Goal: Information Seeking & Learning: Learn about a topic

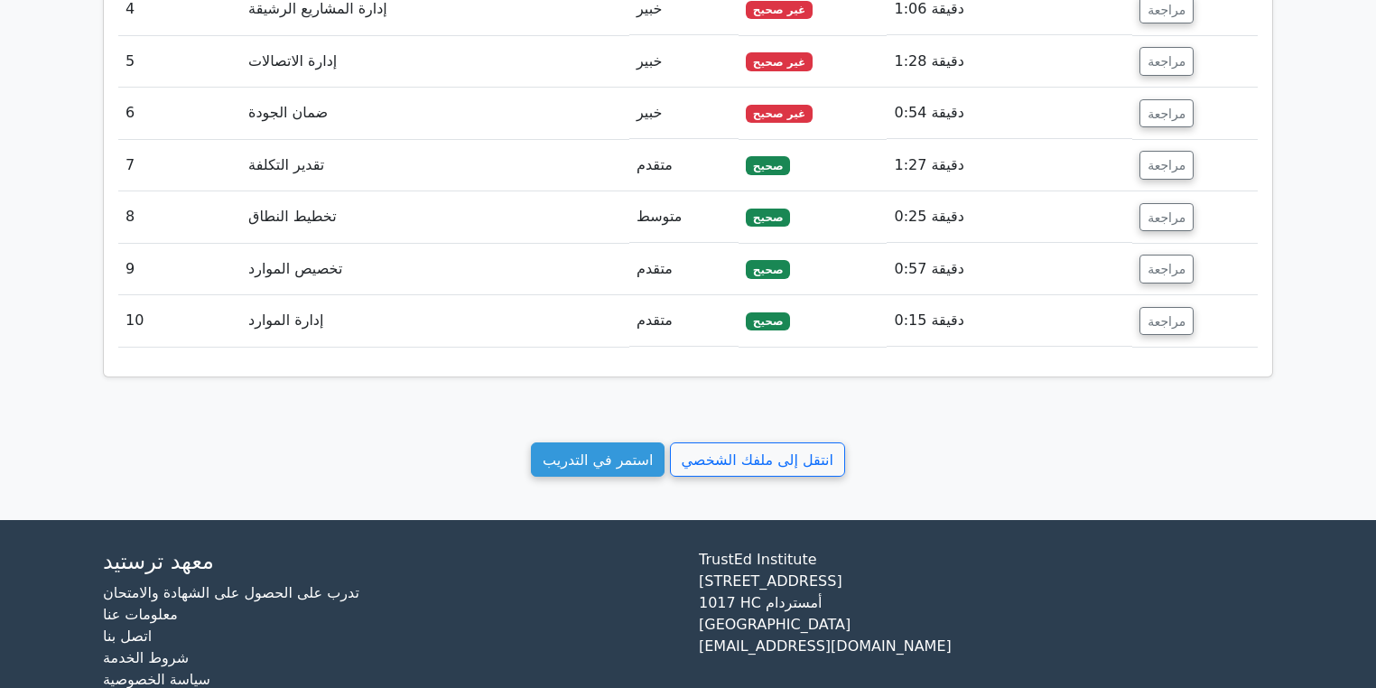
scroll to position [2088, 0]
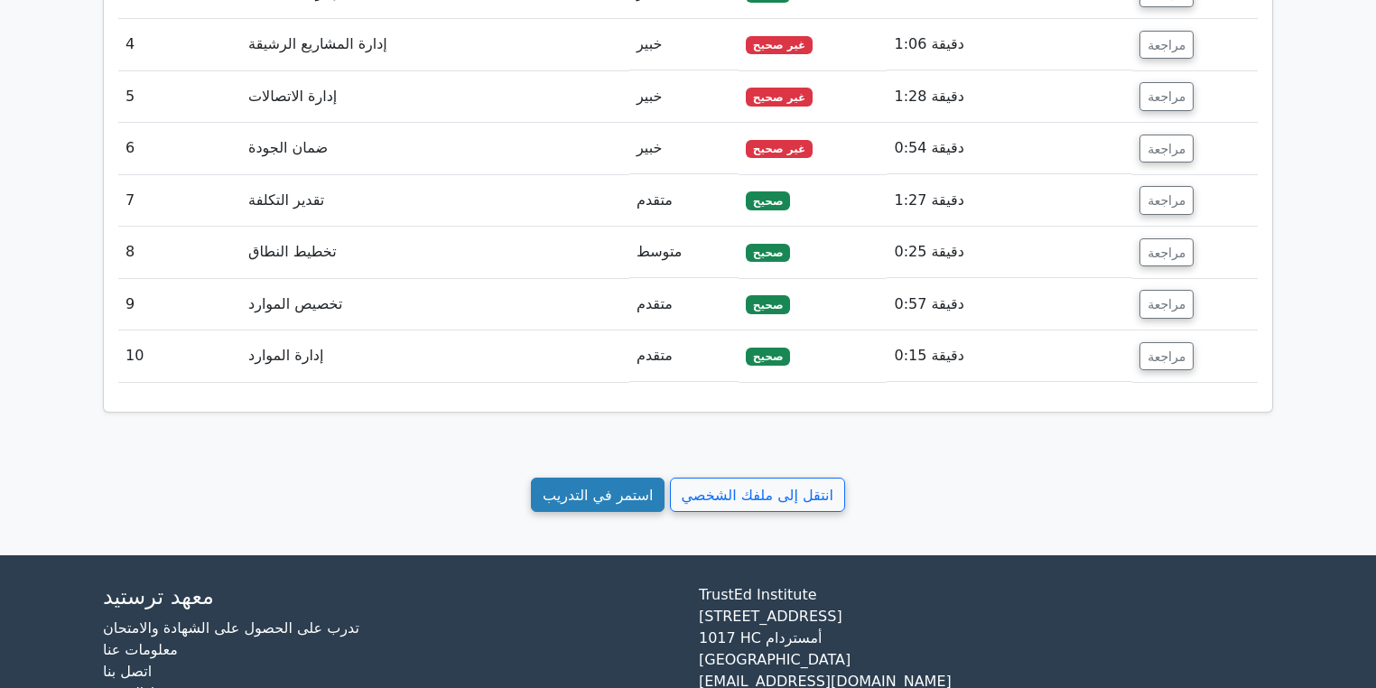
click at [622, 496] on link "استمر في التدريب" at bounding box center [598, 495] width 134 height 35
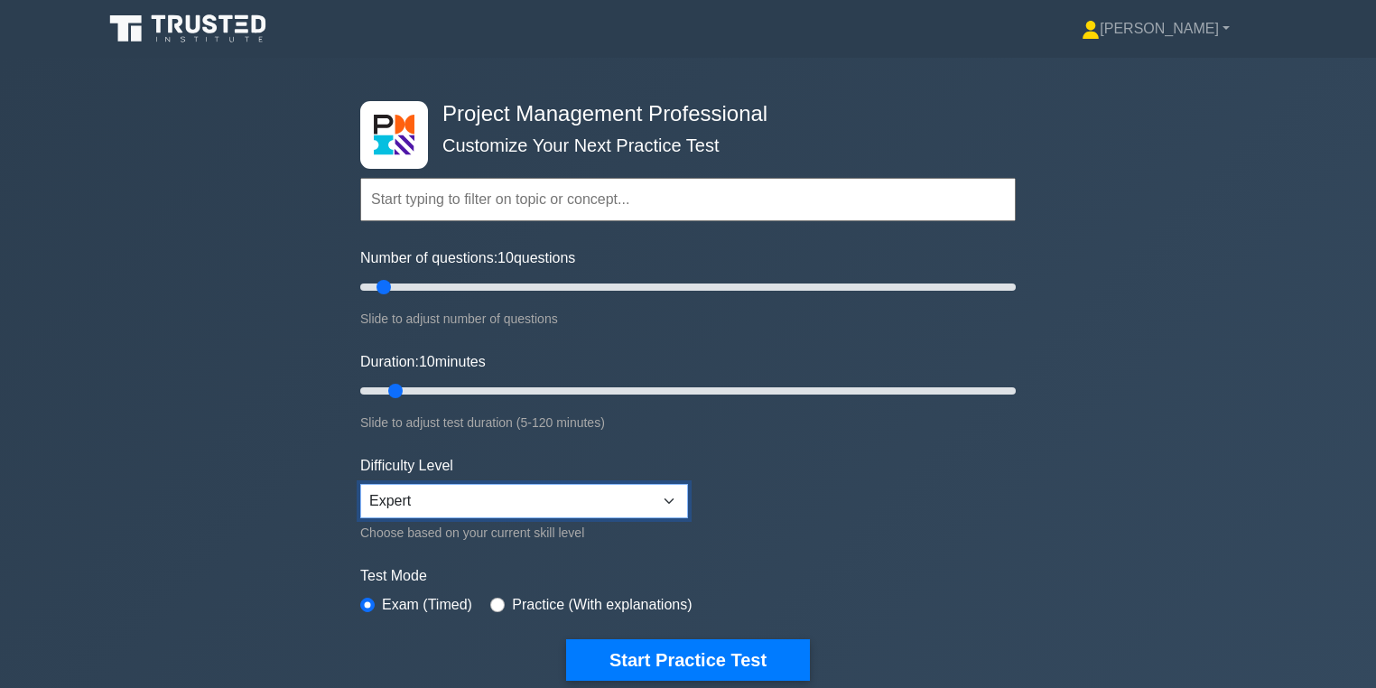
drag, startPoint x: 632, startPoint y: 502, endPoint x: 636, endPoint y: 511, distance: 9.7
click at [632, 502] on select "Beginner Intermediate Expert" at bounding box center [524, 501] width 328 height 34
select select "intermediate"
click at [360, 484] on select "Beginner Intermediate Expert" at bounding box center [524, 501] width 328 height 34
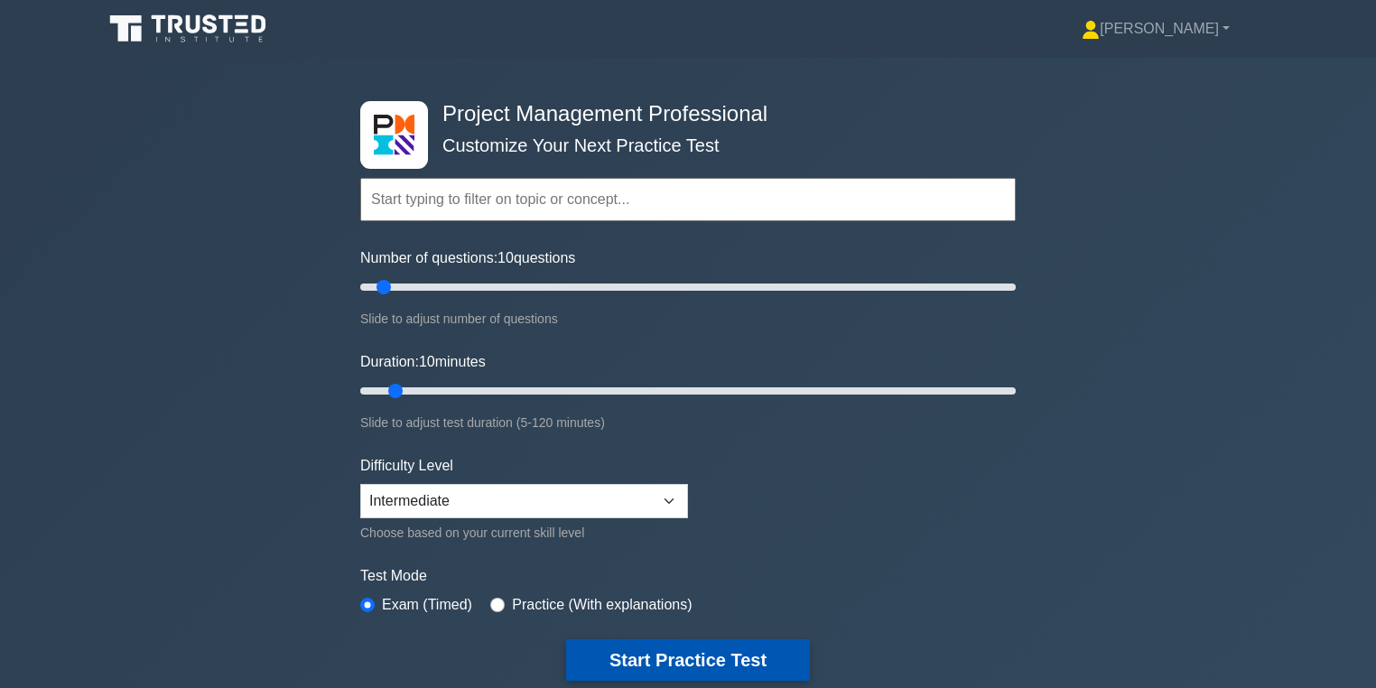
click at [740, 651] on button "Start Practice Test" at bounding box center [688, 660] width 244 height 42
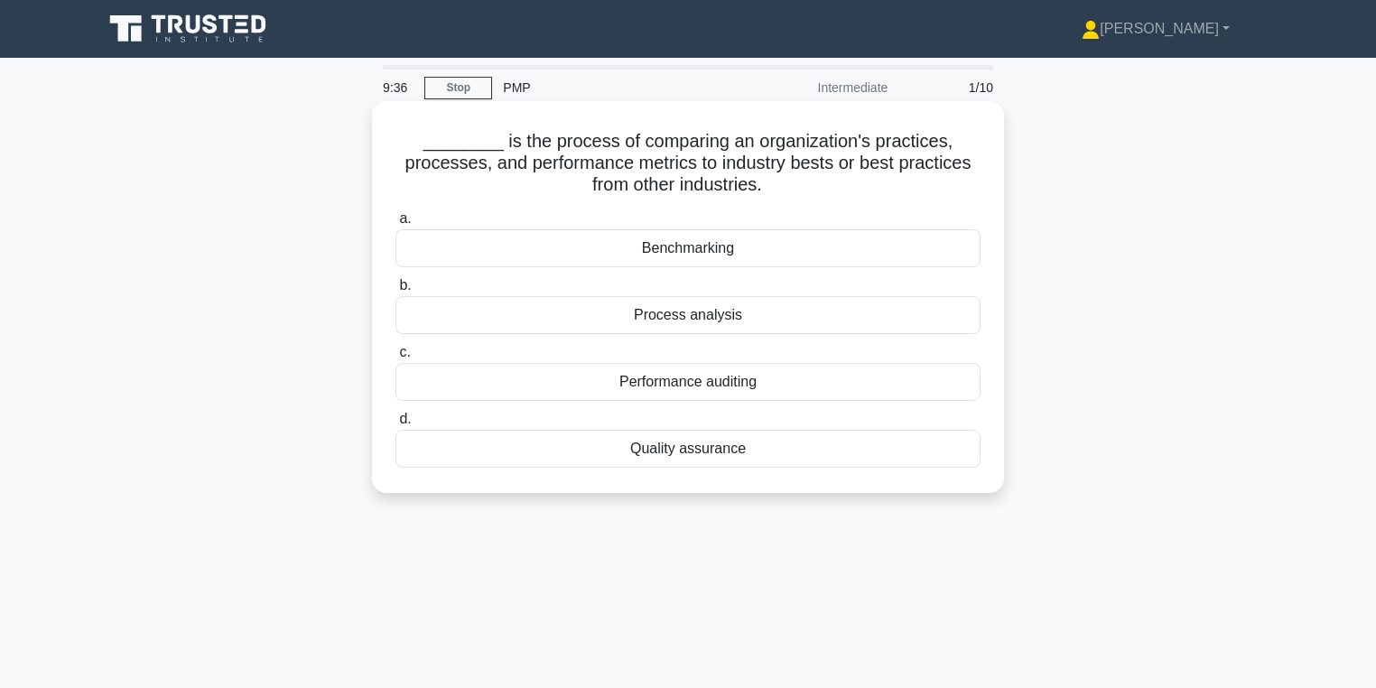
click at [762, 247] on div "Benchmarking" at bounding box center [687, 248] width 585 height 38
click at [395, 225] on input "a. Benchmarking" at bounding box center [395, 219] width 0 height 12
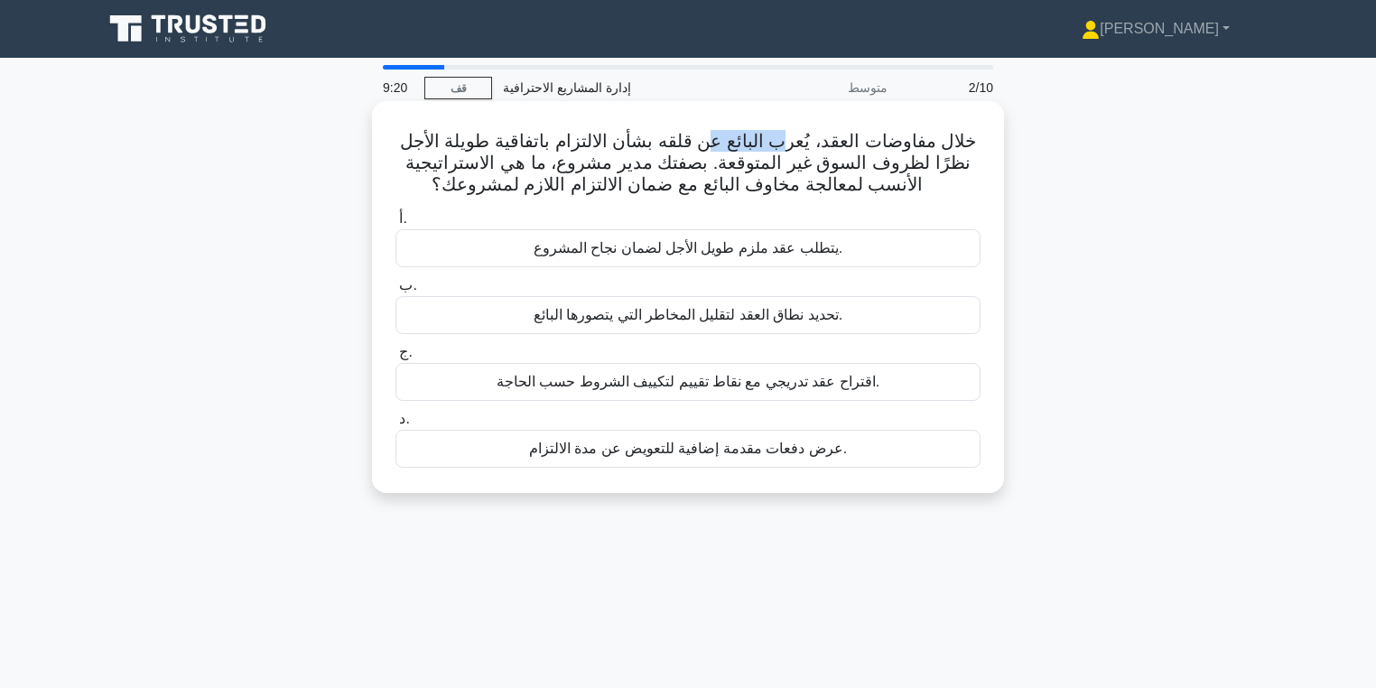
drag, startPoint x: 784, startPoint y: 151, endPoint x: 708, endPoint y: 147, distance: 75.9
click at [708, 147] on font "خلال مفاوضات العقد، يُعرب البائع عن قلقه بشأن الالتزام باتفاقية طويلة الأجل نظر…" at bounding box center [688, 162] width 576 height 63
click at [704, 151] on font "خلال مفاوضات العقد، يُعرب البائع عن قلقه بشأن الالتزام باتفاقية طويلة الأجل نظر…" at bounding box center [688, 162] width 576 height 63
drag, startPoint x: 648, startPoint y: 153, endPoint x: 592, endPoint y: 161, distance: 56.6
click at [592, 161] on font "خلال مفاوضات العقد، يُعرب البائع عن قلقه بشأن الالتزام باتفاقية طويلة الأجل نظر…" at bounding box center [688, 162] width 576 height 63
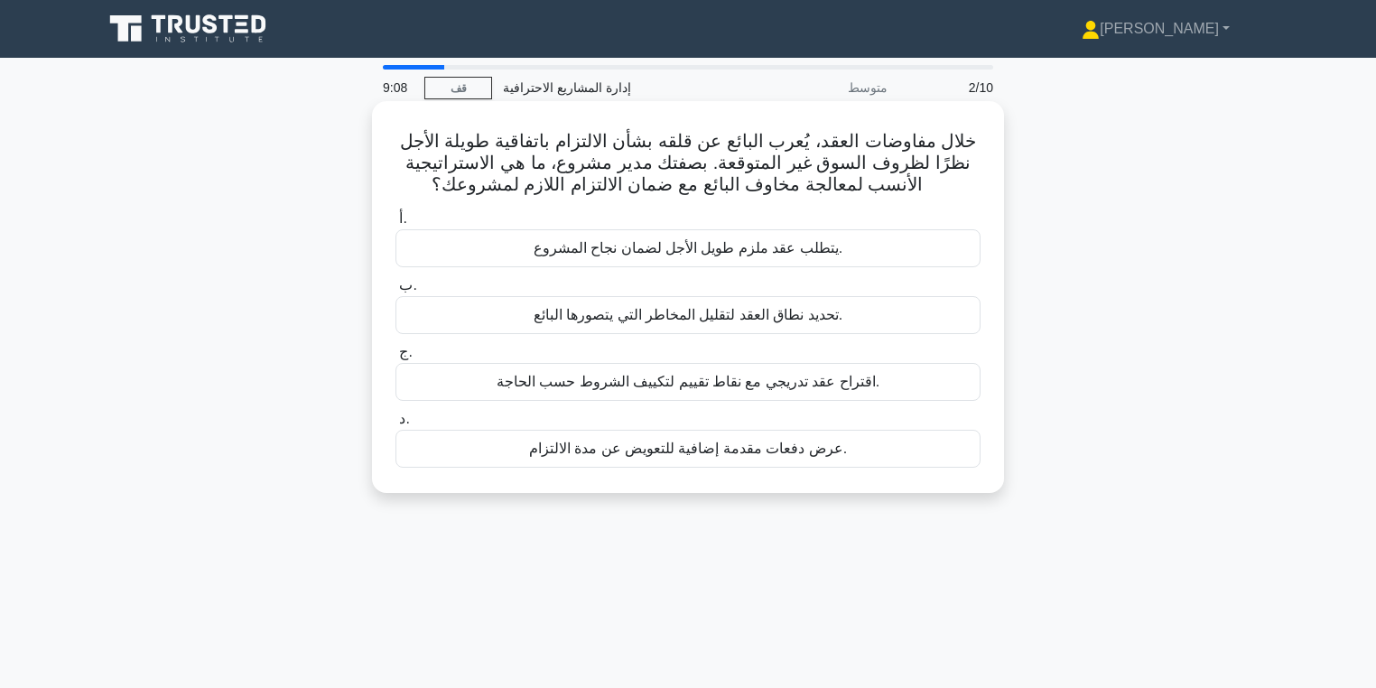
click at [576, 156] on font "خلال مفاوضات العقد، يُعرب البائع عن قلقه بشأن الالتزام باتفاقية طويلة الأجل نظر…" at bounding box center [688, 162] width 576 height 63
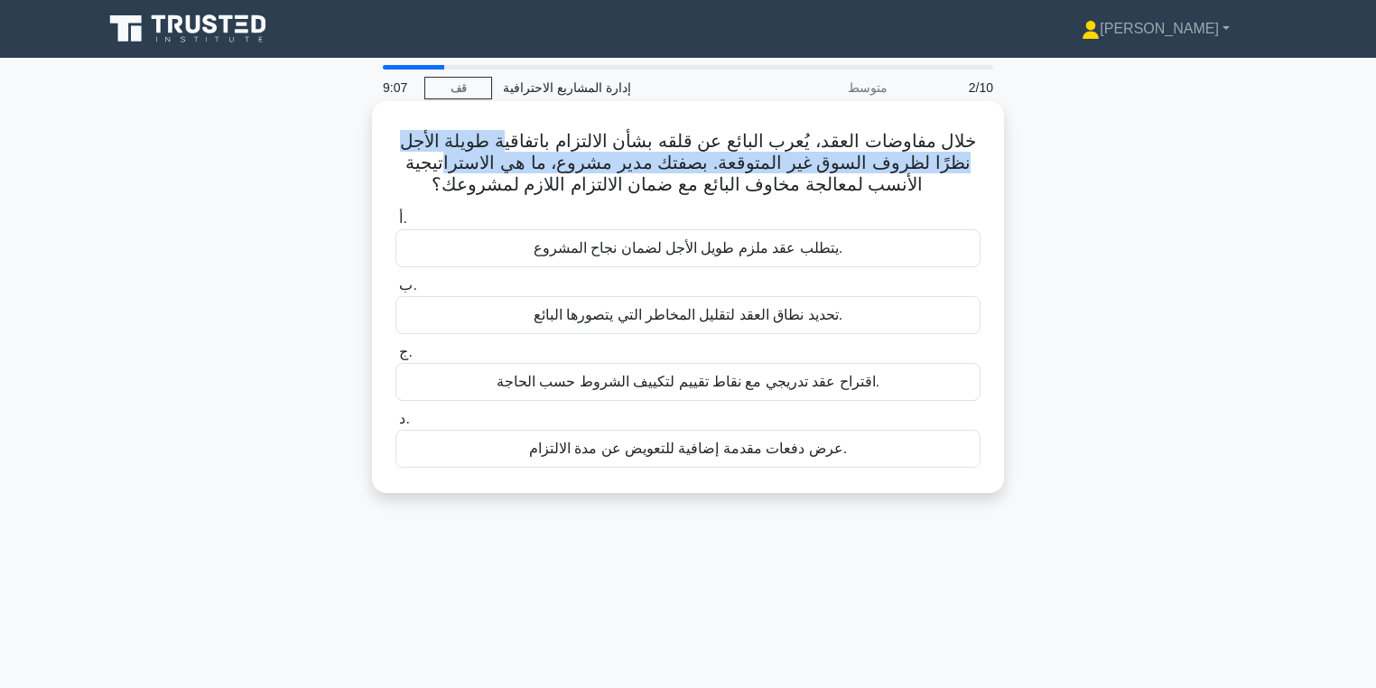
drag, startPoint x: 495, startPoint y: 145, endPoint x: 453, endPoint y: 160, distance: 44.0
click at [453, 160] on font "خلال مفاوضات العقد، يُعرب البائع عن قلقه بشأن الالتزام باتفاقية طويلة الأجل نظر…" at bounding box center [688, 162] width 576 height 63
click at [454, 159] on font "خلال مفاوضات العقد، يُعرب البائع عن قلقه بشأن الالتزام باتفاقية طويلة الأجل نظر…" at bounding box center [688, 162] width 576 height 63
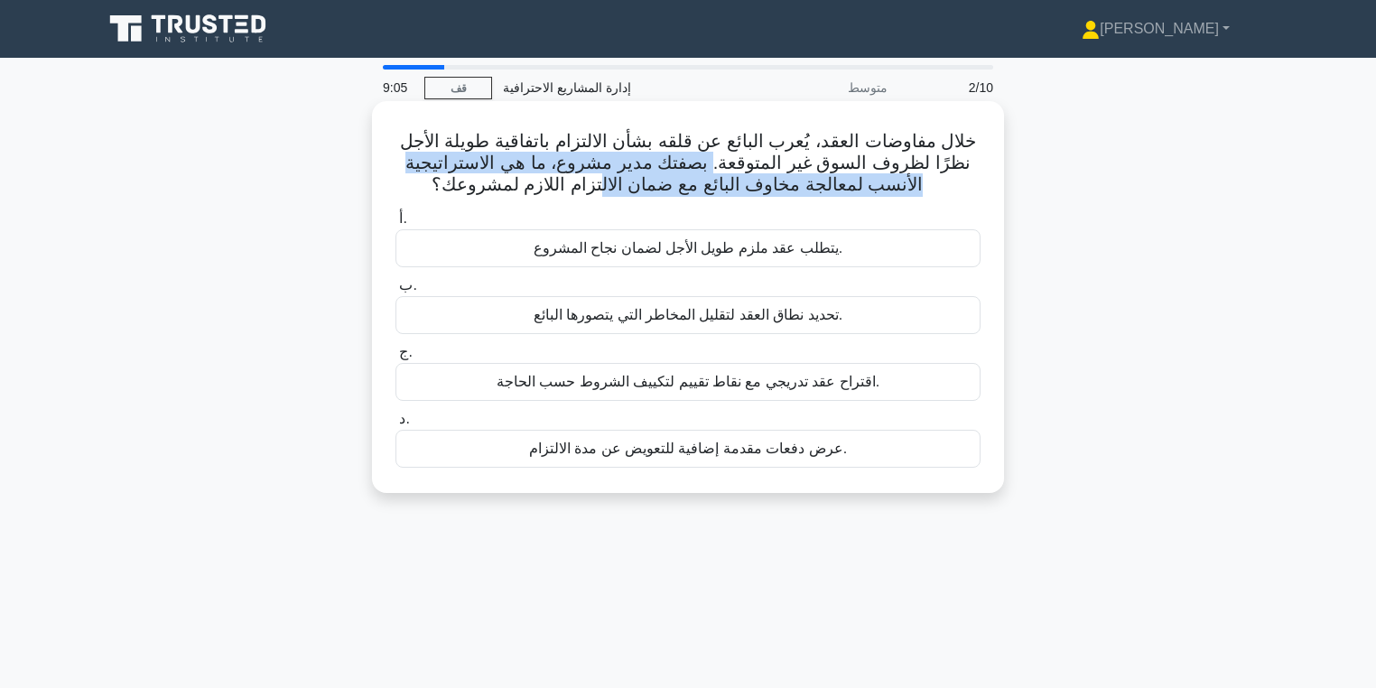
drag, startPoint x: 712, startPoint y: 160, endPoint x: 581, endPoint y: 173, distance: 130.7
click at [582, 174] on font "خلال مفاوضات العقد، يُعرب البائع عن قلقه بشأن الالتزام باتفاقية طويلة الأجل نظر…" at bounding box center [688, 162] width 576 height 63
click at [548, 171] on font "خلال مفاوضات العقد، يُعرب البائع عن قلقه بشأن الالتزام باتفاقية طويلة الأجل نظر…" at bounding box center [688, 162] width 576 height 63
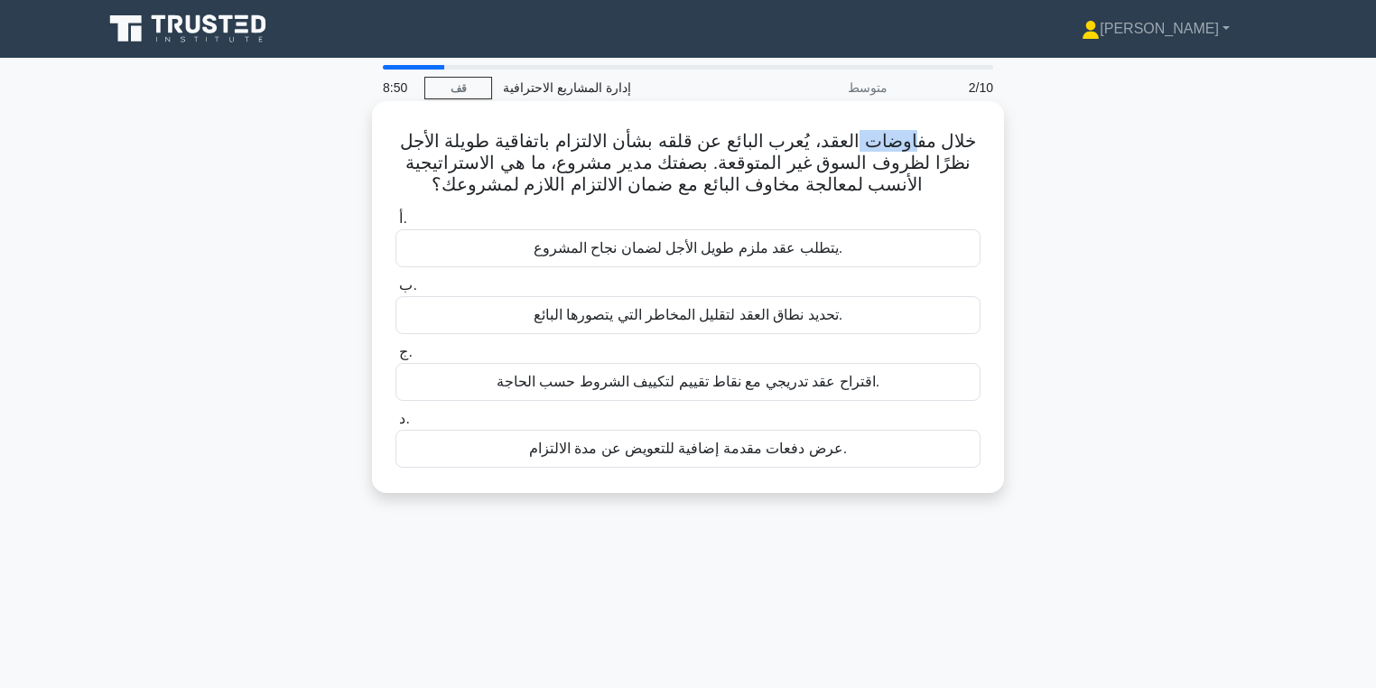
drag, startPoint x: 915, startPoint y: 144, endPoint x: 851, endPoint y: 148, distance: 64.2
click at [851, 148] on font "خلال مفاوضات العقد، يُعرب البائع عن قلقه بشأن الالتزام باتفاقية طويلة الأجل نظر…" at bounding box center [688, 162] width 576 height 63
drag, startPoint x: 961, startPoint y: 137, endPoint x: 795, endPoint y: 135, distance: 165.2
click at [795, 135] on font "خلال مفاوضات العقد، يُعرب البائع عن قلقه بشأن الالتزام باتفاقية طويلة الأجل نظر…" at bounding box center [688, 162] width 576 height 63
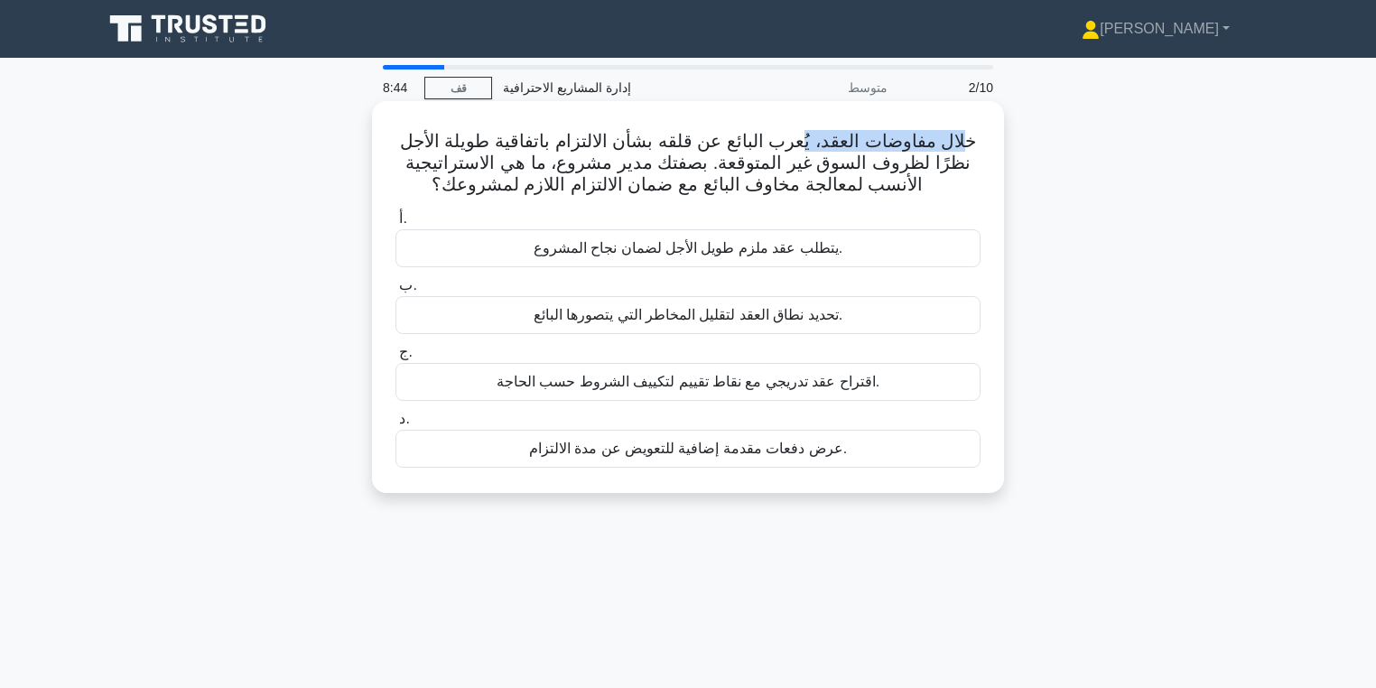
click at [795, 135] on font "خلال مفاوضات العقد، يُعرب البائع عن قلقه بشأن الالتزام باتفاقية طويلة الأجل نظر…" at bounding box center [688, 162] width 576 height 63
drag, startPoint x: 982, startPoint y: 143, endPoint x: 882, endPoint y: 136, distance: 100.4
click at [882, 136] on div "خلال مفاوضات العقد، يُعرب البائع عن قلقه بشأن الالتزام باتفاقية طويلة الأجل نظر…" at bounding box center [688, 296] width 618 height 377
click at [882, 136] on font "خلال مفاوضات العقد، يُعرب البائع عن قلقه بشأن الالتزام باتفاقية طويلة الأجل نظر…" at bounding box center [688, 162] width 576 height 63
drag, startPoint x: 585, startPoint y: 138, endPoint x: 566, endPoint y: 143, distance: 19.5
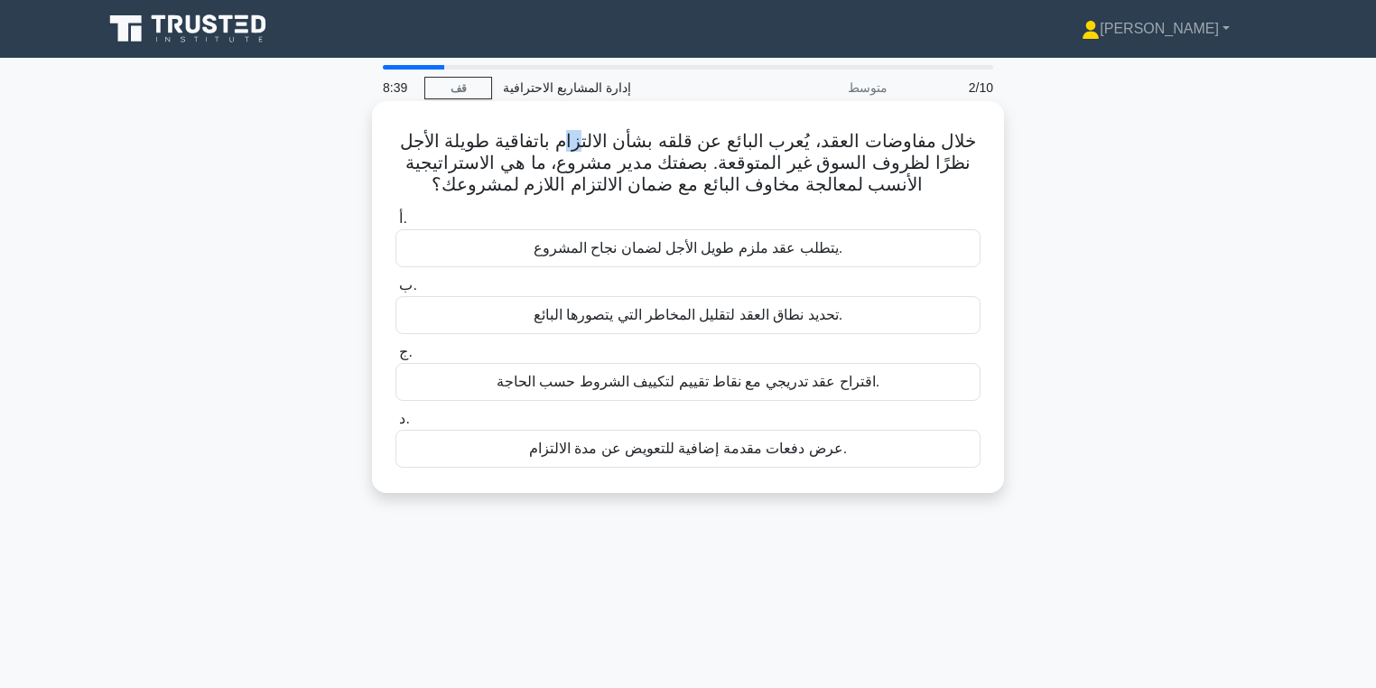
click at [566, 143] on font "خلال مفاوضات العقد، يُعرب البائع عن قلقه بشأن الالتزام باتفاقية طويلة الأجل نظر…" at bounding box center [688, 162] width 576 height 63
click at [498, 144] on font "خلال مفاوضات العقد، يُعرب البائع عن قلقه بشأن الالتزام باتفاقية طويلة الأجل نظر…" at bounding box center [688, 162] width 576 height 63
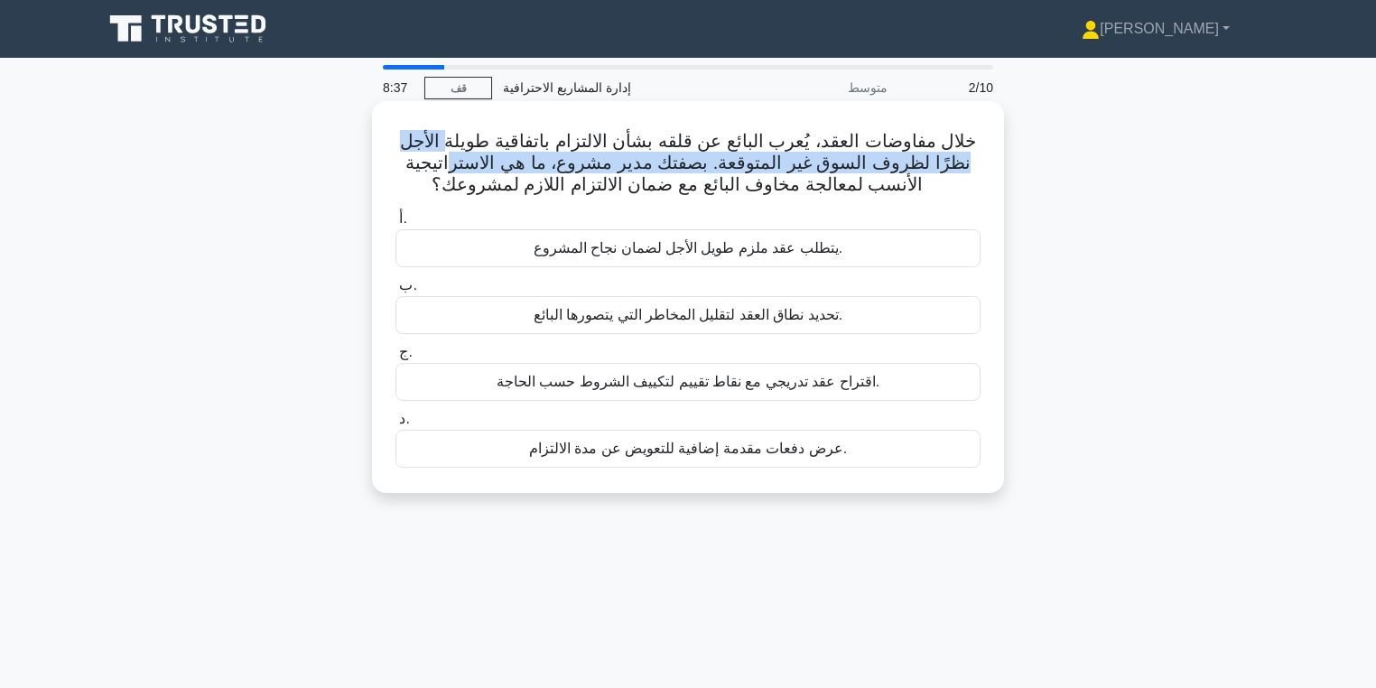
drag, startPoint x: 451, startPoint y: 144, endPoint x: 460, endPoint y: 158, distance: 15.8
click at [460, 158] on font "خلال مفاوضات العقد، يُعرب البائع عن قلقه بشأن الالتزام باتفاقية طويلة الأجل نظر…" at bounding box center [688, 162] width 576 height 63
click at [623, 154] on font "خلال مفاوضات العقد، يُعرب البائع عن قلقه بشأن الالتزام باتفاقية طويلة الأجل نظر…" at bounding box center [688, 162] width 576 height 63
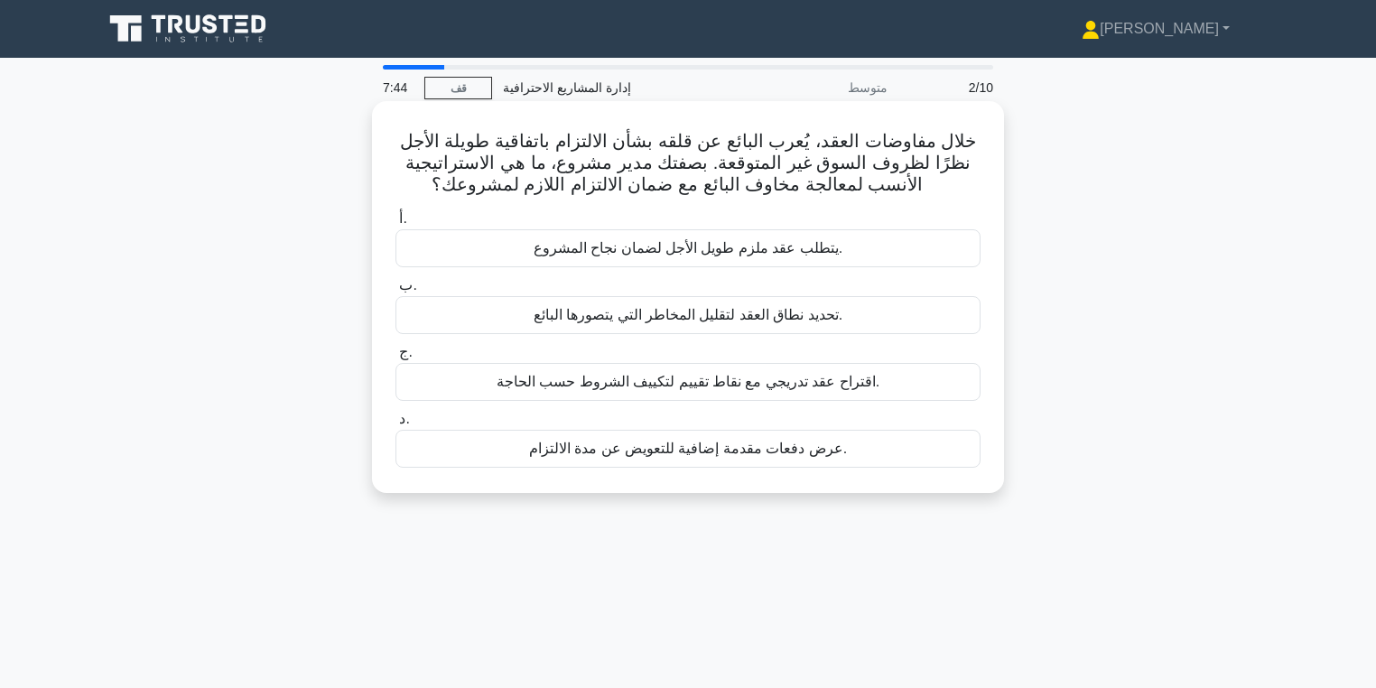
click at [775, 389] on font "اقتراح عقد تدريجي مع نقاط تقييم لتكييف الشروط حسب الحاجة." at bounding box center [688, 381] width 383 height 15
click at [395, 358] on input "ج. اقتراح عقد تدريجي مع نقاط تقييم لتكييف الشروط حسب الحاجة." at bounding box center [395, 353] width 0 height 12
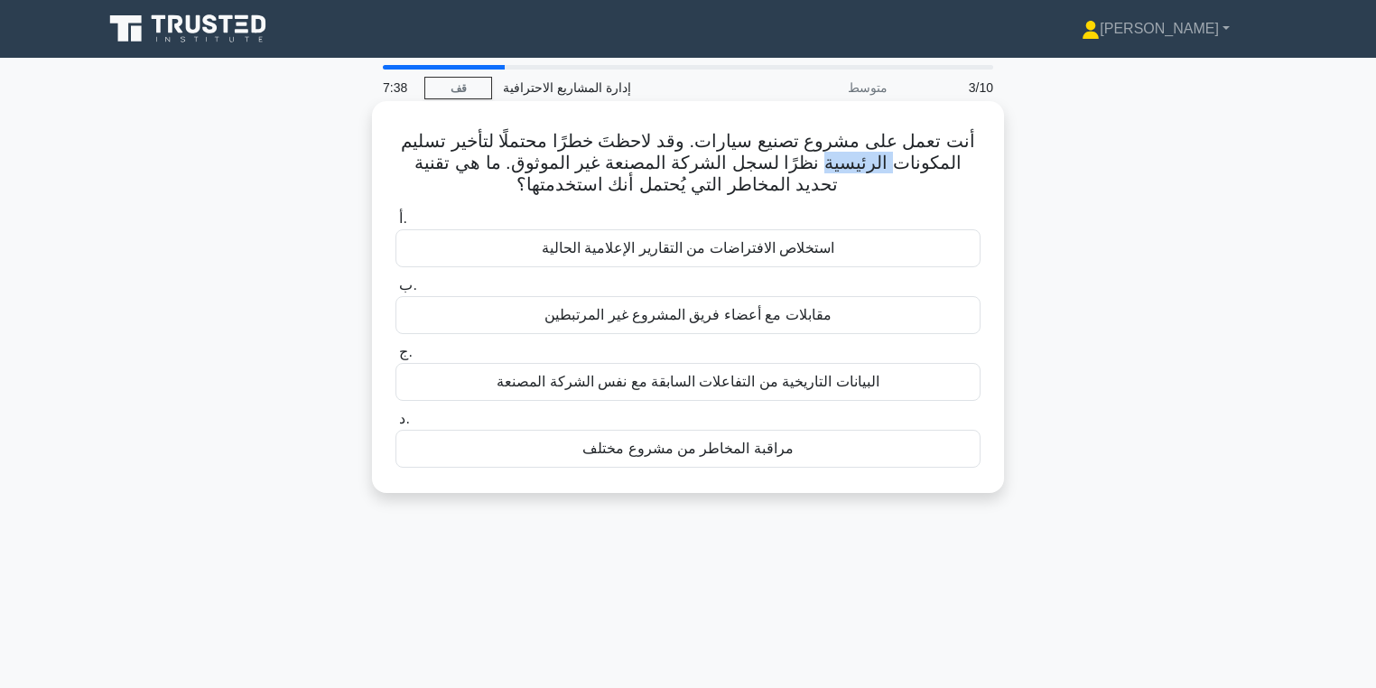
drag, startPoint x: 916, startPoint y: 172, endPoint x: 833, endPoint y: 165, distance: 84.2
click at [843, 165] on font "أنت تعمل على مشروع تصنيع سيارات. وقد لاحظتَ خطرًا محتملًا لتأخير تسليم المكونات…" at bounding box center [688, 162] width 574 height 63
click at [833, 165] on font "أنت تعمل على مشروع تصنيع سيارات. وقد لاحظتَ خطرًا محتملًا لتأخير تسليم المكونات…" at bounding box center [688, 162] width 574 height 63
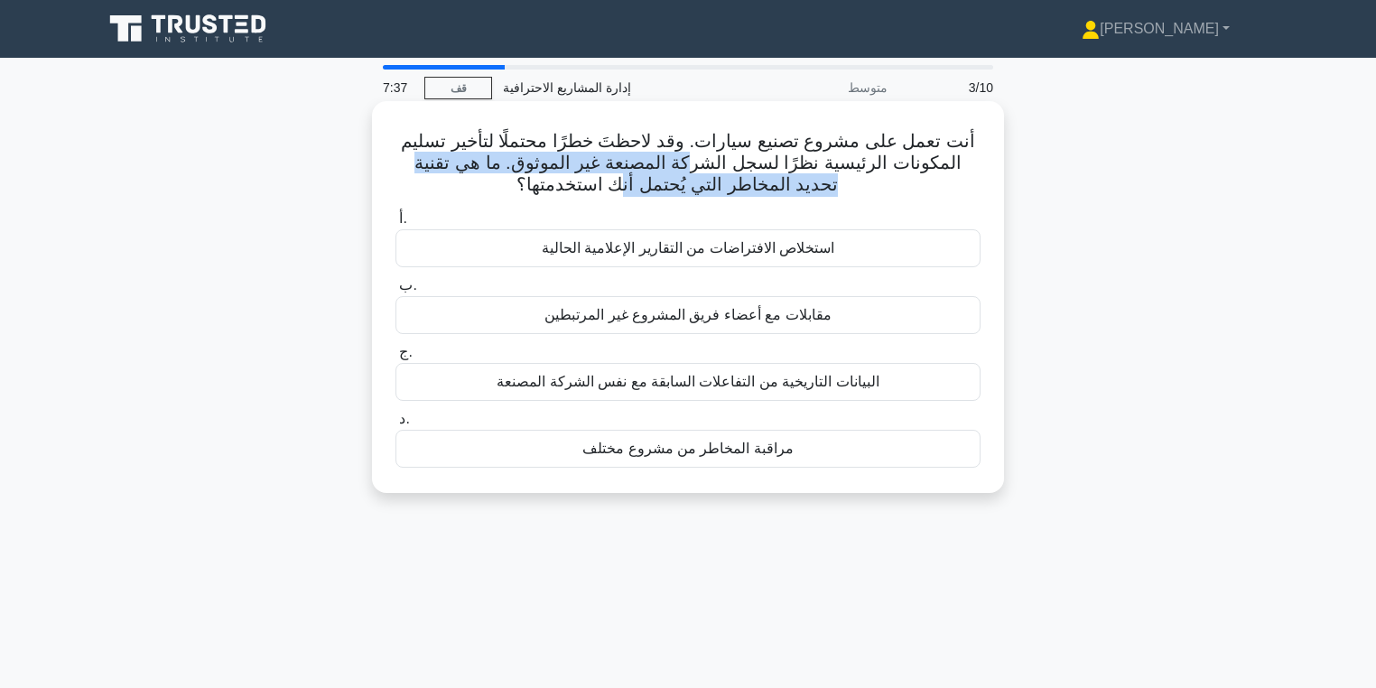
drag, startPoint x: 726, startPoint y: 168, endPoint x: 643, endPoint y: 175, distance: 83.4
click at [645, 178] on font "أنت تعمل على مشروع تصنيع سيارات. وقد لاحظتَ خطرًا محتملًا لتأخير تسليم المكونات…" at bounding box center [688, 162] width 574 height 63
click at [643, 175] on font "أنت تعمل على مشروع تصنيع سيارات. وقد لاحظتَ خطرًا محتملًا لتأخير تسليم المكونات…" at bounding box center [688, 162] width 574 height 63
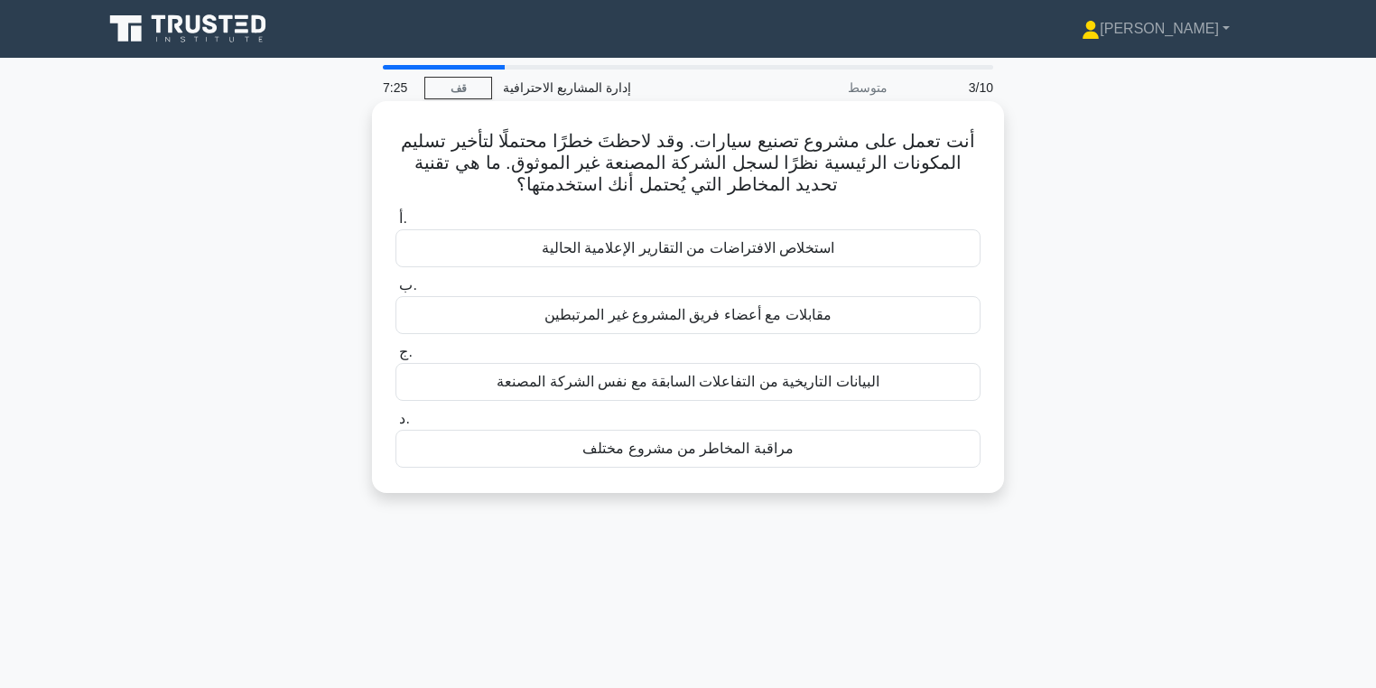
click at [922, 155] on font "أنت تعمل على مشروع تصنيع سيارات. وقد لاحظتَ خطرًا محتملًا لتأخير تسليم المكونات…" at bounding box center [688, 162] width 574 height 63
drag, startPoint x: 927, startPoint y: 163, endPoint x: 816, endPoint y: 170, distance: 111.2
click at [816, 170] on font "أنت تعمل على مشروع تصنيع سيارات. وقد لاحظتَ خطرًا محتملًا لتأخير تسليم المكونات…" at bounding box center [688, 162] width 574 height 63
drag, startPoint x: 841, startPoint y: 141, endPoint x: 717, endPoint y: 136, distance: 123.8
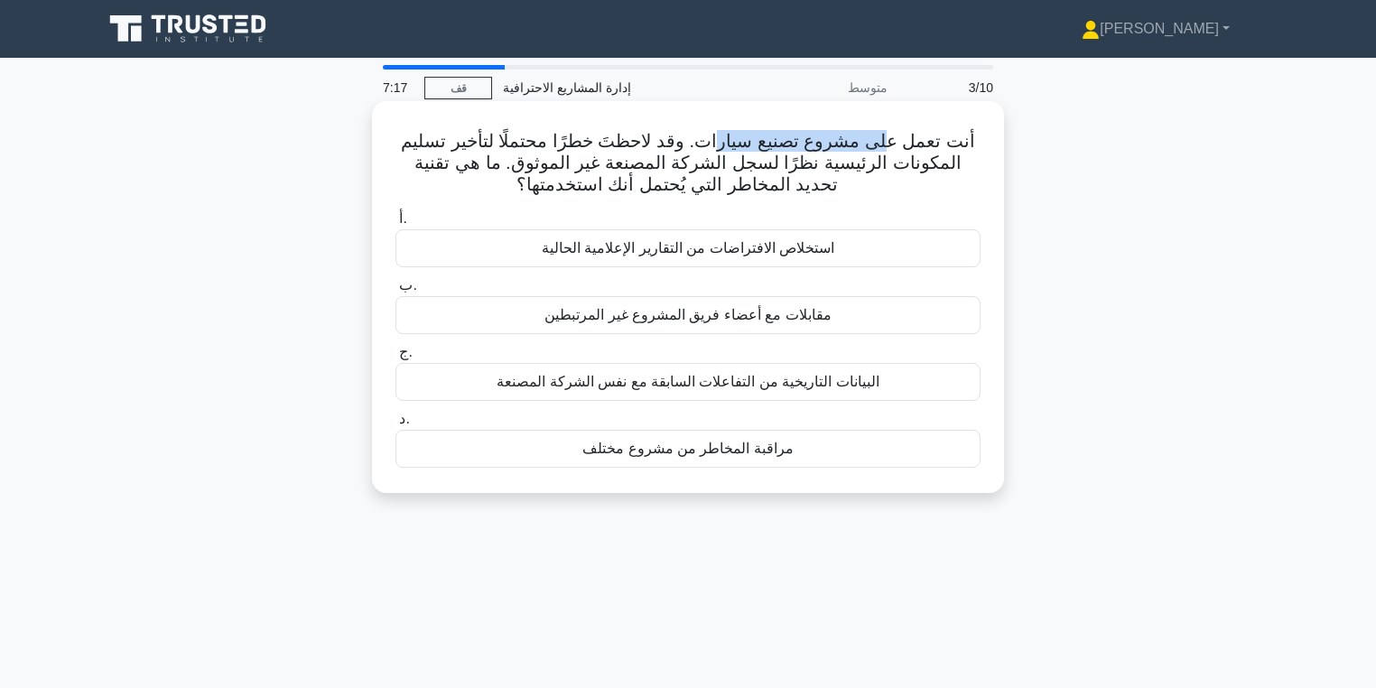
click at [717, 136] on font "أنت تعمل على مشروع تصنيع سيارات. وقد لاحظتَ خطرًا محتملًا لتأخير تسليم المكونات…" at bounding box center [688, 162] width 574 height 63
drag, startPoint x: 665, startPoint y: 138, endPoint x: 520, endPoint y: 148, distance: 145.7
click at [519, 148] on font "أنت تعمل على مشروع تصنيع سيارات. وقد لاحظتَ خطرًا محتملًا لتأخير تسليم المكونات…" at bounding box center [688, 162] width 574 height 63
click at [520, 148] on font "أنت تعمل على مشروع تصنيع سيارات. وقد لاحظتَ خطرًا محتملًا لتأخير تسليم المكونات…" at bounding box center [688, 162] width 574 height 63
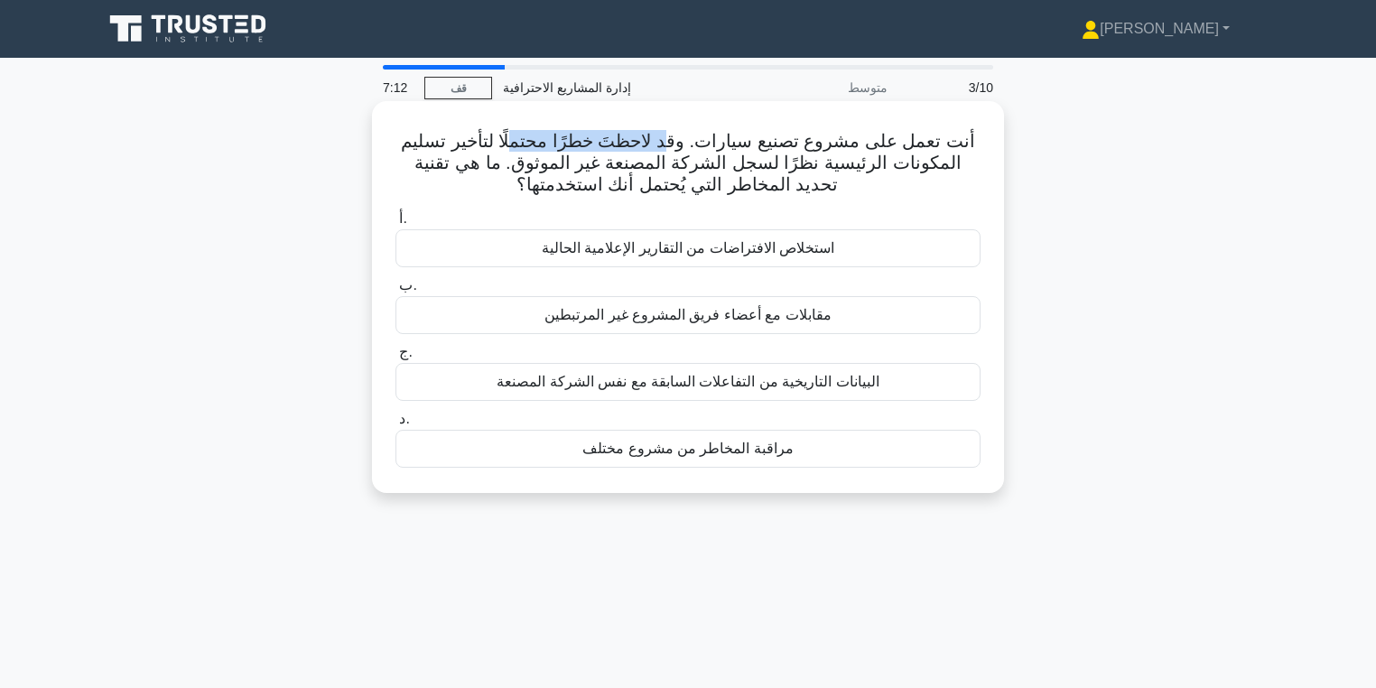
click at [520, 148] on font "أنت تعمل على مشروع تصنيع سيارات. وقد لاحظتَ خطرًا محتملًا لتأخير تسليم المكونات…" at bounding box center [688, 162] width 574 height 63
click at [923, 382] on div "البيانات التاريخية من التفاعلات السابقة مع نفس الشركة المصنعة" at bounding box center [687, 382] width 585 height 38
click at [395, 358] on input "ج. البيانات التاريخية من التفاعلات السابقة مع نفس الشركة المصنعة" at bounding box center [395, 353] width 0 height 12
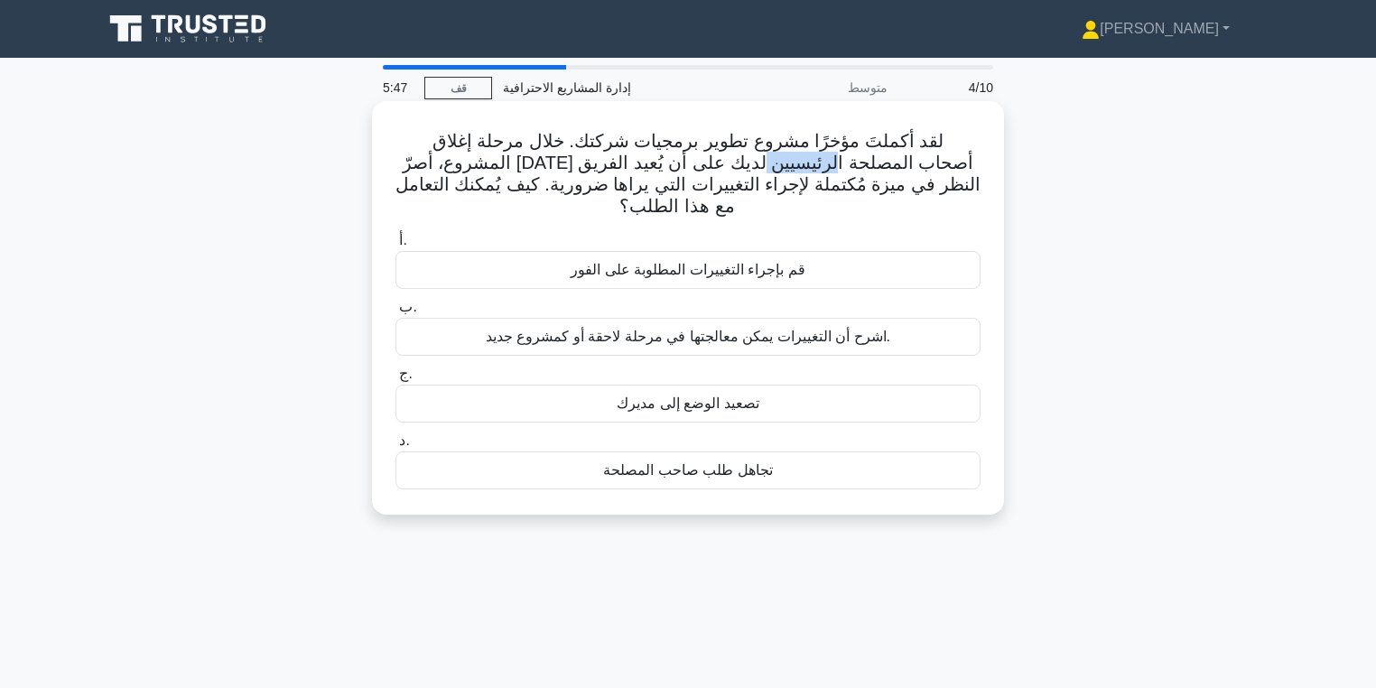
drag, startPoint x: 798, startPoint y: 170, endPoint x: 717, endPoint y: 169, distance: 81.3
click at [722, 170] on font "لقد أكملتَ مؤخرًا مشروع تطوير برمجيات شركتك. خلال مرحلة إغلاق المشروع، أصرّ أحد…" at bounding box center [688, 173] width 586 height 85
click at [566, 163] on font "لقد أكملتَ مؤخرًا مشروع تطوير برمجيات شركتك. خلال مرحلة إغلاق المشروع، أصرّ أحد…" at bounding box center [688, 173] width 586 height 85
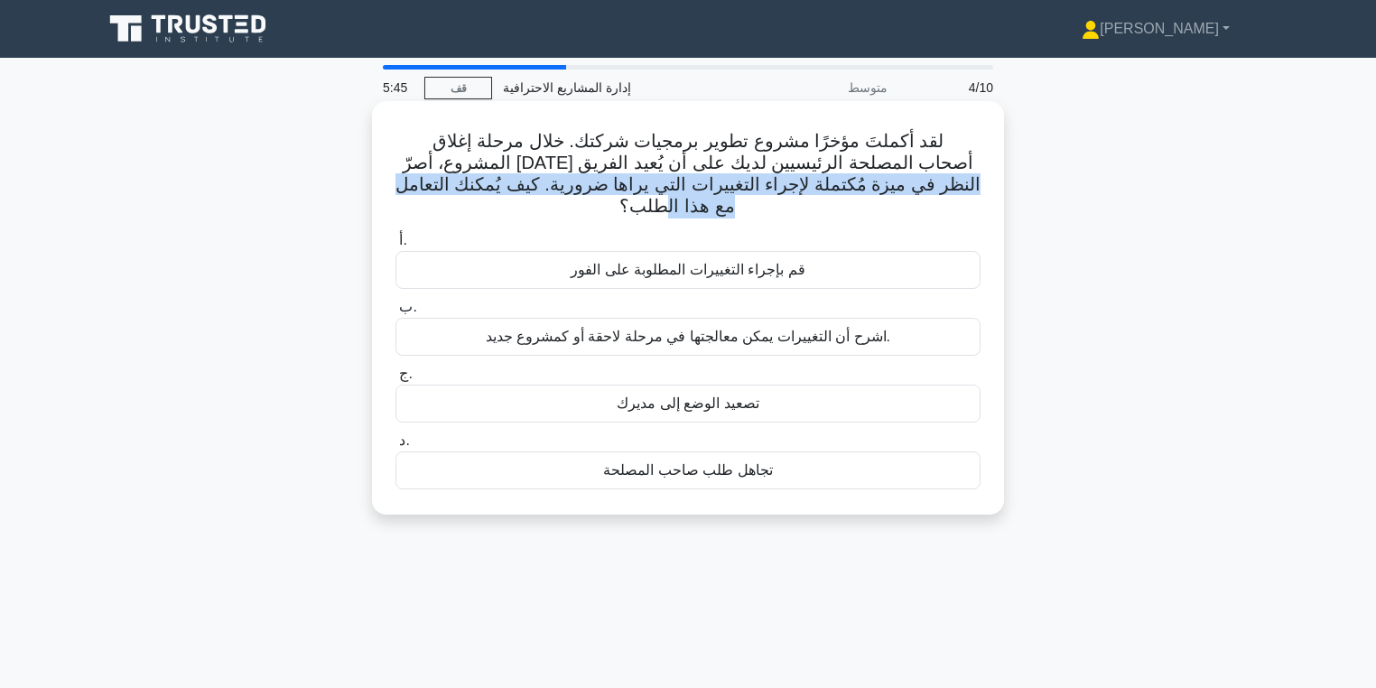
drag, startPoint x: 540, startPoint y: 165, endPoint x: 426, endPoint y: 179, distance: 114.6
click at [426, 179] on font "لقد أكملتَ مؤخرًا مشروع تطوير برمجيات شركتك. خلال مرحلة إغلاق المشروع، أصرّ أحد…" at bounding box center [688, 173] width 586 height 85
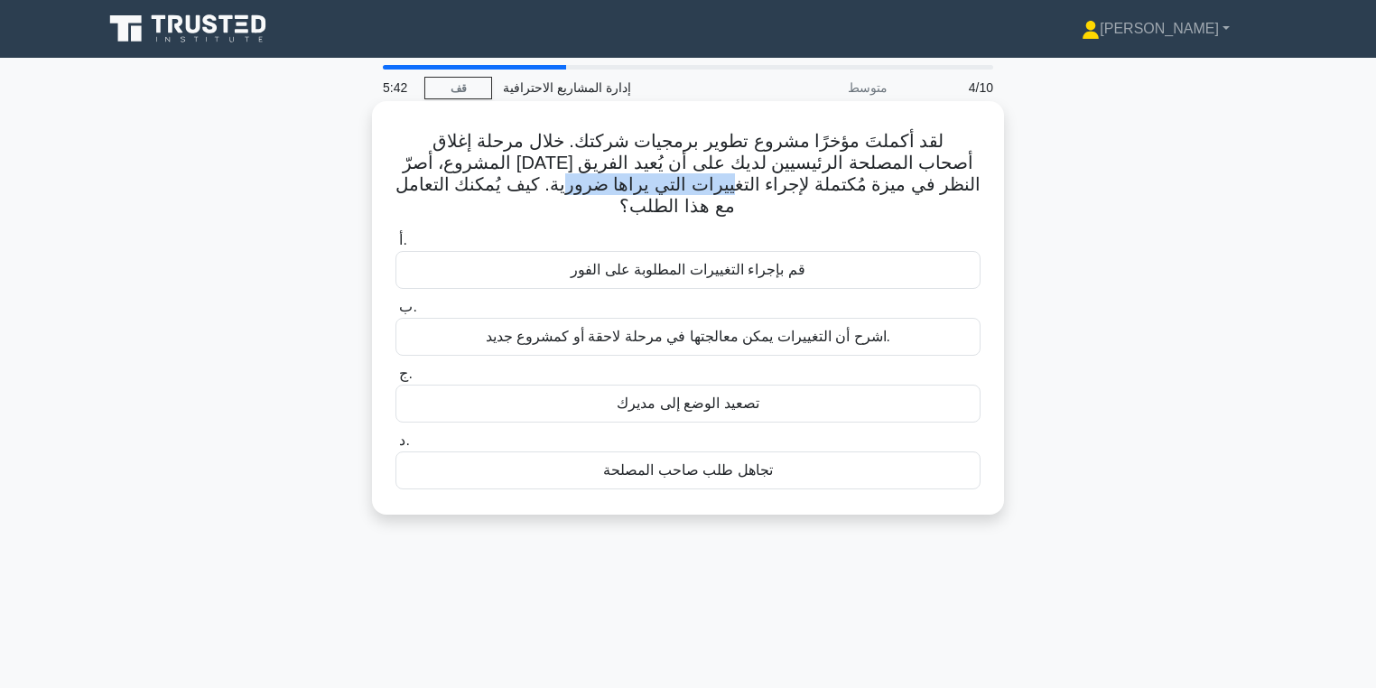
drag, startPoint x: 847, startPoint y: 185, endPoint x: 684, endPoint y: 198, distance: 163.9
click at [684, 198] on h5 "لقد أكملتَ مؤخرًا مشروع تطوير برمجيات شركتك. خلال مرحلة إغلاق المشروع، أصرّ أحد…" at bounding box center [688, 174] width 589 height 88
click at [682, 195] on font "لقد أكملتَ مؤخرًا مشروع تطوير برمجيات شركتك. خلال مرحلة إغلاق المشروع، أصرّ أحد…" at bounding box center [688, 173] width 586 height 85
drag, startPoint x: 676, startPoint y: 191, endPoint x: 624, endPoint y: 185, distance: 52.6
click at [624, 185] on font "لقد أكملتَ مؤخرًا مشروع تطوير برمجيات شركتك. خلال مرحلة إغلاق المشروع، أصرّ أحد…" at bounding box center [688, 173] width 586 height 85
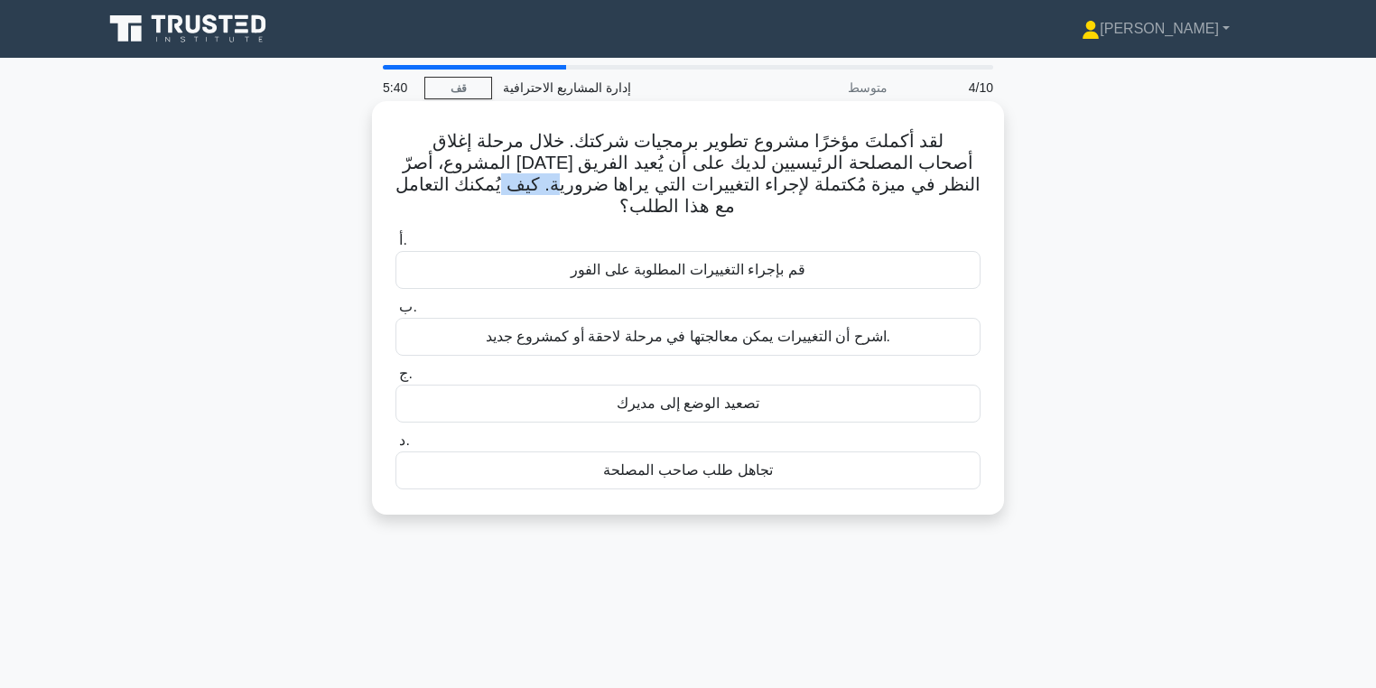
click at [624, 185] on font "لقد أكملتَ مؤخرًا مشروع تطوير برمجيات شركتك. خلال مرحلة إغلاق المشروع، أصرّ أحد…" at bounding box center [688, 173] width 586 height 85
click at [790, 329] on font "اشرح أن التغييرات يمكن معالجتها في مرحلة لاحقة أو كمشروع جديد." at bounding box center [688, 336] width 405 height 15
click at [395, 313] on input "ب. اشرح أن التغييرات يمكن معالجتها في مرحلة لاحقة أو كمشروع جديد." at bounding box center [395, 308] width 0 height 12
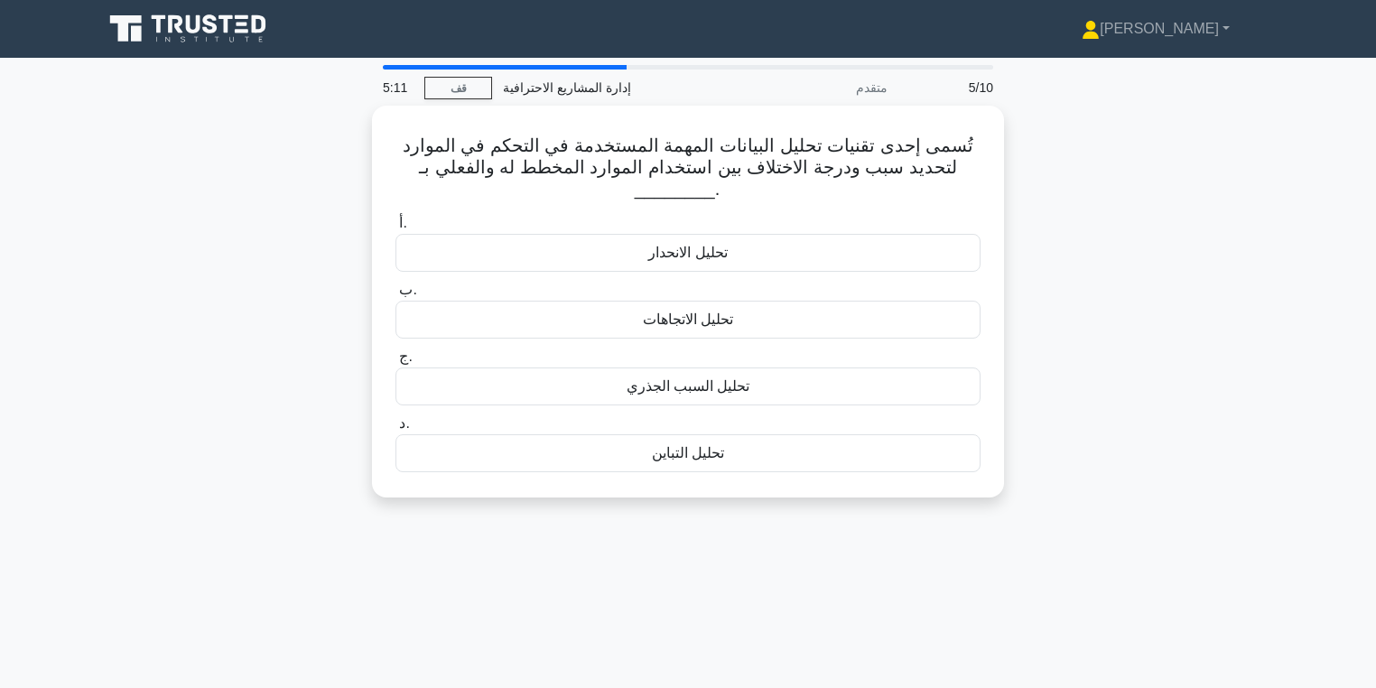
drag, startPoint x: 1033, startPoint y: 206, endPoint x: 1022, endPoint y: 165, distance: 42.1
click at [1022, 165] on div "تُسمى إحدى تقنيات تحليل البيانات المهمة المستخدمة في التحكم في الموارد لتحديد س…" at bounding box center [688, 313] width 1192 height 414
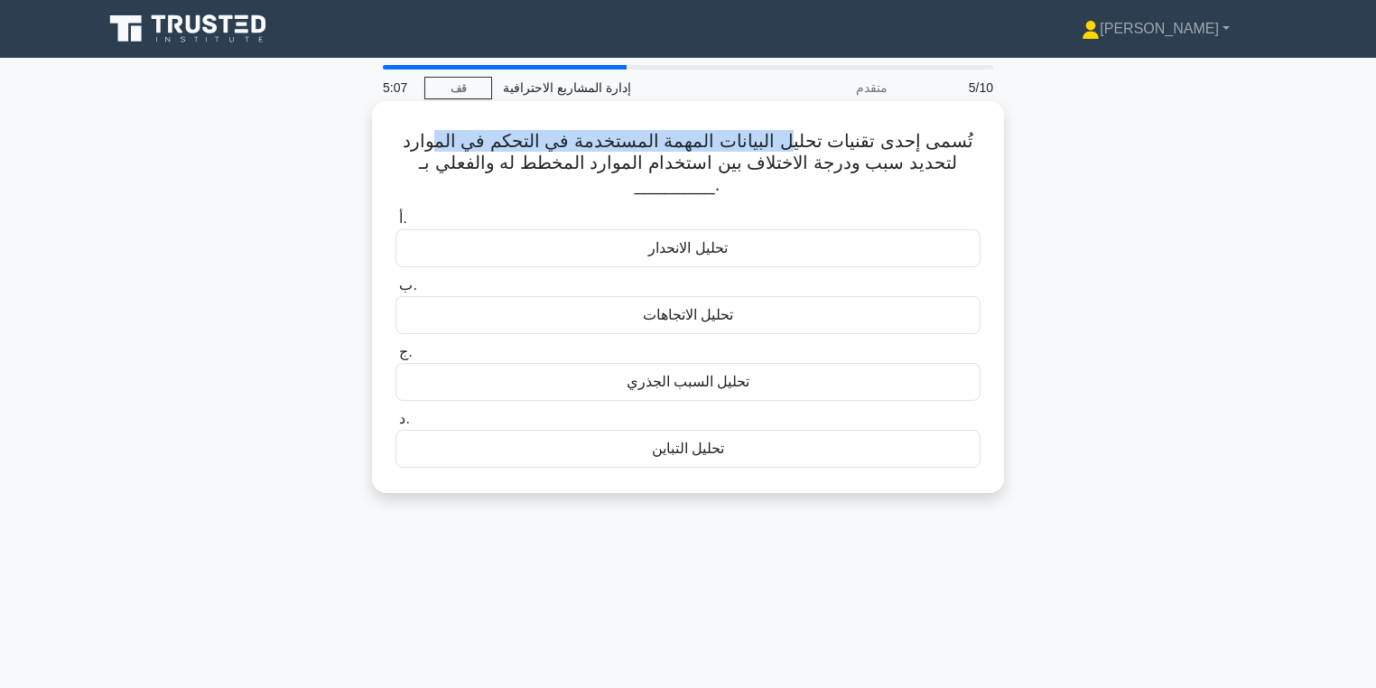
drag, startPoint x: 786, startPoint y: 147, endPoint x: 442, endPoint y: 139, distance: 345.0
click at [442, 139] on font "تُسمى إحدى تقنيات تحليل البيانات المهمة المستخدمة في التحكم في الموارد لتحديد س…" at bounding box center [689, 162] width 572 height 63
click at [502, 163] on font "تُسمى إحدى تقنيات تحليل البيانات المهمة المستخدمة في التحكم في الموارد لتحديد س…" at bounding box center [689, 162] width 572 height 63
drag, startPoint x: 819, startPoint y: 156, endPoint x: 796, endPoint y: 158, distance: 22.6
click at [801, 158] on font "تُسمى إحدى تقنيات تحليل البيانات المهمة المستخدمة في التحكم في الموارد لتحديد س…" at bounding box center [689, 162] width 572 height 63
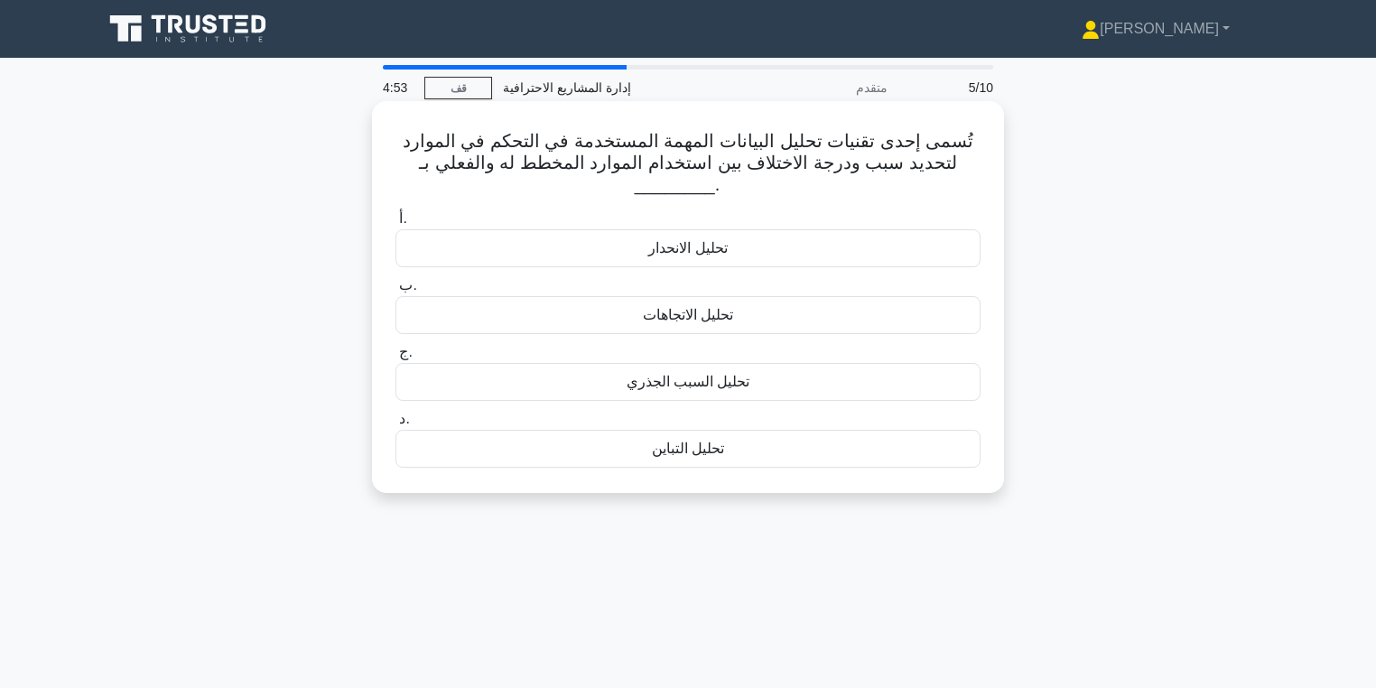
click at [789, 159] on font "تُسمى إحدى تقنيات تحليل البيانات المهمة المستخدمة في التحكم في الموارد لتحديد س…" at bounding box center [689, 162] width 572 height 63
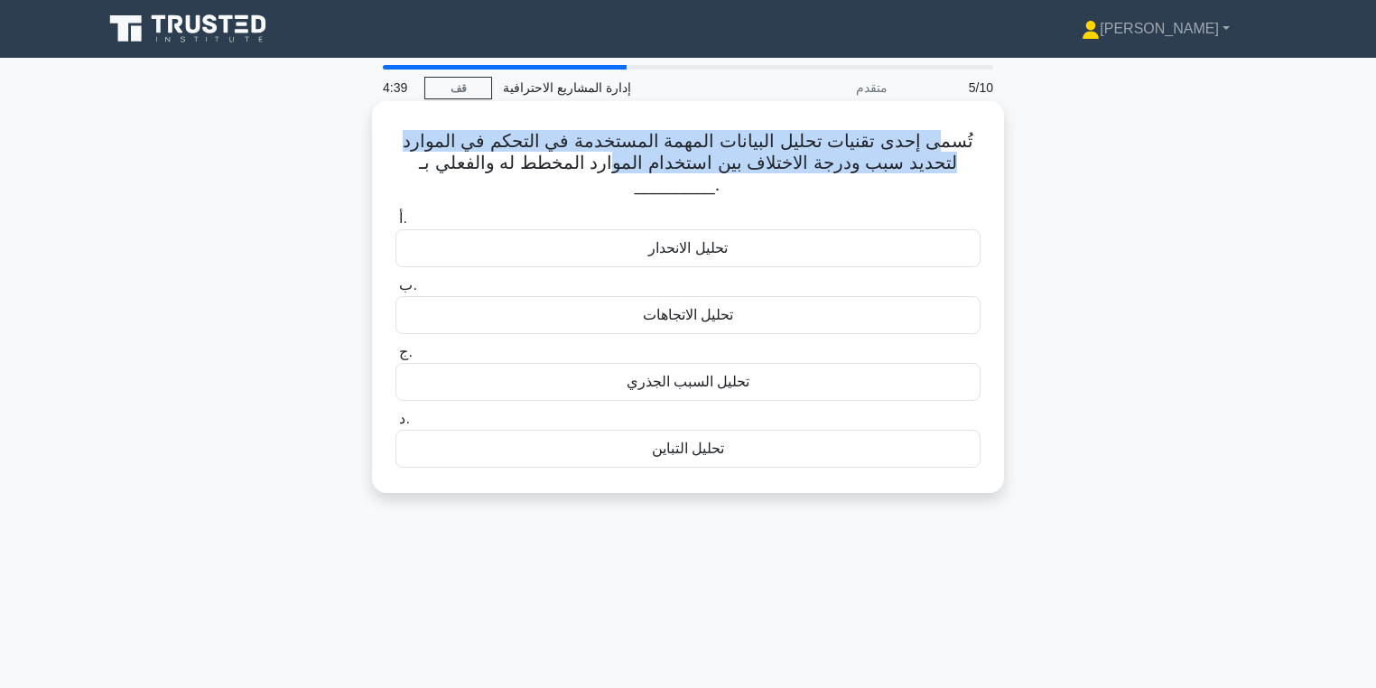
drag, startPoint x: 936, startPoint y: 148, endPoint x: 616, endPoint y: 155, distance: 320.6
click at [616, 155] on font "تُسمى إحدى تقنيات تحليل البيانات المهمة المستخدمة في التحكم في الموارد لتحديد س…" at bounding box center [689, 162] width 572 height 63
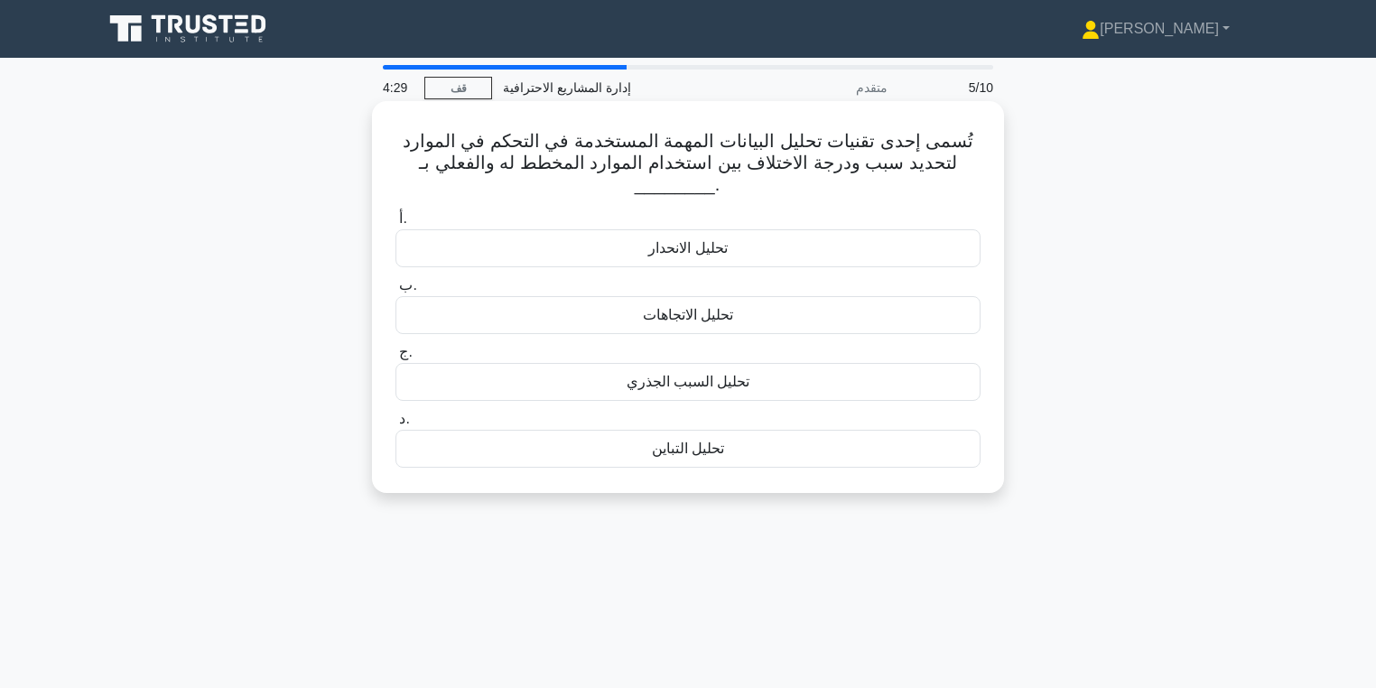
drag, startPoint x: 964, startPoint y: 139, endPoint x: 407, endPoint y: 163, distance: 557.6
click at [407, 163] on h5 "تُسمى إحدى تقنيات تحليل البيانات المهمة المستخدمة في التحكم في الموارد لتحديد س…" at bounding box center [688, 163] width 589 height 67
drag, startPoint x: 449, startPoint y: 159, endPoint x: 673, endPoint y: 149, distance: 224.1
click at [450, 159] on font "تُسمى إحدى تقنيات تحليل البيانات المهمة المستخدمة في التحكم في الموارد لتحديد س…" at bounding box center [689, 162] width 572 height 63
click at [891, 142] on font "تُسمى إحدى تقنيات تحليل البيانات المهمة المستخدمة في التحكم في الموارد لتحديد س…" at bounding box center [689, 162] width 572 height 63
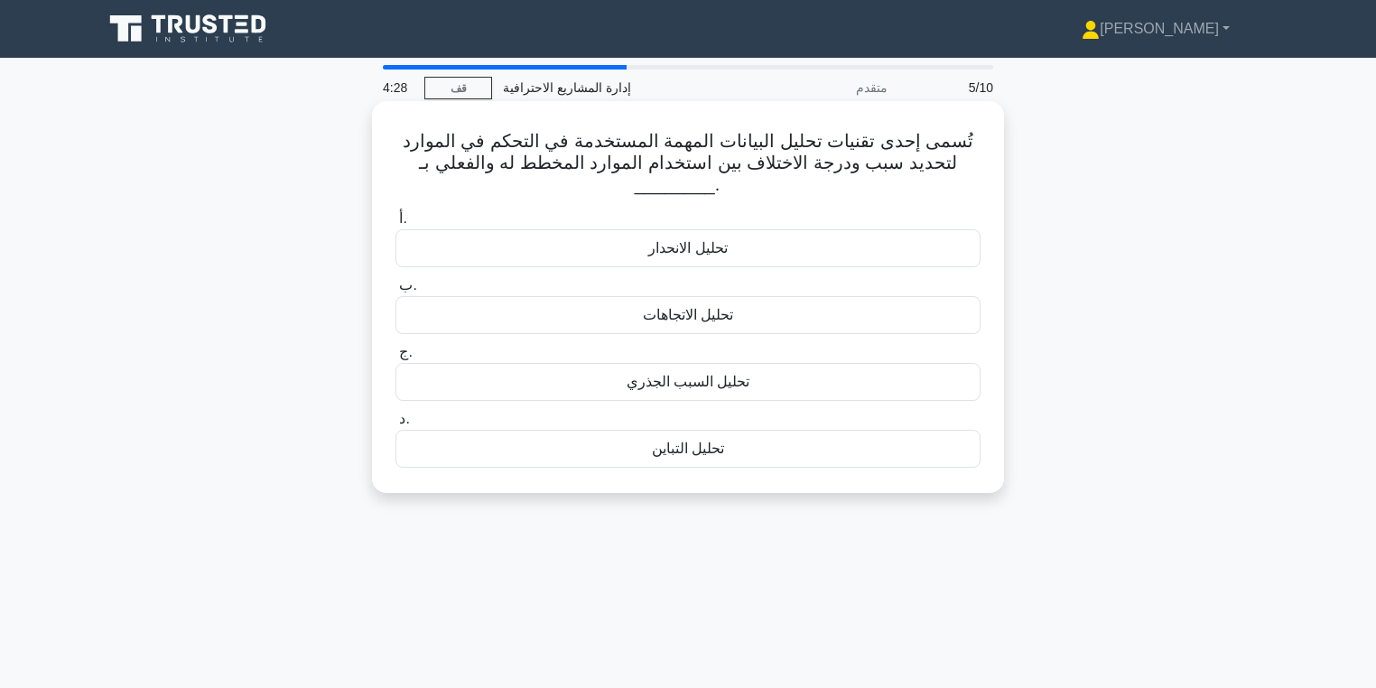
click at [684, 121] on div "تُسمى إحدى تقنيات تحليل البيانات المهمة المستخدمة في التحكم في الموارد لتحديد س…" at bounding box center [688, 296] width 618 height 377
click at [622, 144] on font "تُسمى إحدى تقنيات تحليل البيانات المهمة المستخدمة في التحكم في الموارد لتحديد س…" at bounding box center [689, 162] width 572 height 63
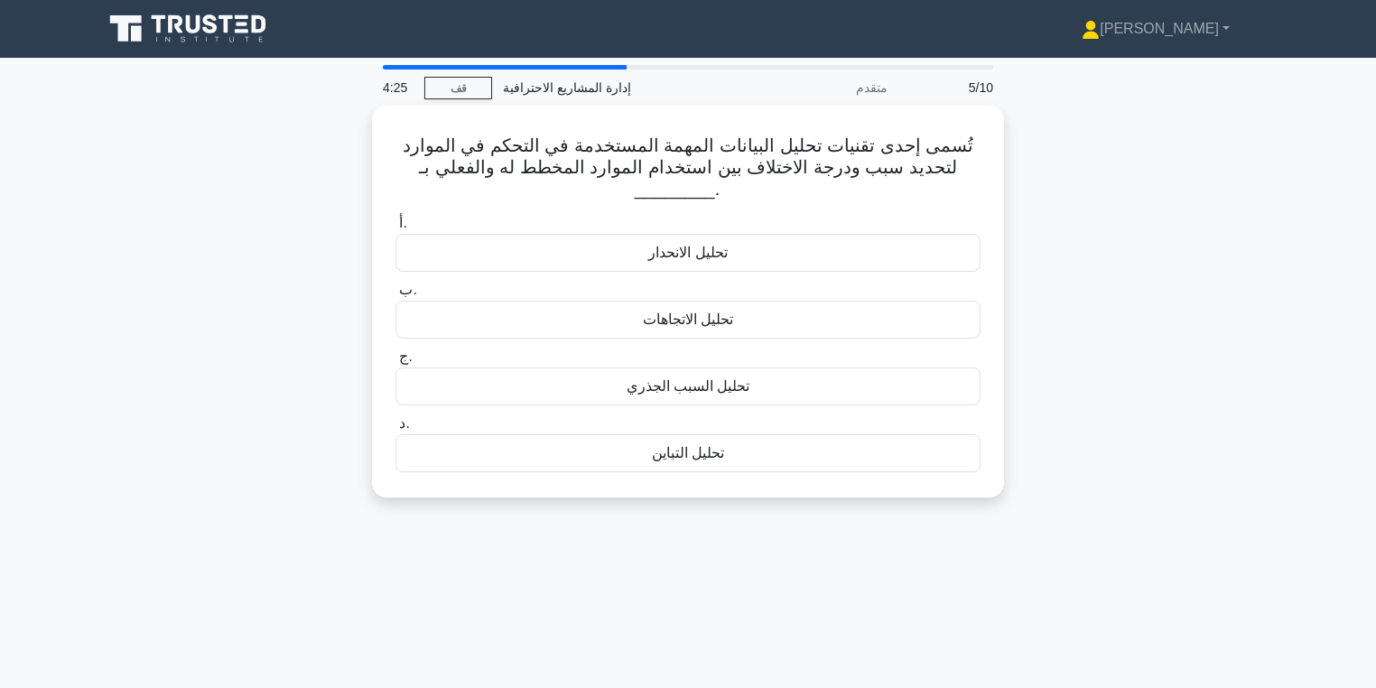
click at [1008, 149] on div "تُسمى إحدى تقنيات تحليل البيانات المهمة المستخدمة في التحكم في الموارد لتحديد س…" at bounding box center [688, 313] width 1192 height 414
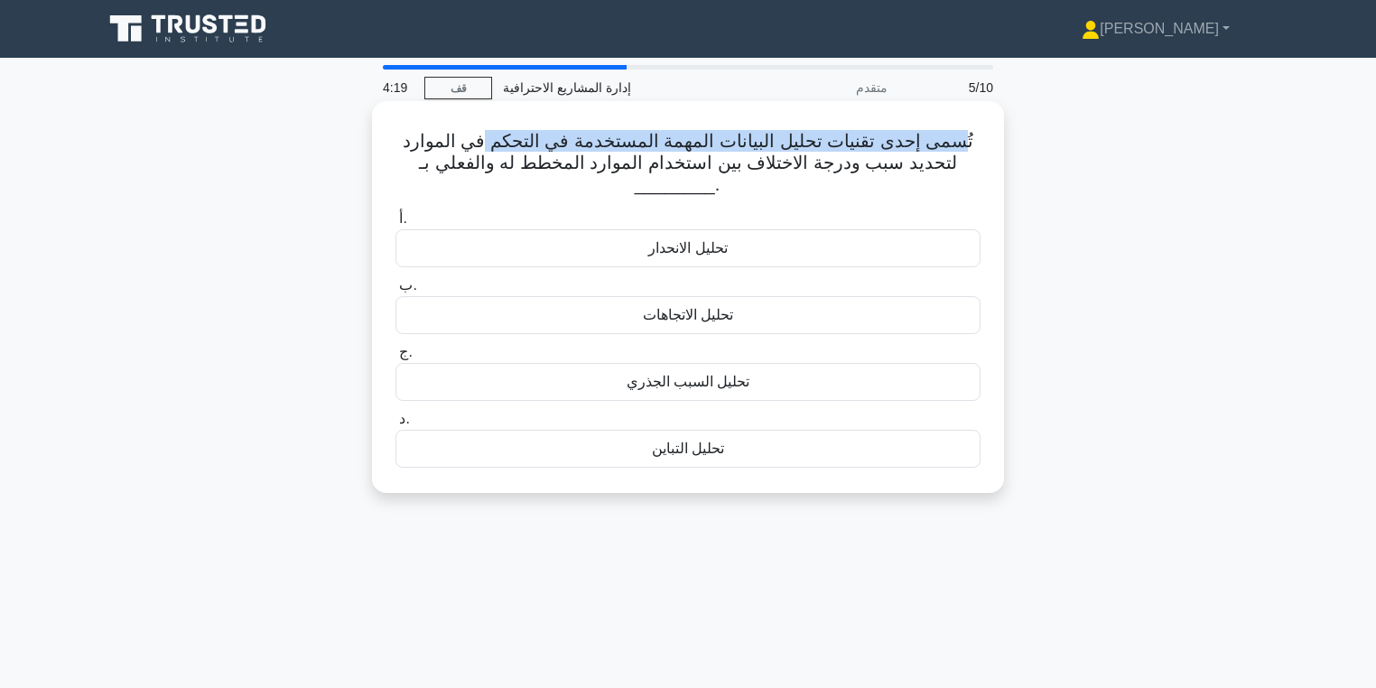
drag, startPoint x: 959, startPoint y: 138, endPoint x: 490, endPoint y: 133, distance: 468.7
click at [490, 133] on font "تُسمى إحدى تقنيات تحليل البيانات المهمة المستخدمة في التحكم في الموارد لتحديد س…" at bounding box center [689, 162] width 572 height 63
click at [643, 148] on font "تُسمى إحدى تقنيات تحليل البيانات المهمة المستخدمة في التحكم في الموارد لتحديد س…" at bounding box center [689, 162] width 572 height 63
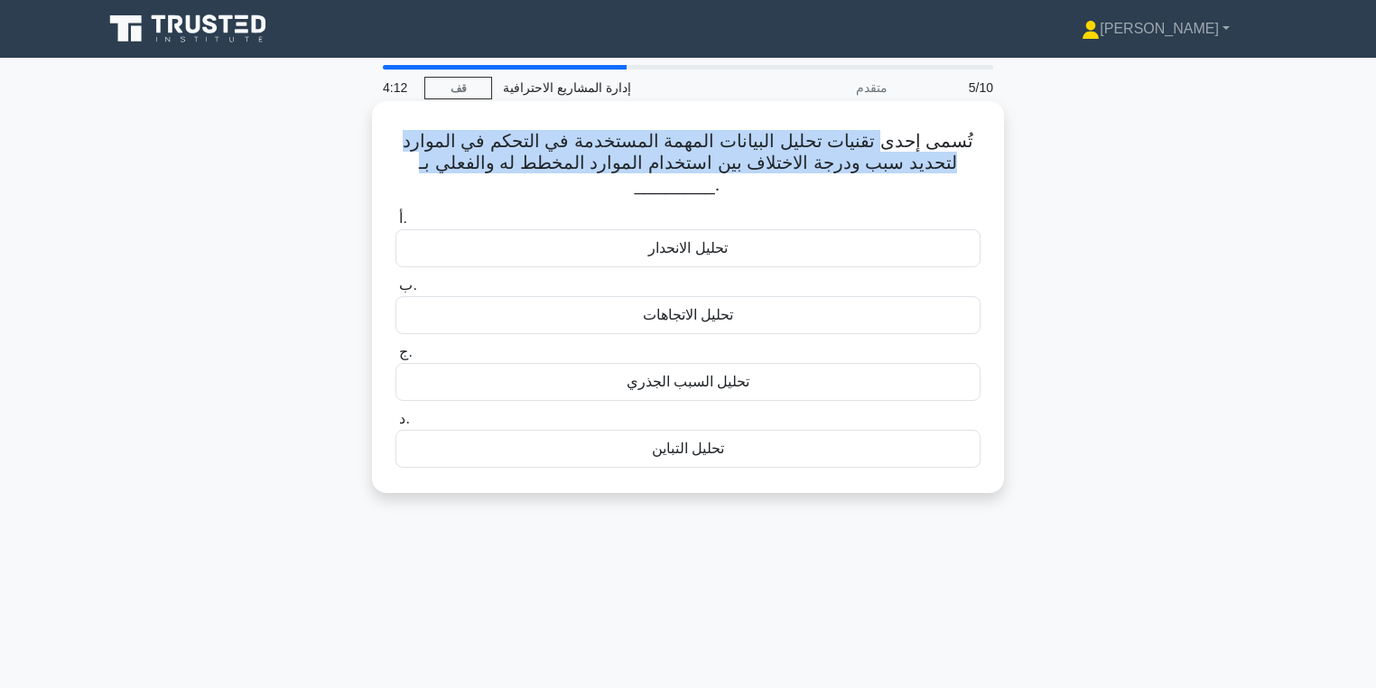
drag, startPoint x: 876, startPoint y: 141, endPoint x: 438, endPoint y: 183, distance: 440.0
click at [438, 183] on h5 "تُسمى إحدى تقنيات تحليل البيانات المهمة المستخدمة في التحكم في الموارد لتحديد س…" at bounding box center [688, 163] width 589 height 67
click at [651, 139] on font "تُسمى إحدى تقنيات تحليل البيانات المهمة المستخدمة في التحكم في الموارد لتحديد س…" at bounding box center [689, 162] width 572 height 63
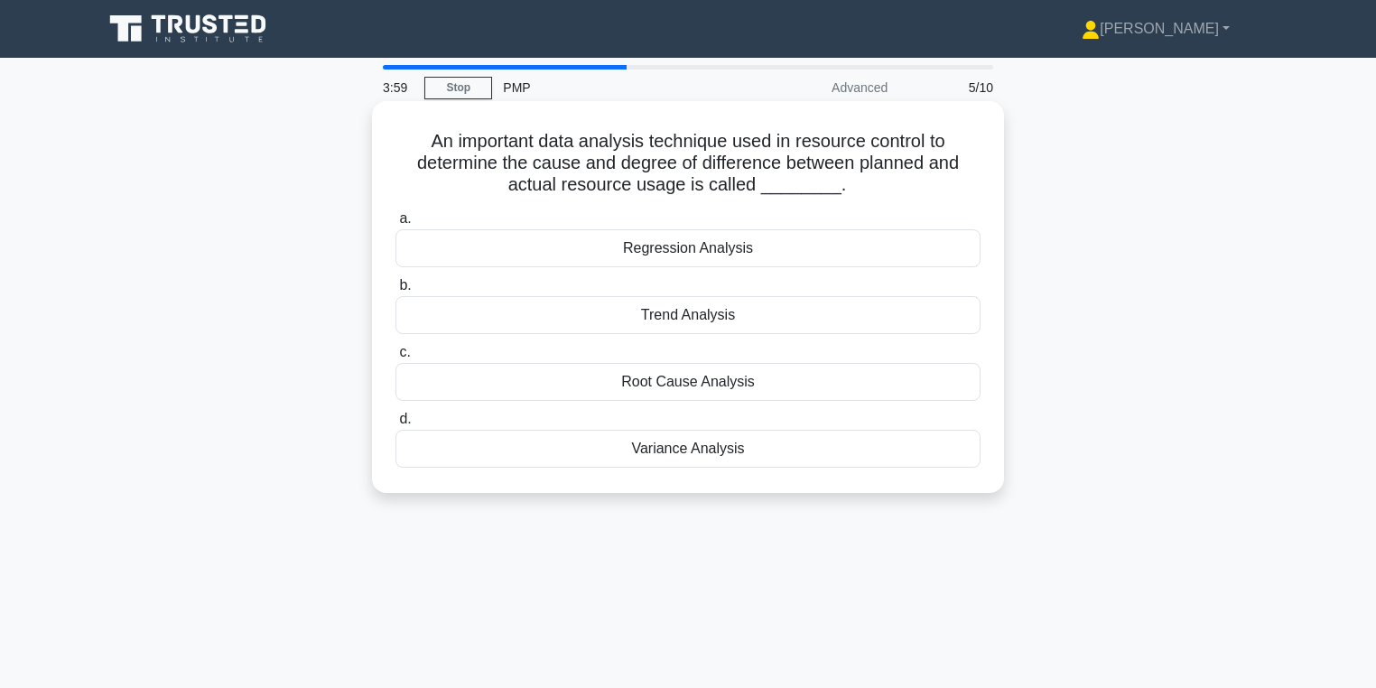
click at [778, 451] on div "Variance Analysis" at bounding box center [687, 449] width 585 height 38
click at [395, 425] on input "d. Variance Analysis" at bounding box center [395, 420] width 0 height 12
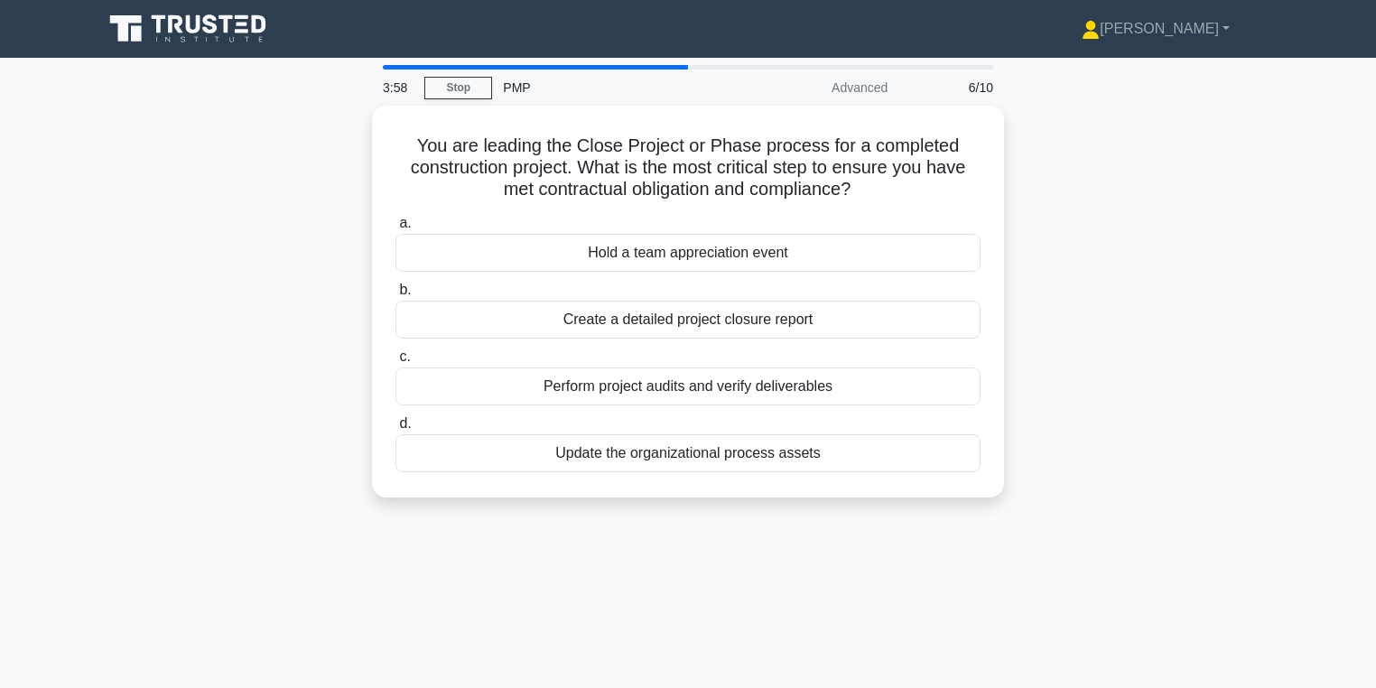
click at [466, 70] on div "3:58 Stop PMP Advanced 6/10" at bounding box center [688, 88] width 632 height 36
click at [459, 88] on link "Stop" at bounding box center [458, 88] width 68 height 23
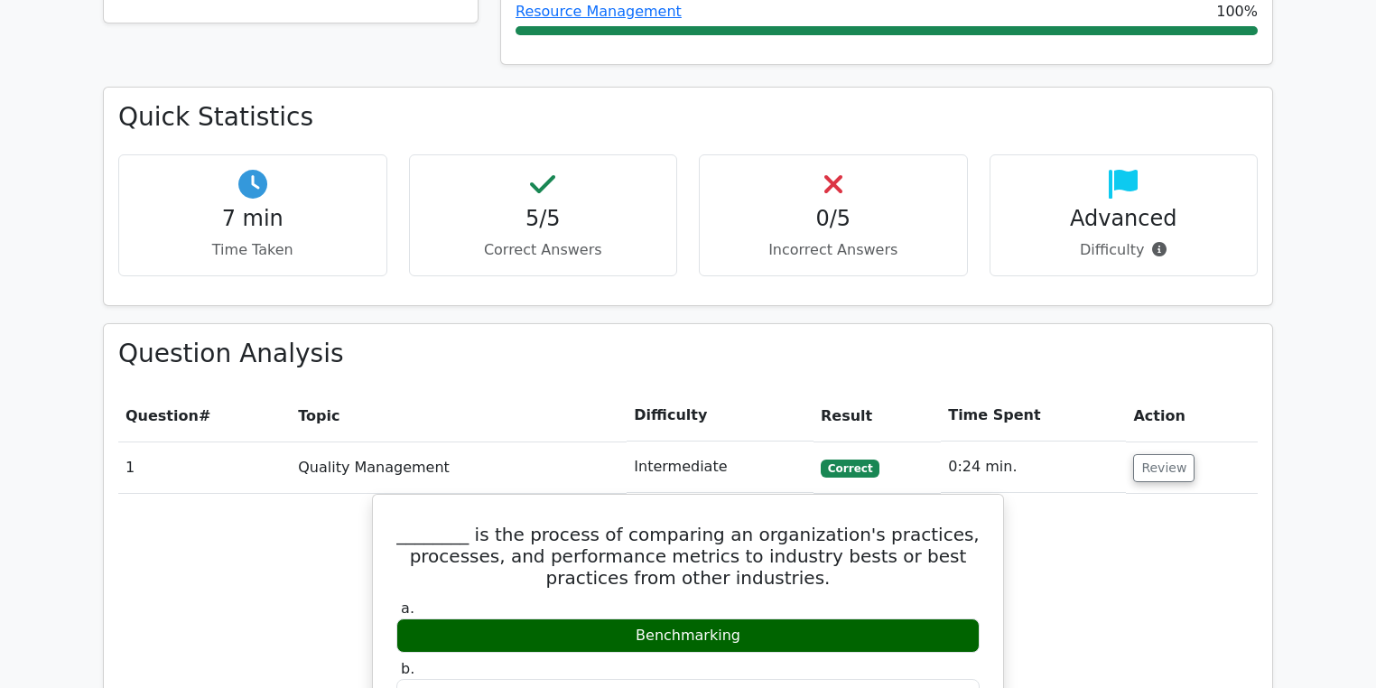
scroll to position [795, 0]
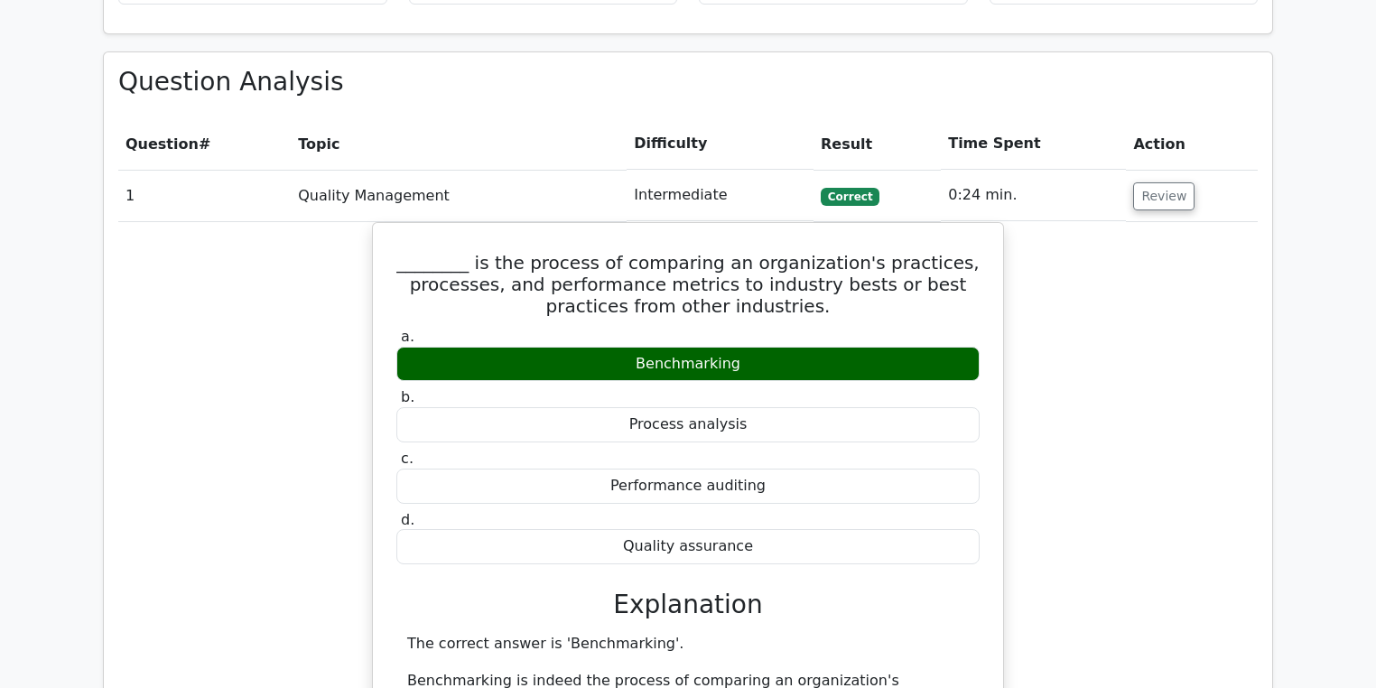
drag, startPoint x: 1144, startPoint y: 220, endPoint x: 1145, endPoint y: 211, distance: 9.1
click at [1146, 209] on td "Review" at bounding box center [1192, 195] width 132 height 51
click at [1148, 184] on button "Review" at bounding box center [1163, 196] width 61 height 28
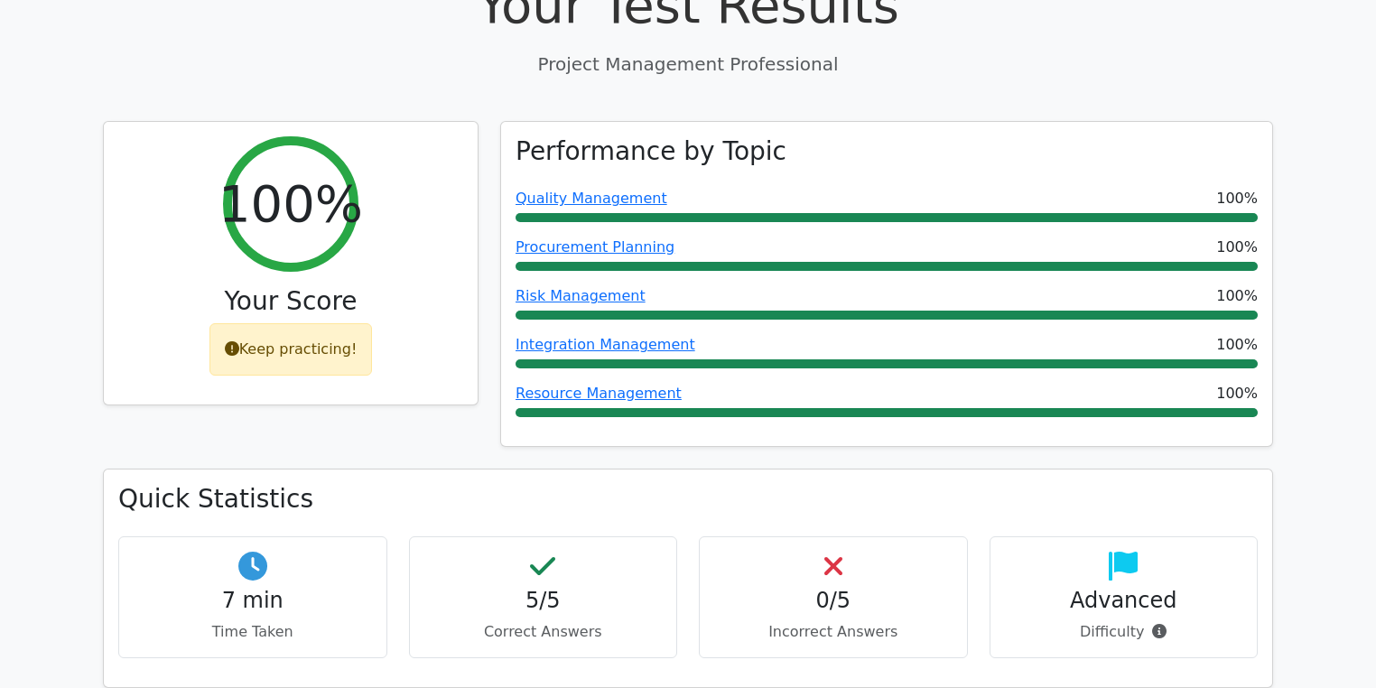
scroll to position [128, 0]
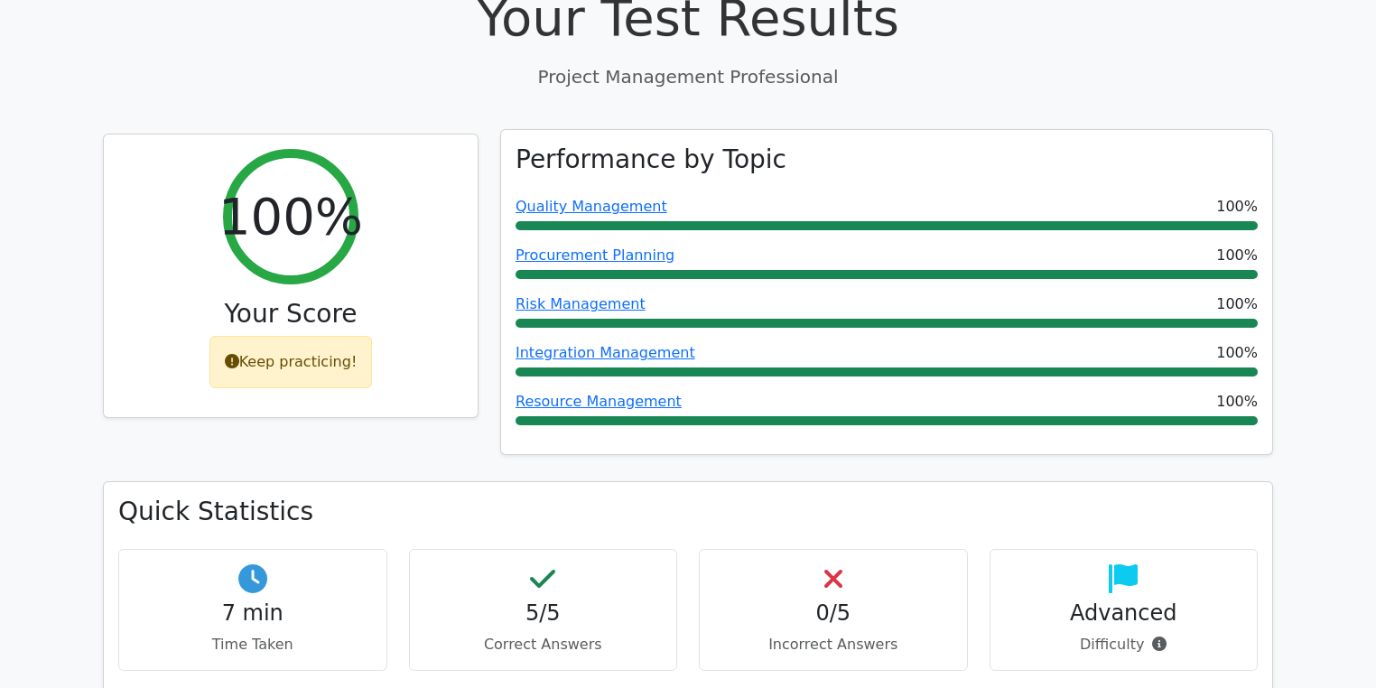
click at [502, 346] on div "Performance by Topic Quality Management 100% Procurement Planning 100% Risk Man…" at bounding box center [886, 292] width 771 height 325
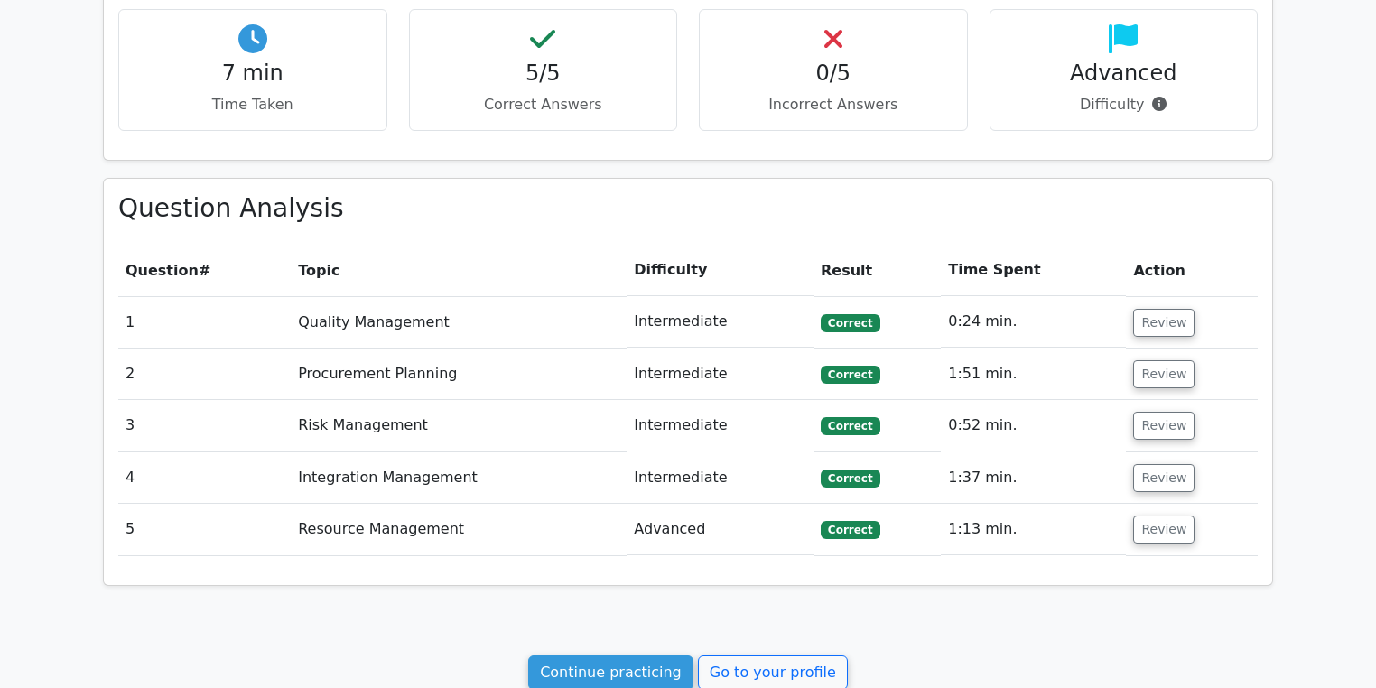
scroll to position [706, 0]
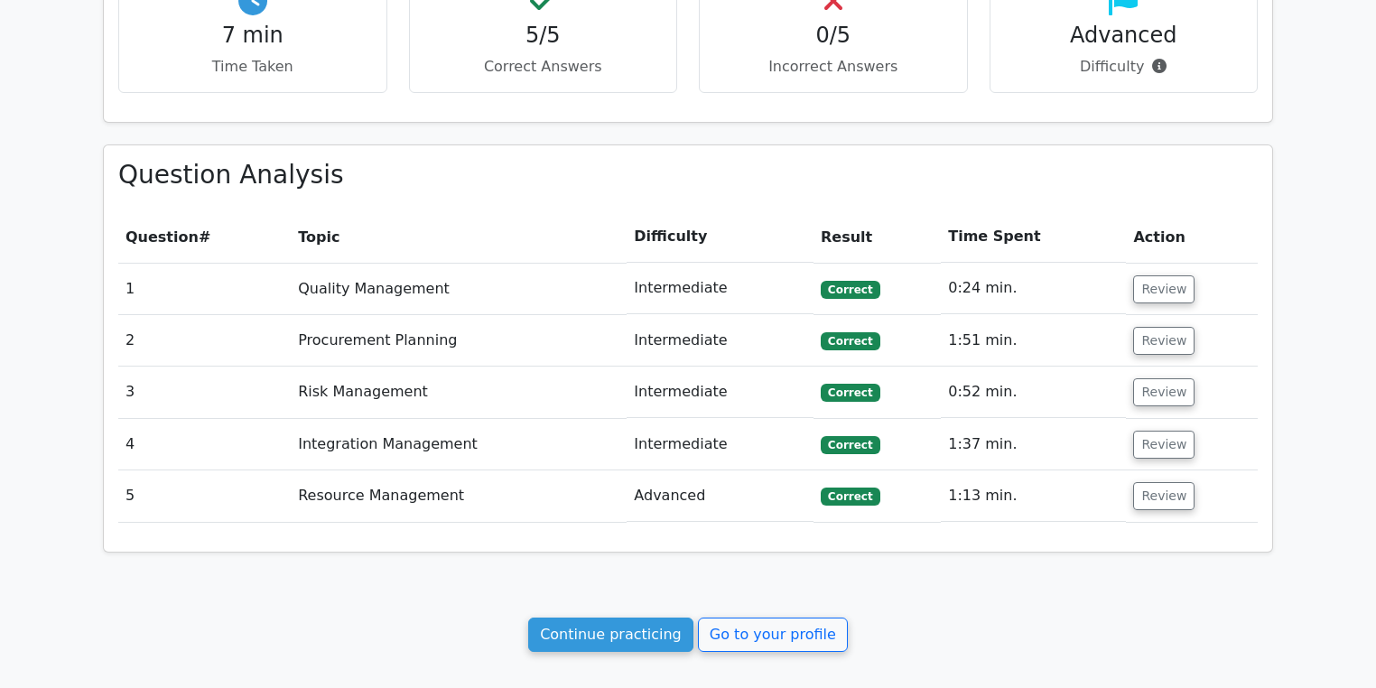
click at [460, 576] on div "Your Test Results Project Management Professional 100% Your Score Keep practici…" at bounding box center [688, 30] width 1192 height 1328
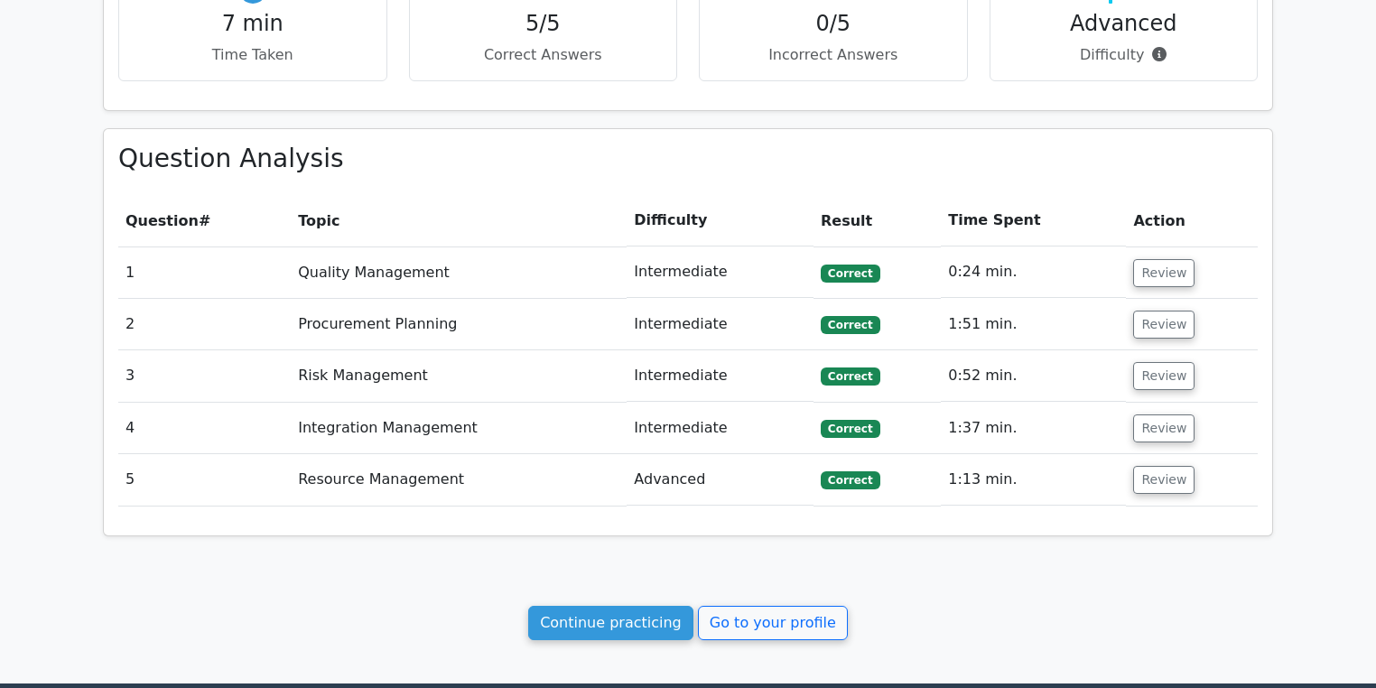
scroll to position [851, 0]
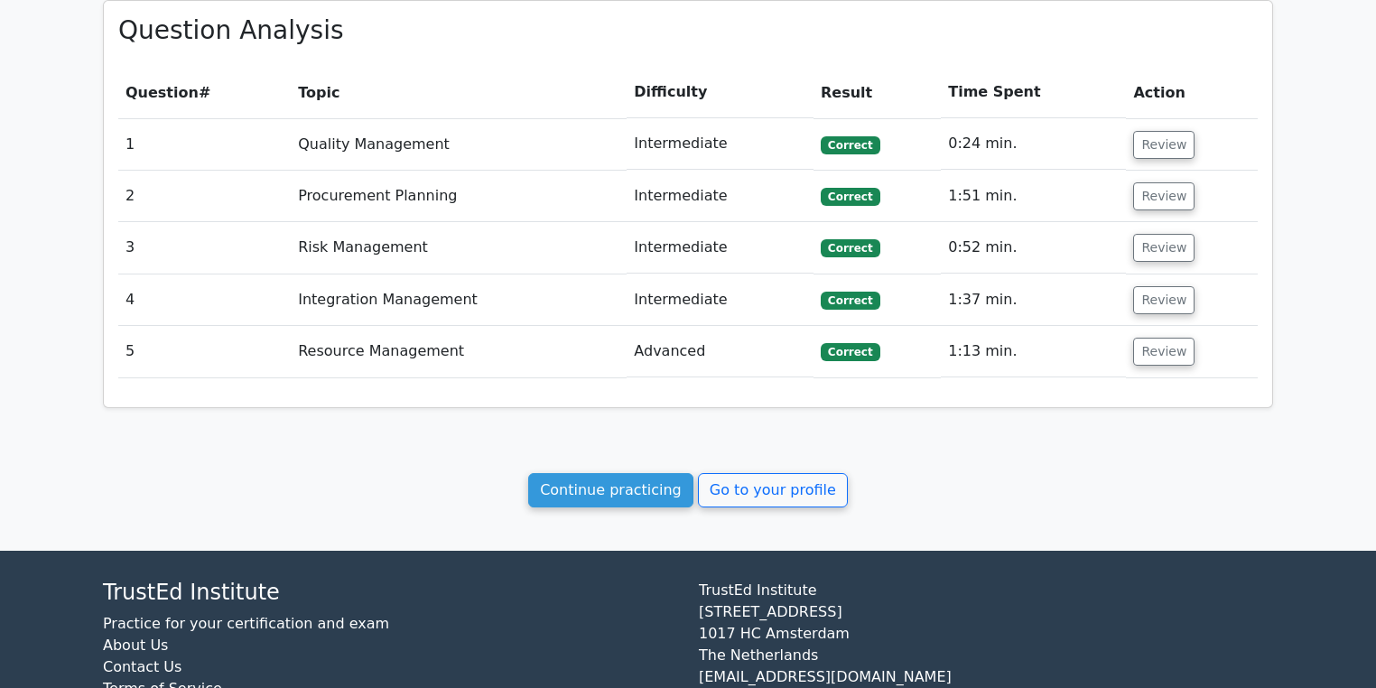
click at [638, 492] on link "Continue practicing" at bounding box center [610, 490] width 165 height 34
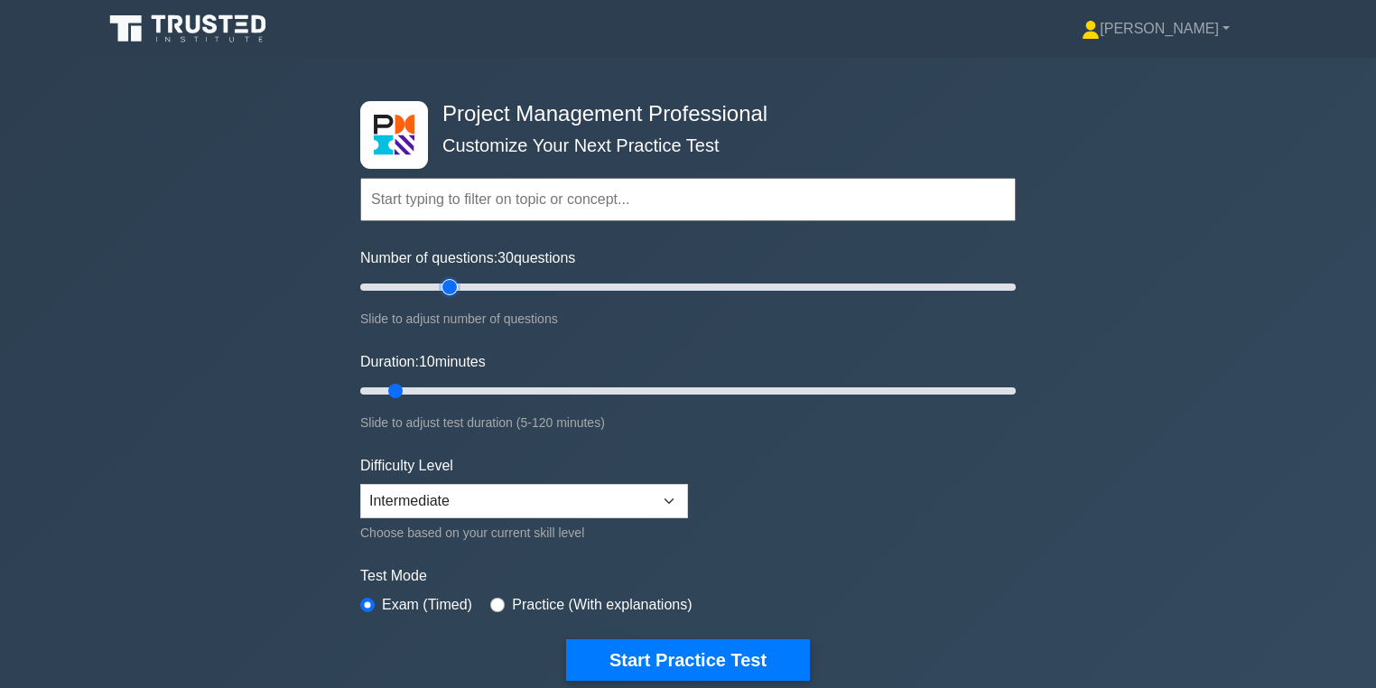
click at [455, 293] on input "Number of questions: 30 questions" at bounding box center [688, 287] width 656 height 22
drag, startPoint x: 448, startPoint y: 288, endPoint x: 380, endPoint y: 284, distance: 67.9
type input "10"
click at [380, 284] on input "Number of questions: 10 questions" at bounding box center [688, 287] width 656 height 22
click at [465, 380] on input "Duration: 10 minutes" at bounding box center [688, 391] width 656 height 22
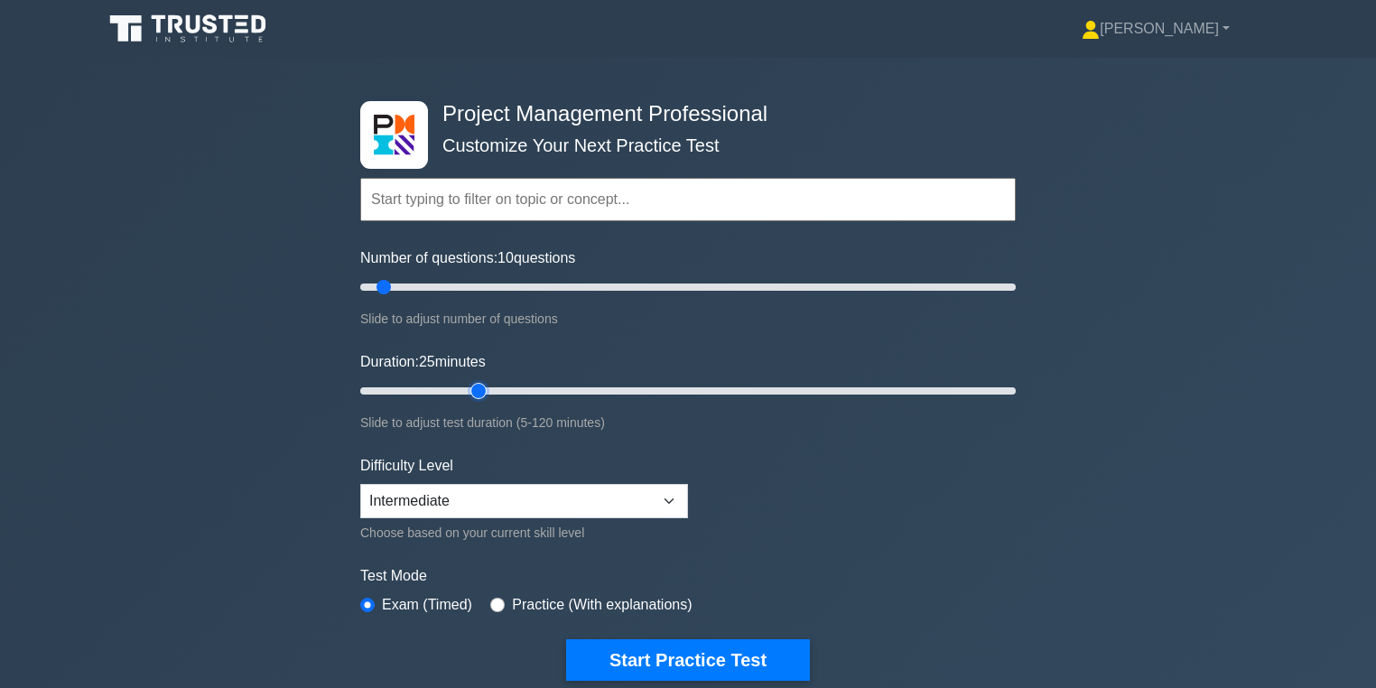
click at [485, 386] on input "Duration: 25 minutes" at bounding box center [688, 391] width 656 height 22
type input "30"
click at [495, 386] on input "Duration: 25 minutes" at bounding box center [688, 391] width 656 height 22
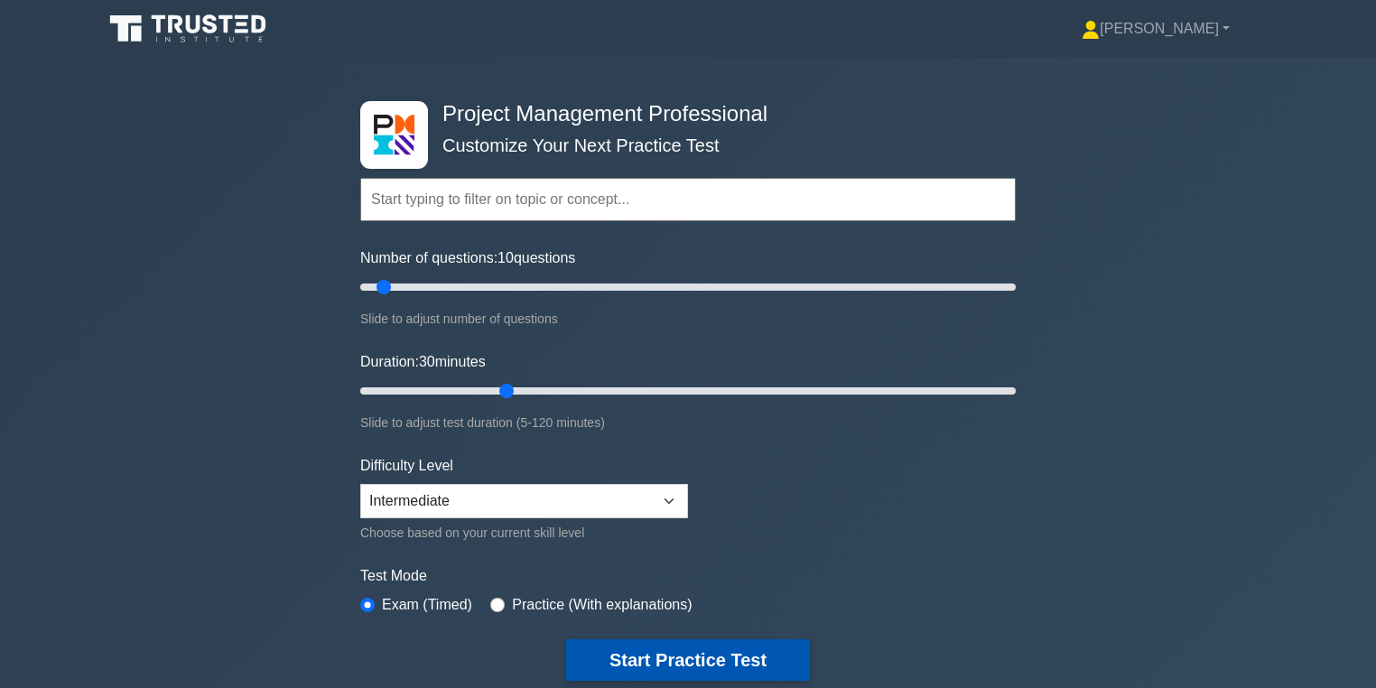
click at [738, 646] on button "Start Practice Test" at bounding box center [688, 660] width 244 height 42
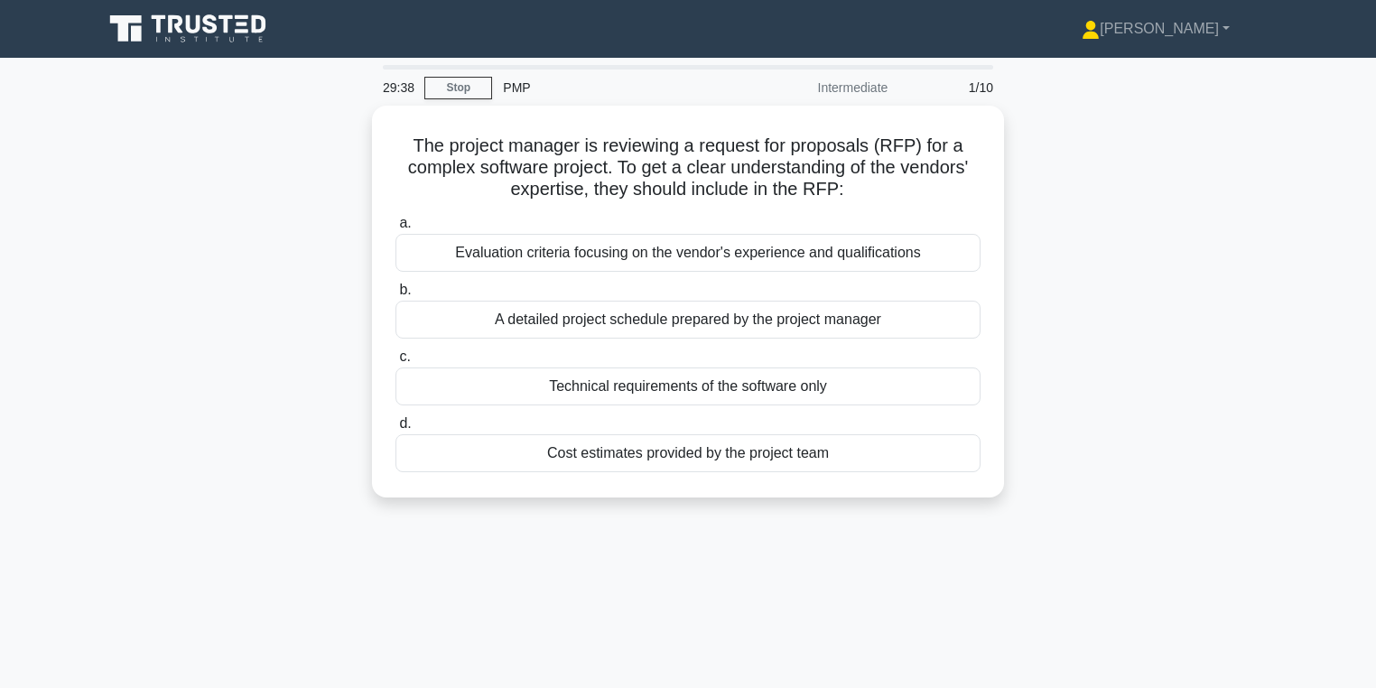
click at [1065, 465] on div "The project manager is reviewing a request for proposals (RFP) for a complex so…" at bounding box center [688, 313] width 1192 height 414
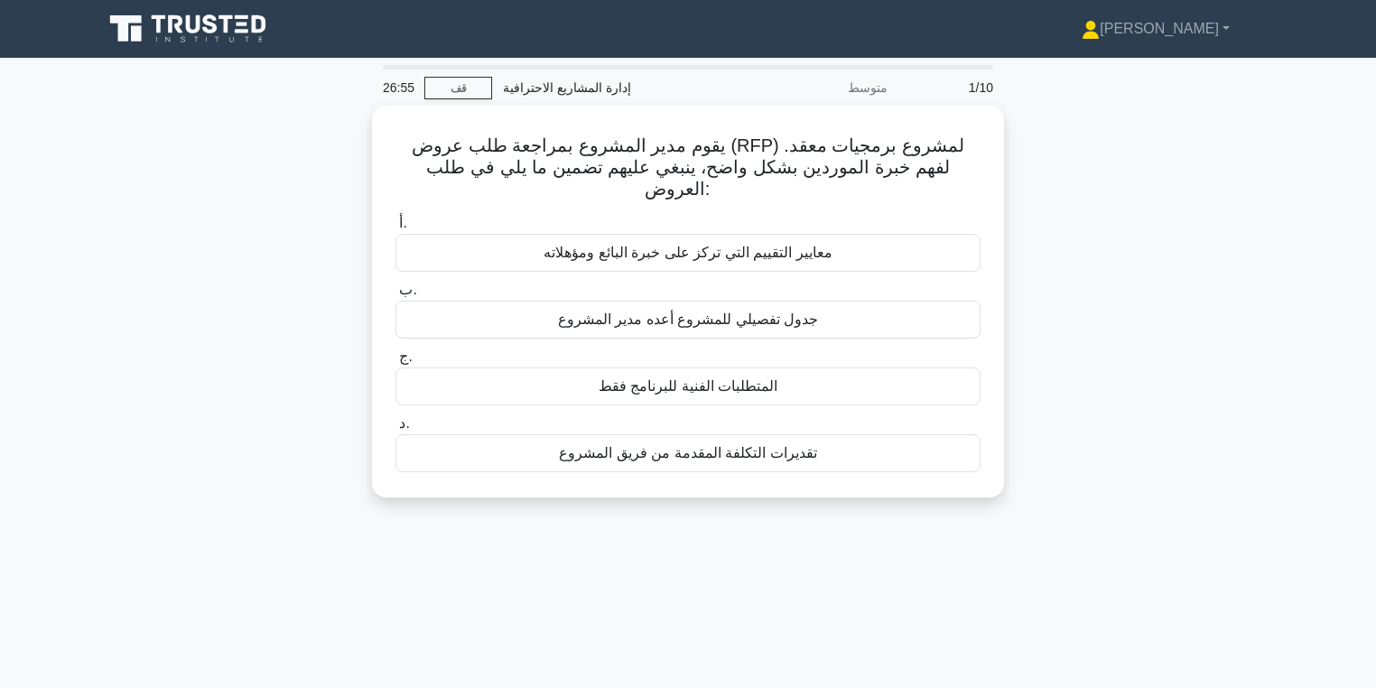
click at [1059, 224] on div "يقوم مدير المشروع بمراجعة طلب عروض (RFP) لمشروع برمجيات معقد. لفهم خبرة الموردي…" at bounding box center [688, 313] width 1192 height 414
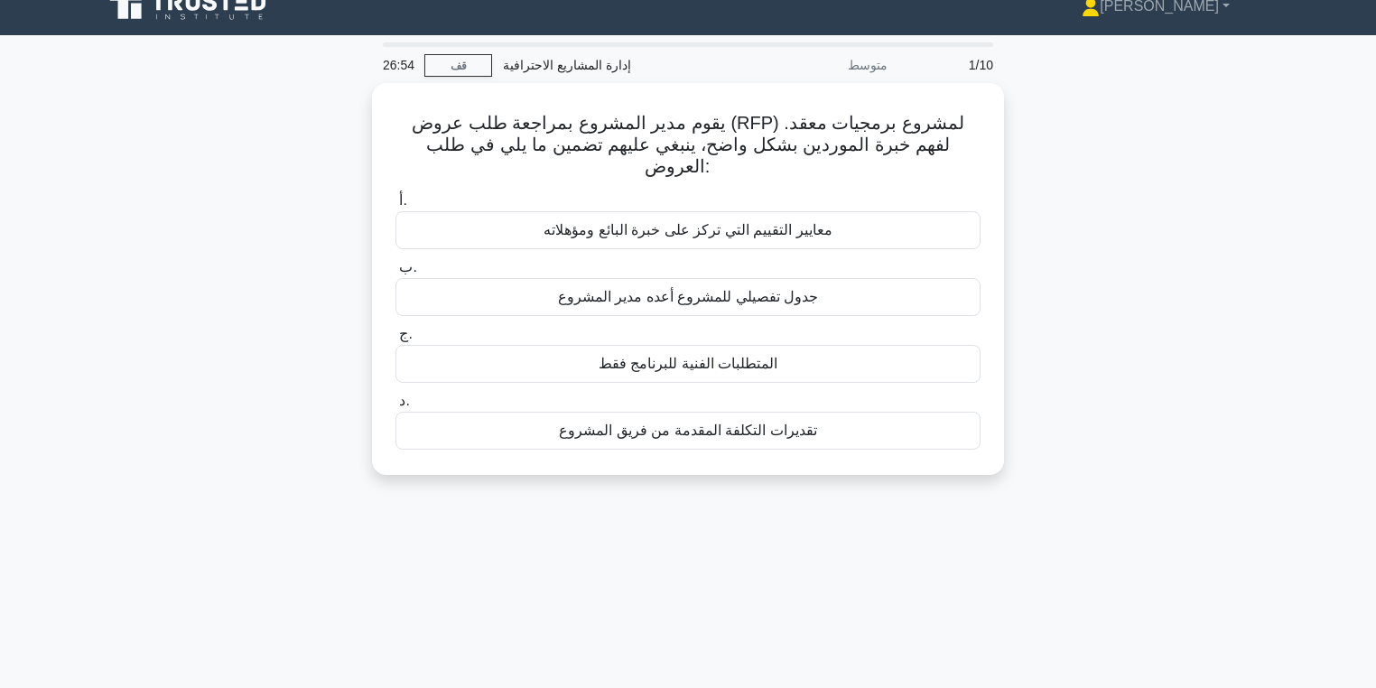
scroll to position [2, 0]
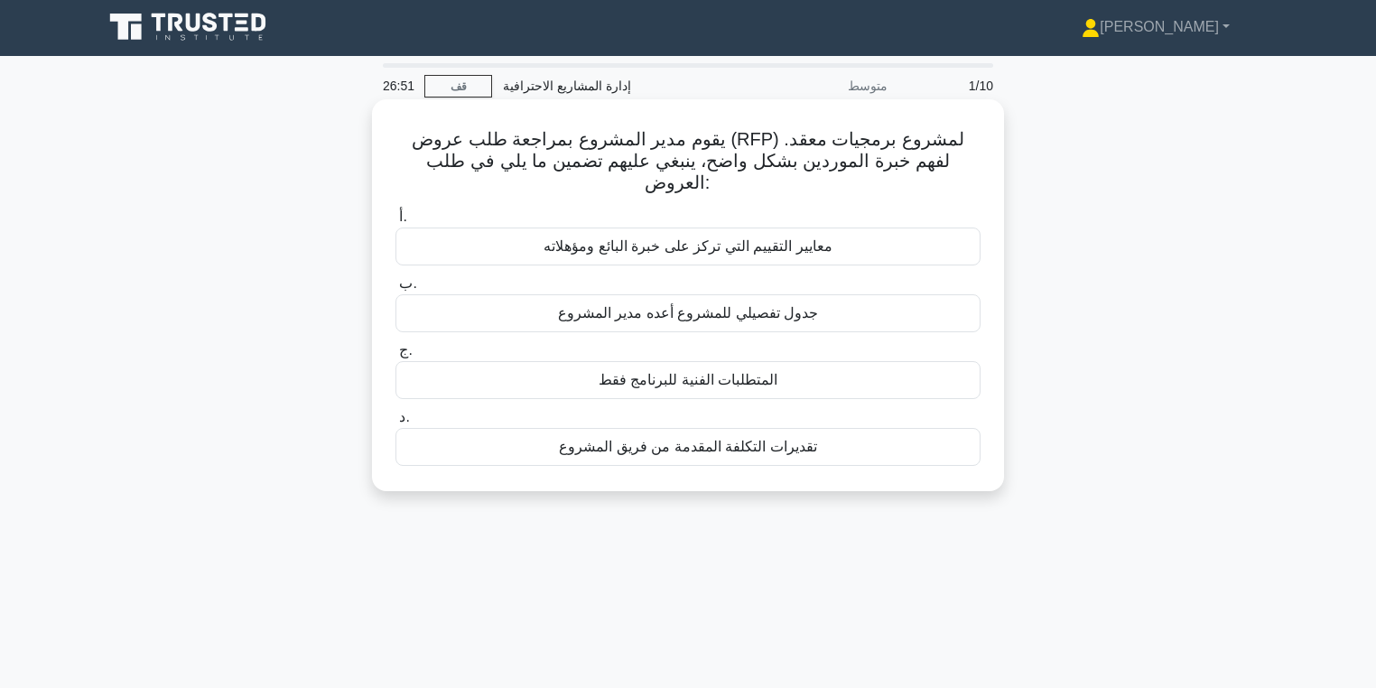
click at [936, 163] on font "يقوم مدير المشروع بمراجعة طلب عروض (RFP) لمشروع برمجيات معقد. لفهم خبرة الموردي…" at bounding box center [688, 160] width 553 height 63
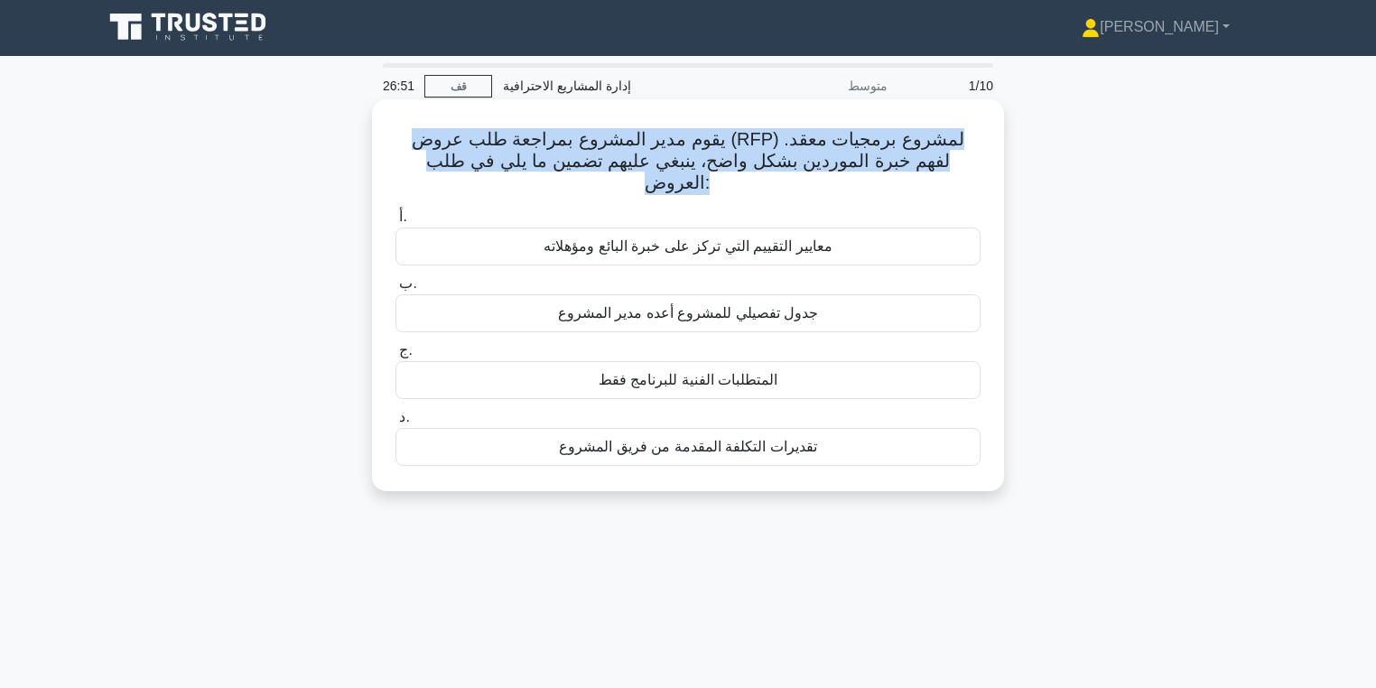
click at [936, 163] on font "يقوم مدير المشروع بمراجعة طلب عروض (RFP) لمشروع برمجيات معقد. لفهم خبرة الموردي…" at bounding box center [688, 160] width 553 height 63
click at [937, 163] on font "يقوم مدير المشروع بمراجعة طلب عروض (RFP) لمشروع برمجيات معقد. لفهم خبرة الموردي…" at bounding box center [688, 160] width 553 height 63
click at [731, 173] on icon ".spinner_0XTQ{transform-origin:center;animation:spinner_y6GP .75s linear infini…" at bounding box center [721, 184] width 22 height 22
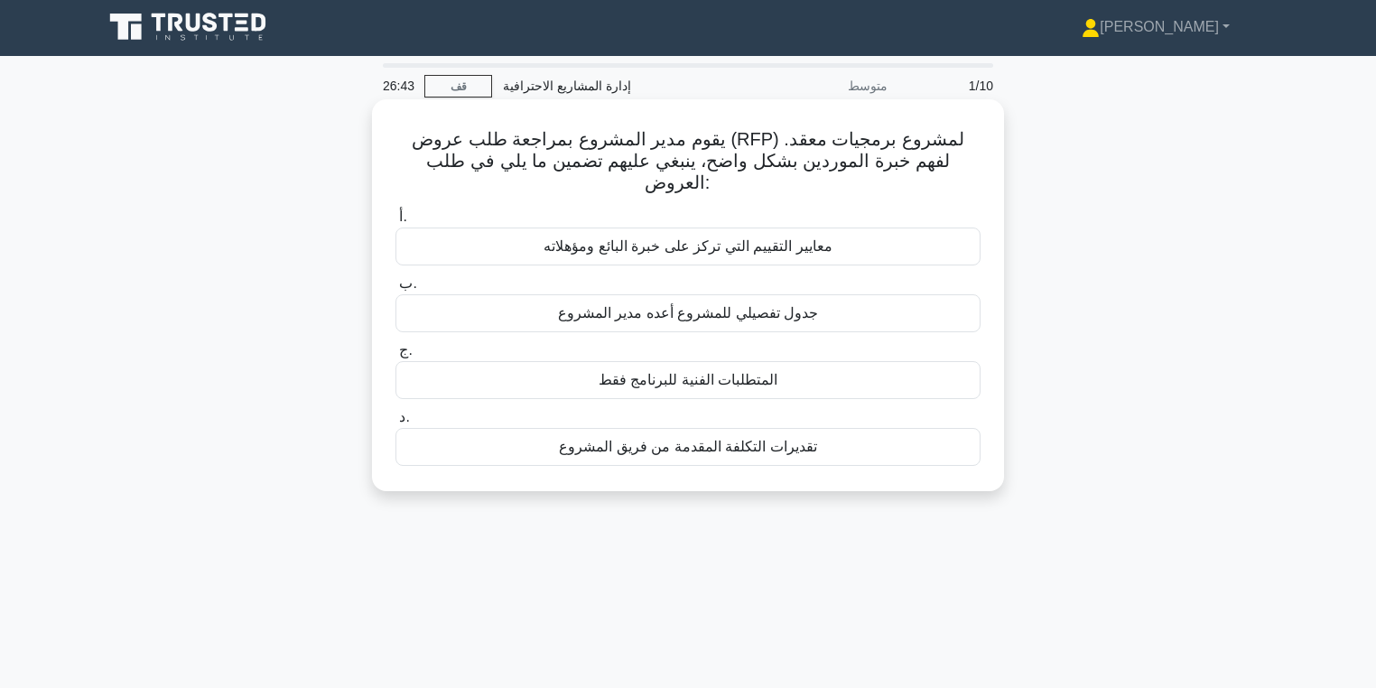
click at [947, 164] on font "يقوم مدير المشروع بمراجعة طلب عروض (RFP) لمشروع برمجيات معقد. لفهم خبرة الموردي…" at bounding box center [688, 160] width 553 height 63
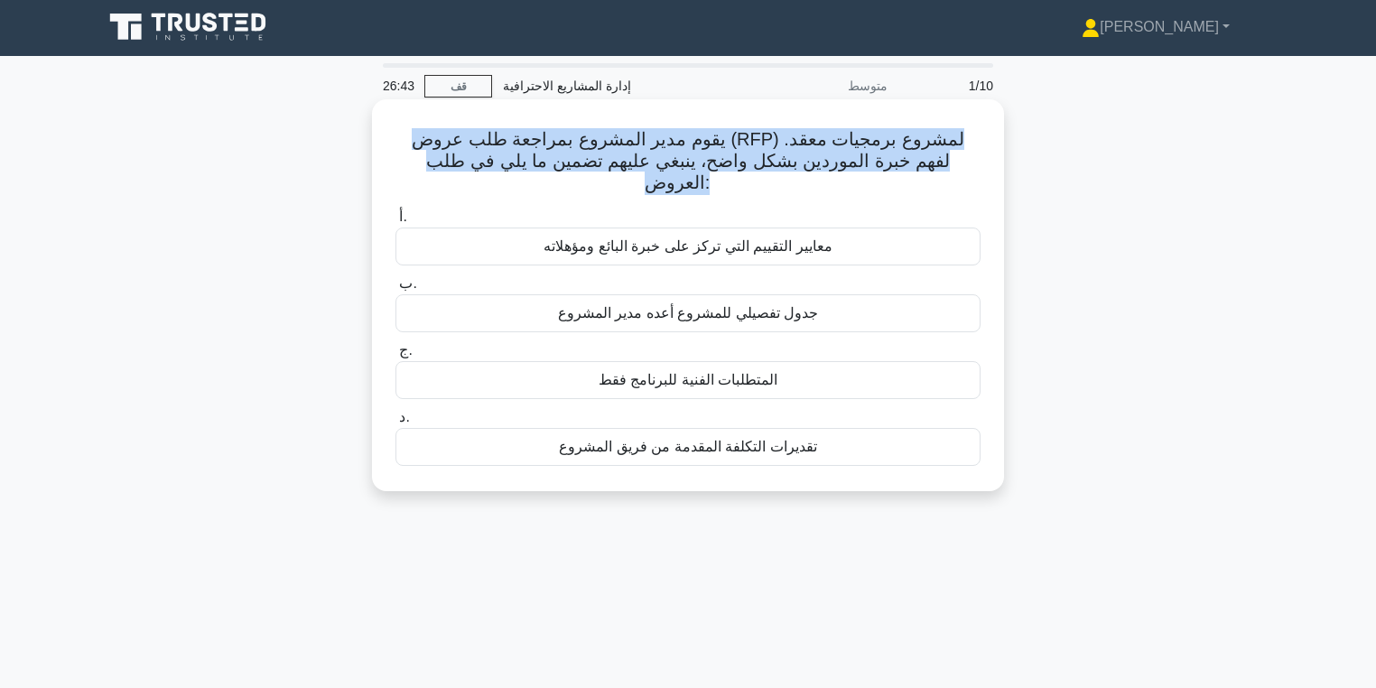
click at [947, 164] on font "يقوم مدير المشروع بمراجعة طلب عروض (RFP) لمشروع برمجيات معقد. لفهم خبرة الموردي…" at bounding box center [688, 160] width 553 height 63
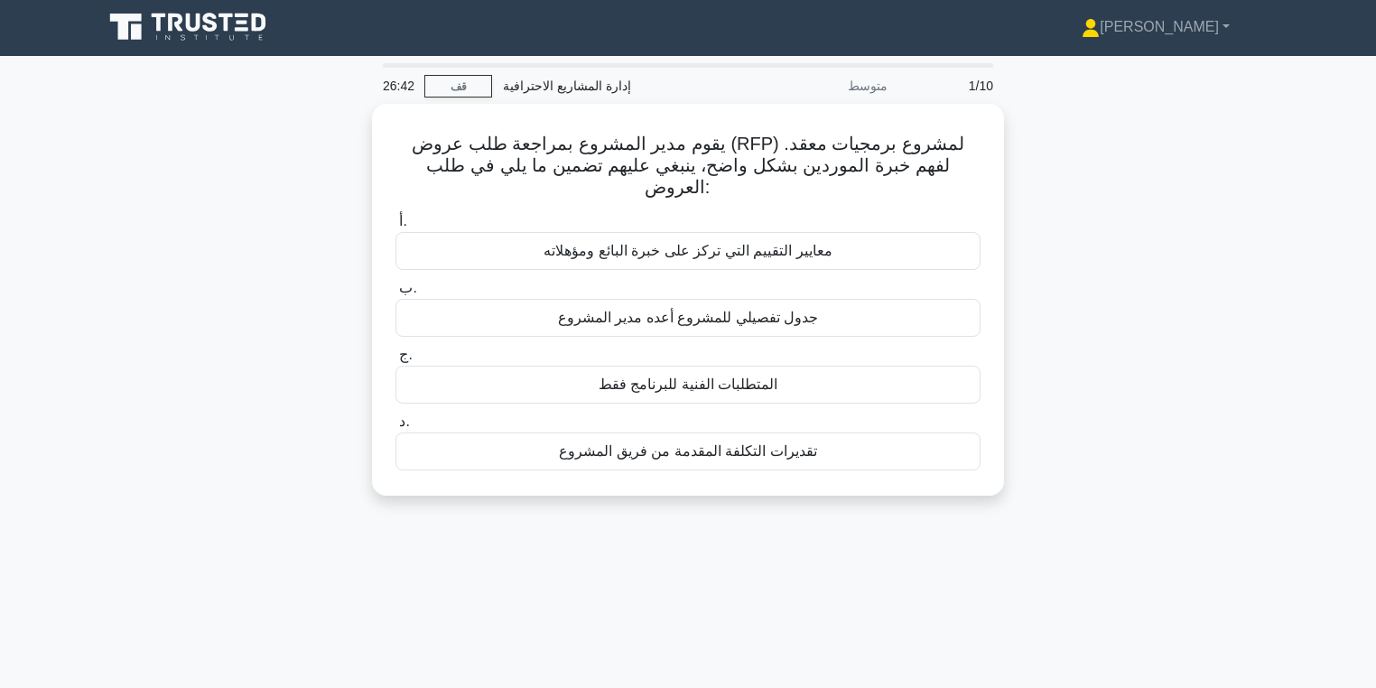
click at [1058, 193] on div "يقوم مدير المشروع بمراجعة طلب عروض (RFP) لمشروع برمجيات معقد. لفهم خبرة الموردي…" at bounding box center [688, 311] width 1192 height 414
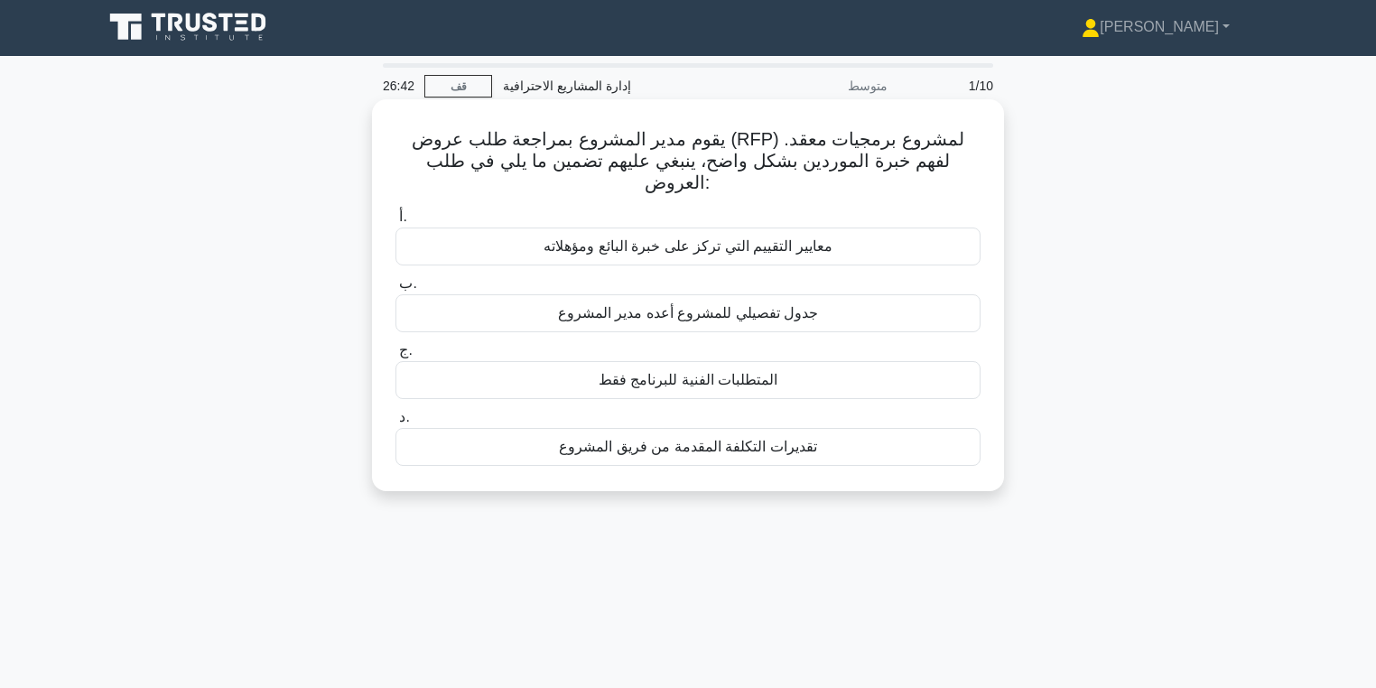
click at [885, 164] on font "يقوم مدير المشروع بمراجعة طلب عروض (RFP) لمشروع برمجيات معقد. لفهم خبرة الموردي…" at bounding box center [688, 160] width 553 height 63
click at [902, 163] on font "يقوم مدير المشروع بمراجعة طلب عروض (RFP) لمشروع برمجيات معقد. لفهم خبرة الموردي…" at bounding box center [688, 160] width 553 height 63
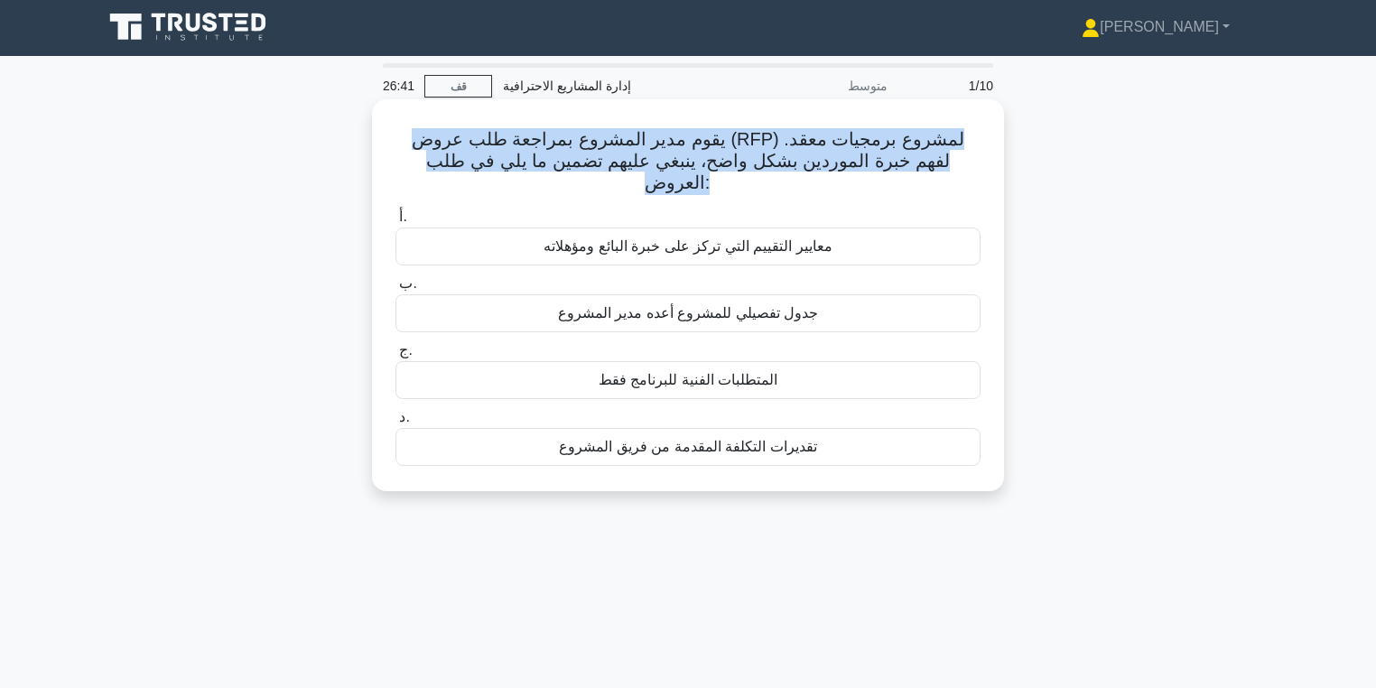
click at [902, 163] on font "يقوم مدير المشروع بمراجعة طلب عروض (RFP) لمشروع برمجيات معقد. لفهم خبرة الموردي…" at bounding box center [688, 160] width 553 height 63
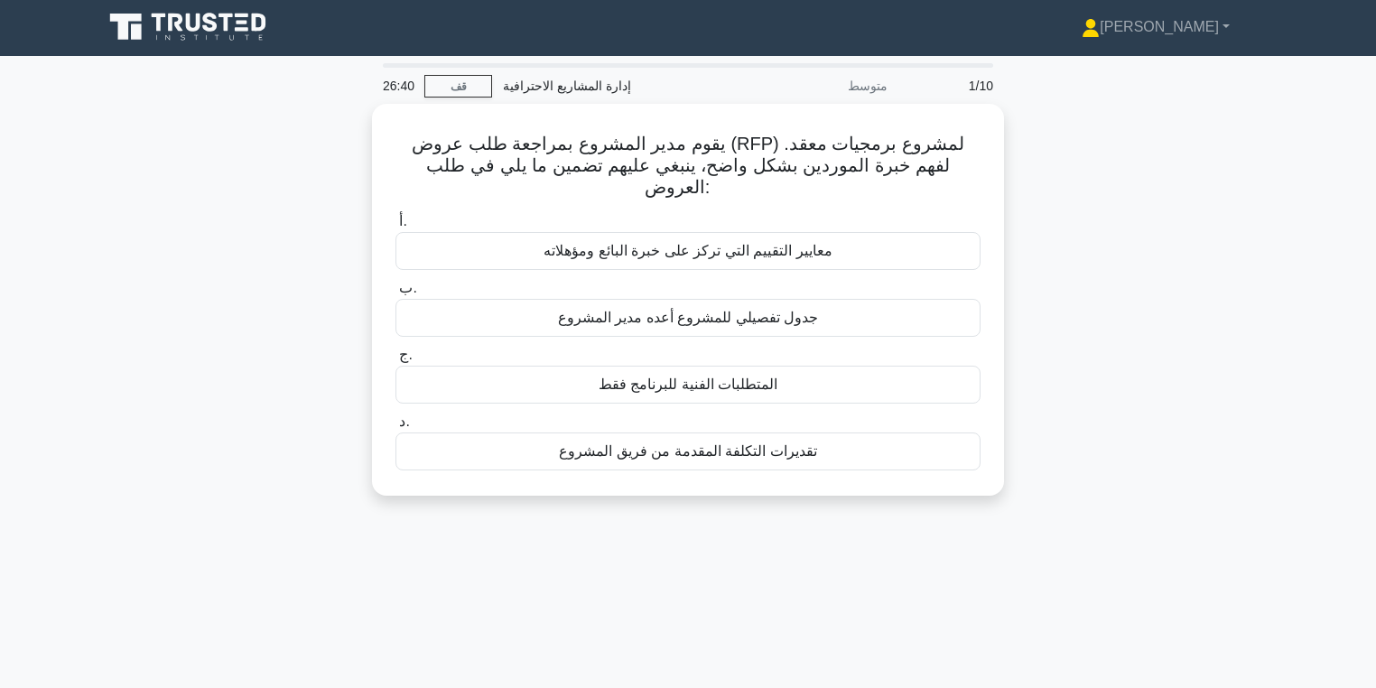
click at [1037, 185] on div "يقوم مدير المشروع بمراجعة طلب عروض (RFP) لمشروع برمجيات معقد. لفهم خبرة الموردي…" at bounding box center [688, 311] width 1192 height 414
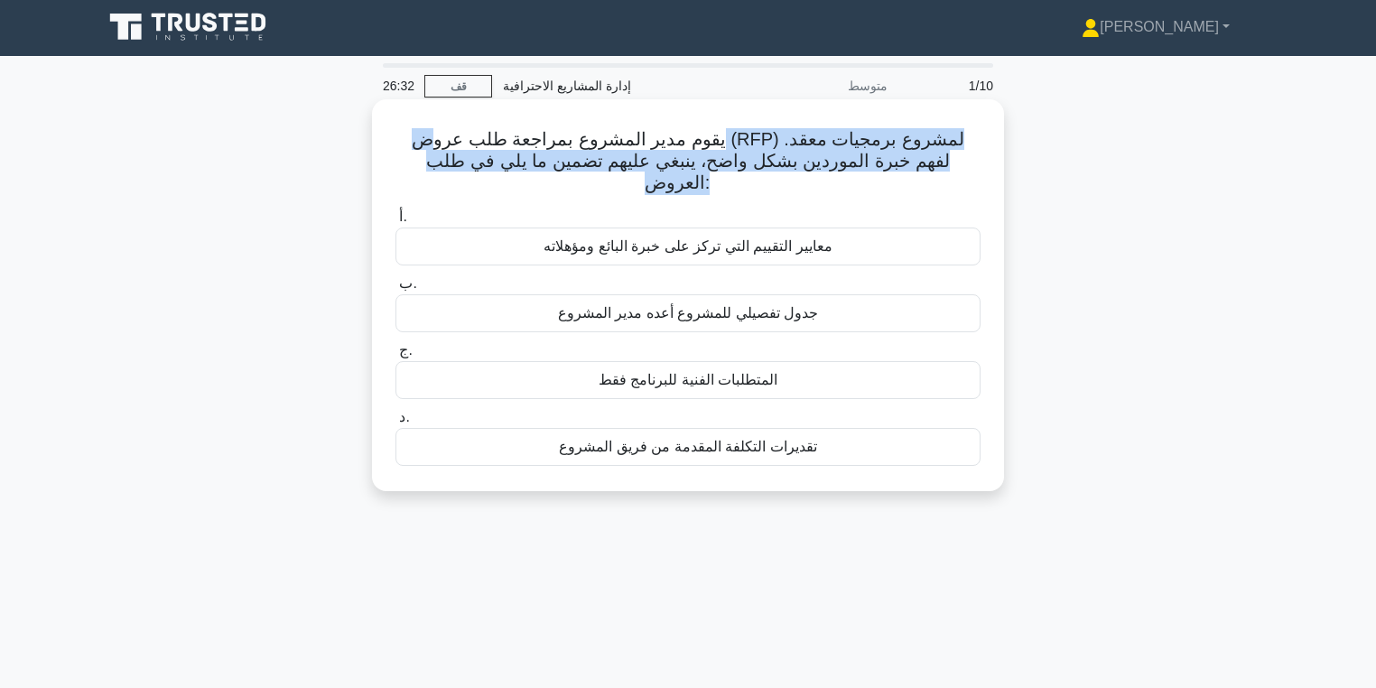
drag, startPoint x: 946, startPoint y: 163, endPoint x: 430, endPoint y: 148, distance: 516.7
click at [430, 148] on font "يقوم مدير المشروع بمراجعة طلب عروض (RFP) لمشروع برمجيات معقد. لفهم خبرة الموردي…" at bounding box center [688, 160] width 553 height 63
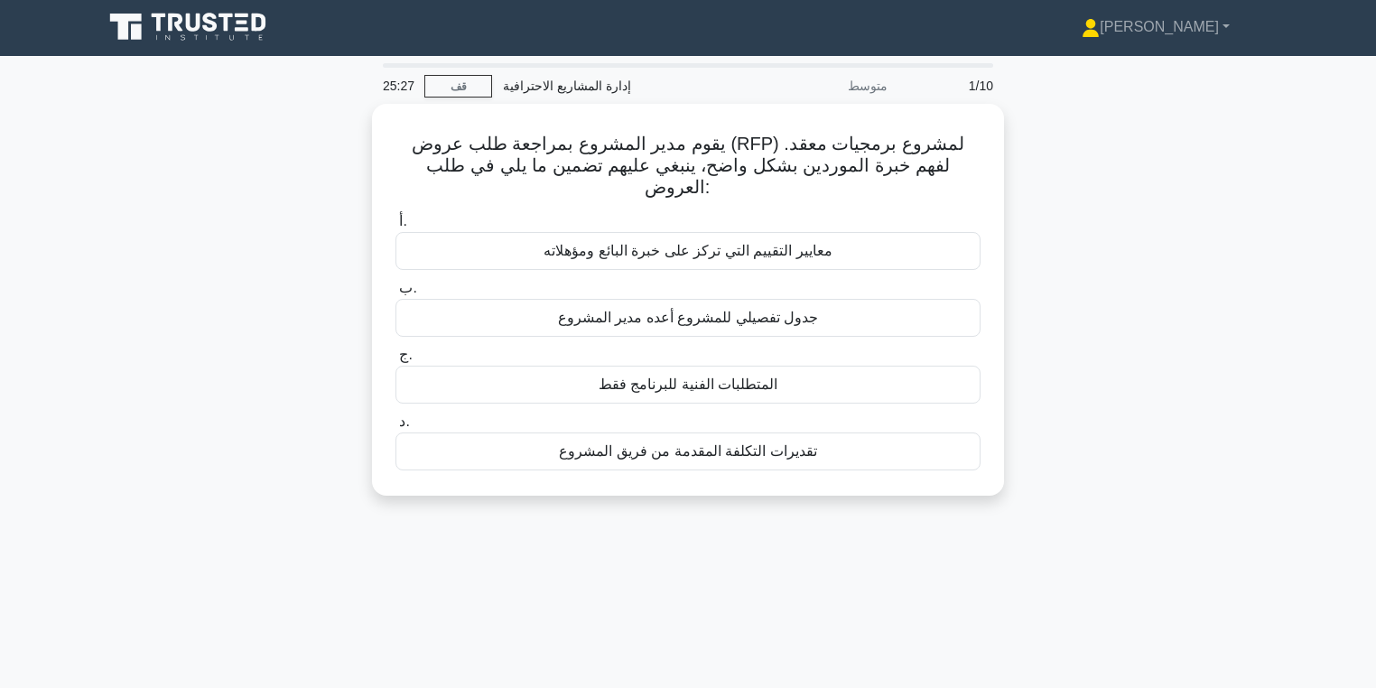
click at [1091, 307] on div "يقوم مدير المشروع بمراجعة طلب عروض (RFP) لمشروع برمجيات معقد. لفهم خبرة الموردي…" at bounding box center [688, 311] width 1192 height 414
drag, startPoint x: 1084, startPoint y: 193, endPoint x: 1098, endPoint y: 154, distance: 41.4
click at [1098, 154] on div "يقوم مدير المشروع بمراجعة طلب عروض (RFP) لمشروع برمجيات معقد. لفهم خبرة الموردي…" at bounding box center [688, 311] width 1192 height 414
drag, startPoint x: 1003, startPoint y: 188, endPoint x: 1065, endPoint y: 159, distance: 68.7
click at [1065, 159] on div "يقوم مدير المشروع بمراجعة طلب عروض (RFP) لمشروع برمجيات معقد. لفهم خبرة الموردي…" at bounding box center [688, 311] width 1192 height 414
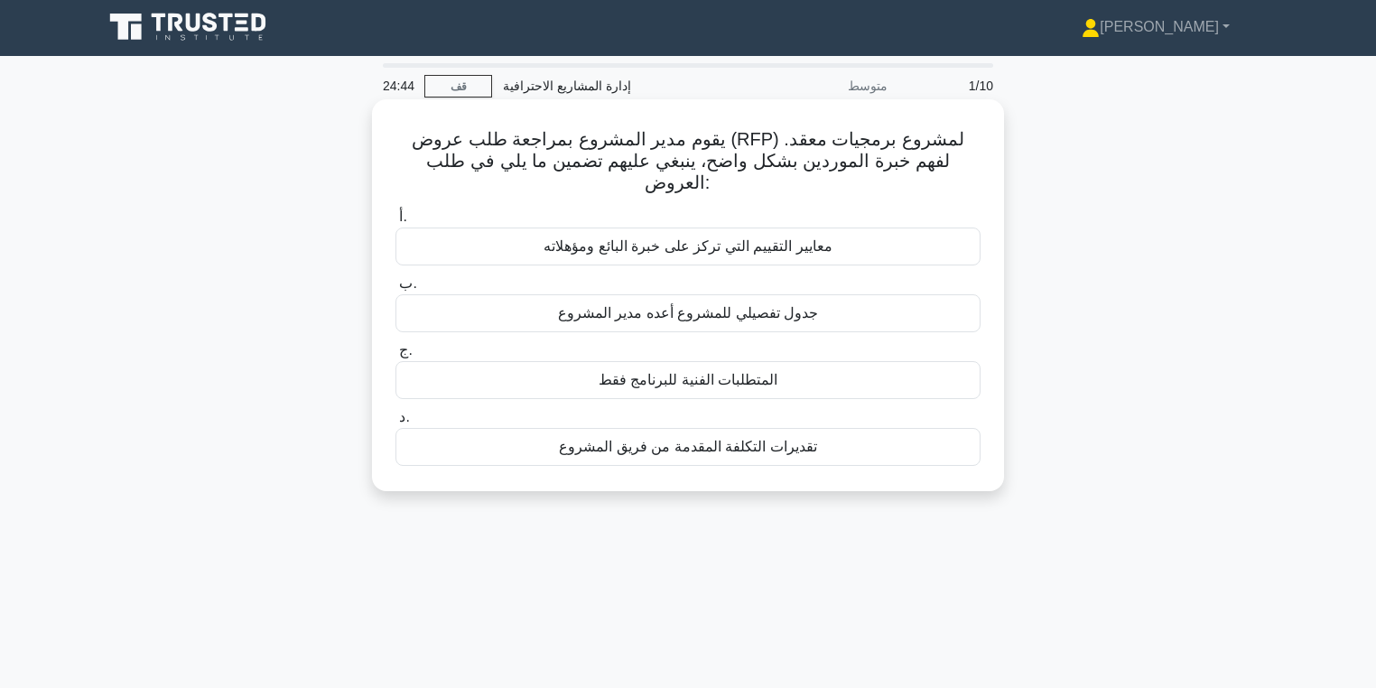
drag, startPoint x: 1012, startPoint y: 166, endPoint x: 1003, endPoint y: 137, distance: 30.3
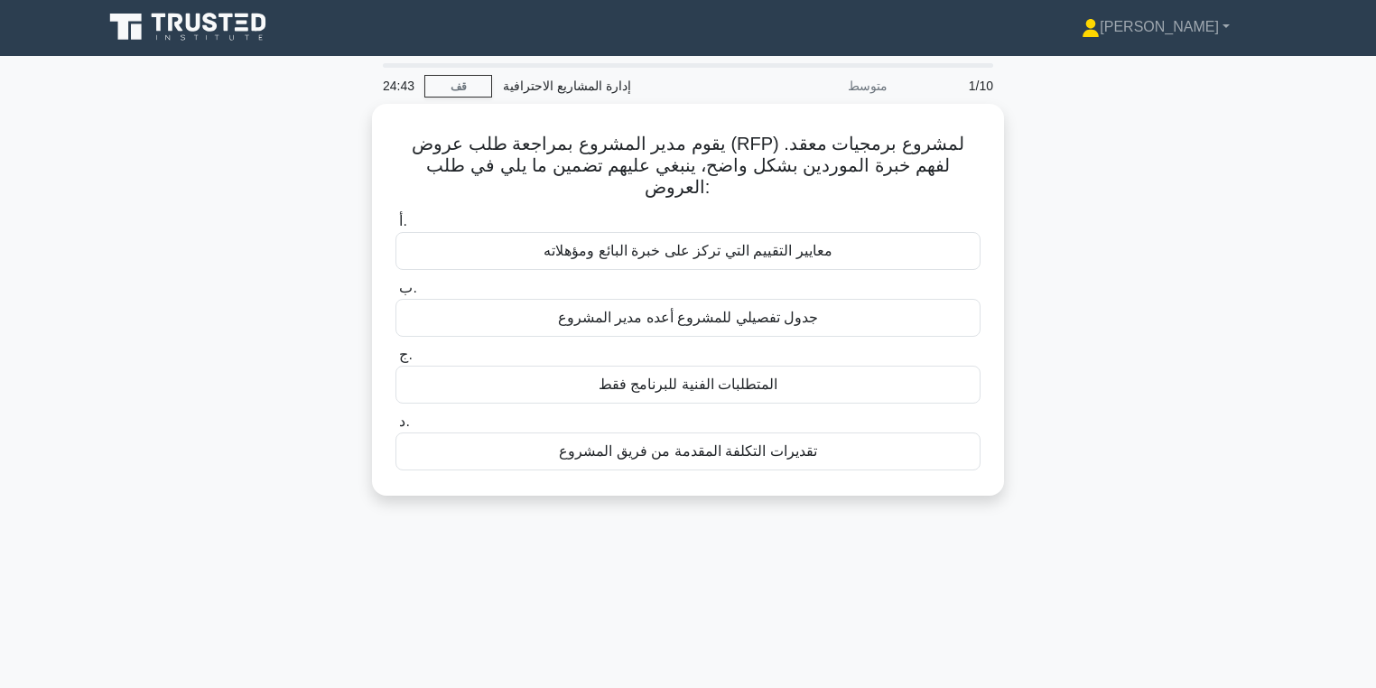
drag, startPoint x: 1003, startPoint y: 137, endPoint x: 1007, endPoint y: 121, distance: 16.6
drag, startPoint x: 1007, startPoint y: 121, endPoint x: 1007, endPoint y: 108, distance: 12.6
drag, startPoint x: 1009, startPoint y: 100, endPoint x: 1002, endPoint y: 91, distance: 11.6
click at [1002, 91] on div "1/10" at bounding box center [951, 86] width 106 height 36
drag, startPoint x: 1005, startPoint y: 137, endPoint x: 1018, endPoint y: 116, distance: 25.1
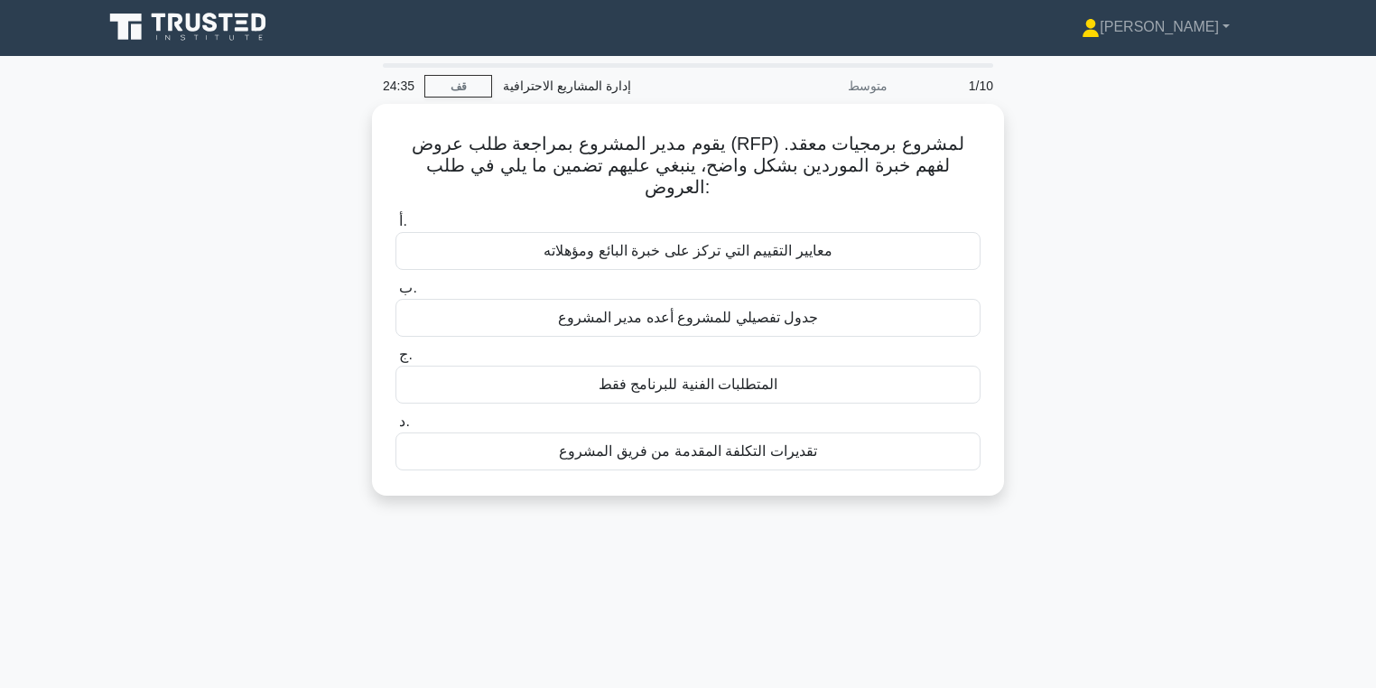
click at [1018, 116] on div "يقوم مدير المشروع بمراجعة طلب عروض (RFP) لمشروع برمجيات معقد. لفهم خبرة الموردي…" at bounding box center [688, 311] width 1192 height 414
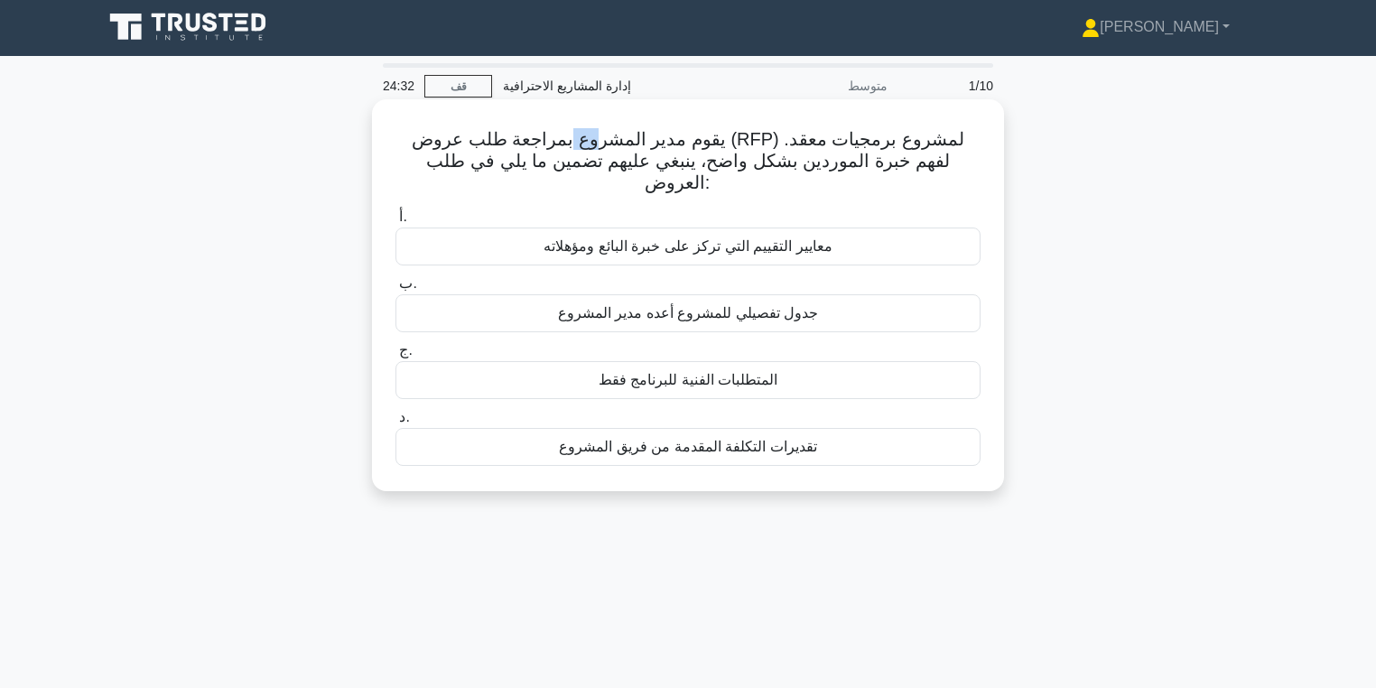
drag, startPoint x: 563, startPoint y: 132, endPoint x: 585, endPoint y: 145, distance: 25.6
click at [585, 145] on font "يقوم مدير المشروع بمراجعة طلب عروض (RFP) لمشروع برمجيات معقد. لفهم خبرة الموردي…" at bounding box center [688, 160] width 553 height 63
click at [583, 145] on font "يقوم مدير المشروع بمراجعة طلب عروض (RFP) لمشروع برمجيات معقد. لفهم خبرة الموردي…" at bounding box center [688, 160] width 553 height 63
click at [837, 163] on font "يقوم مدير المشروع بمراجعة طلب عروض (RFP) لمشروع برمجيات معقد. لفهم خبرة الموردي…" at bounding box center [688, 160] width 553 height 63
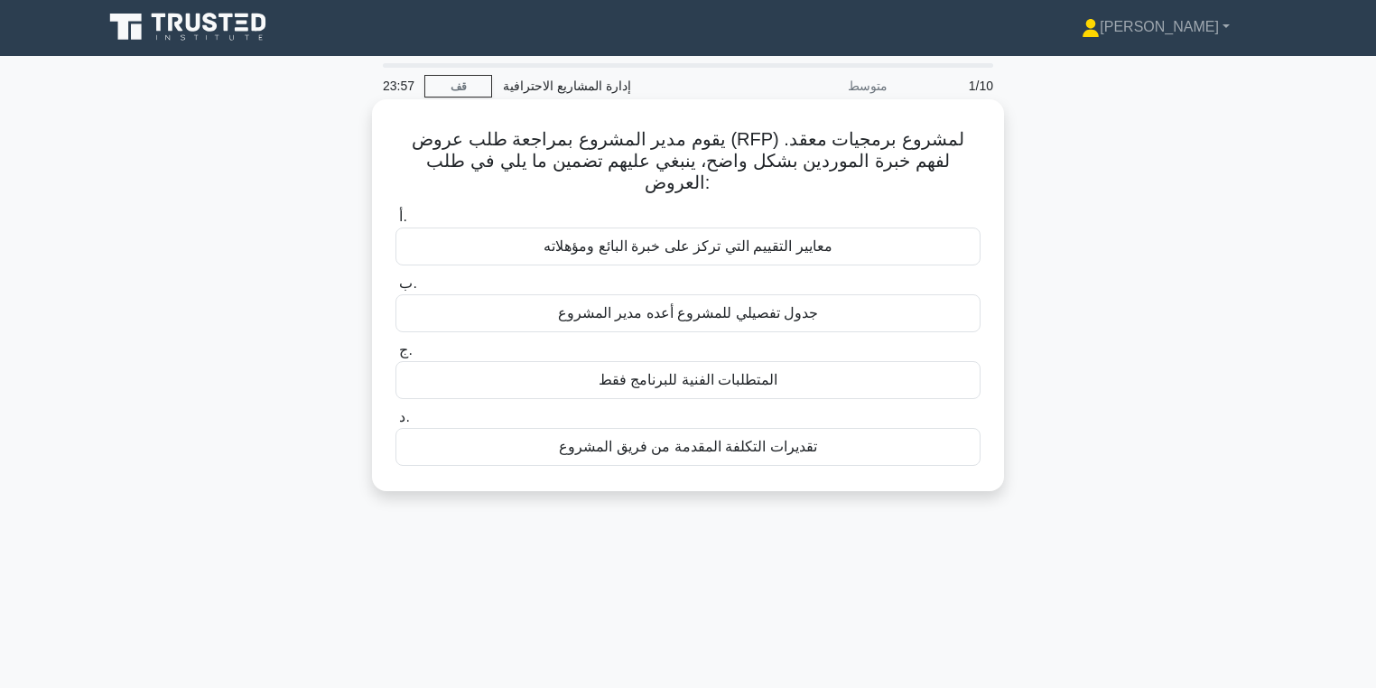
click at [854, 228] on div "معايير التقييم التي تركز على خبرة البائع ومؤهلاته" at bounding box center [687, 247] width 585 height 38
click at [395, 221] on input "أ. معايير التقييم التي تركز على خبرة البائع ومؤهلاته" at bounding box center [395, 217] width 0 height 12
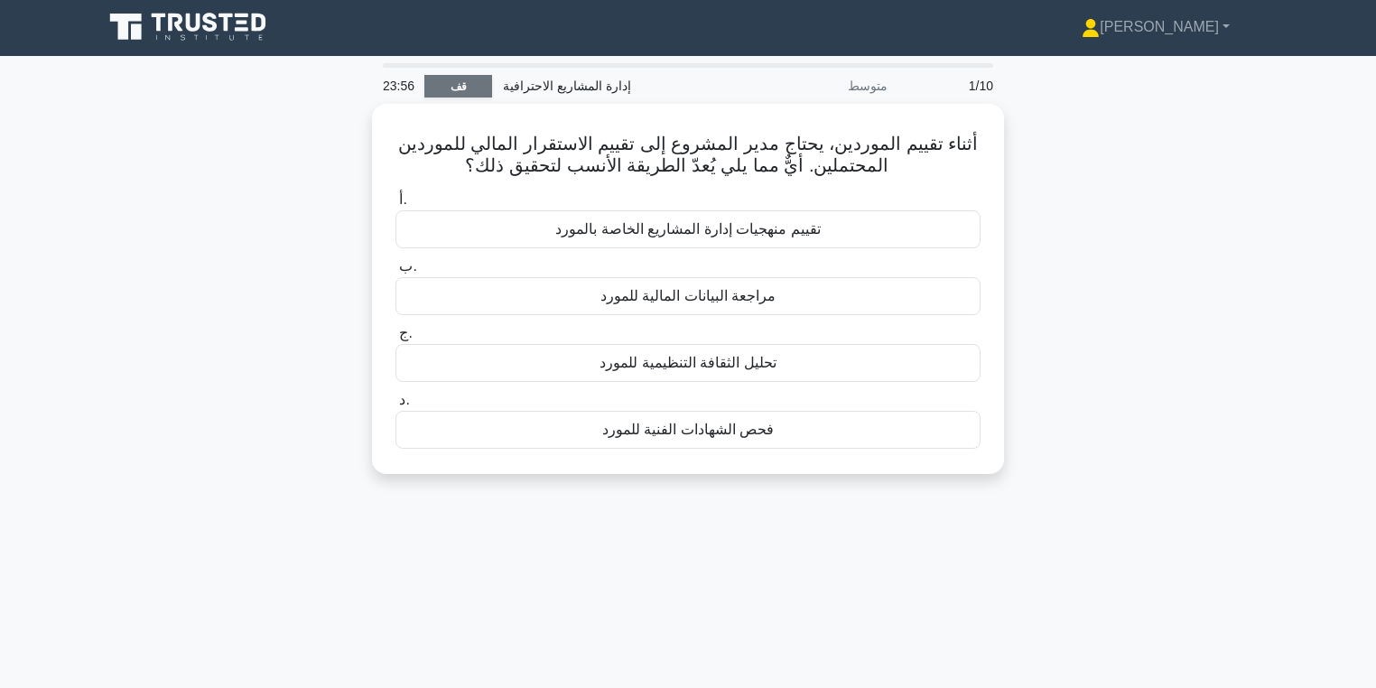
scroll to position [0, 0]
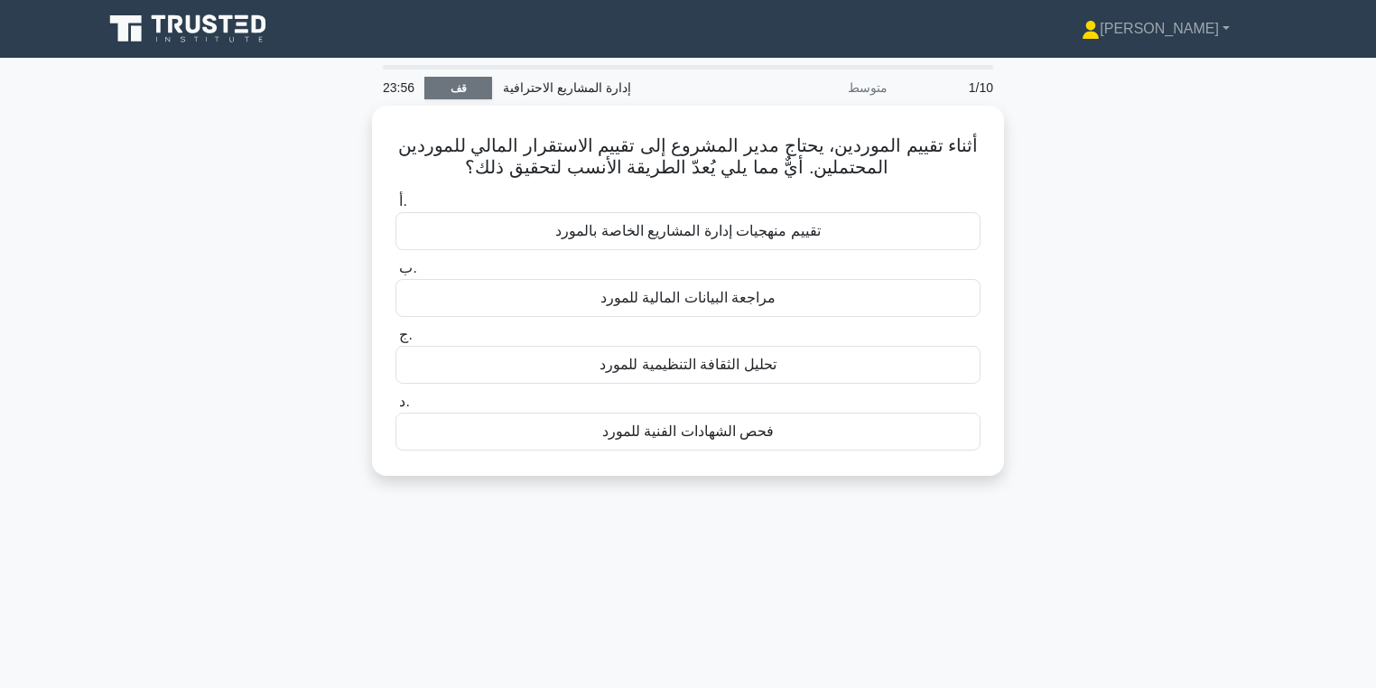
click at [453, 87] on font "قف" at bounding box center [459, 88] width 16 height 13
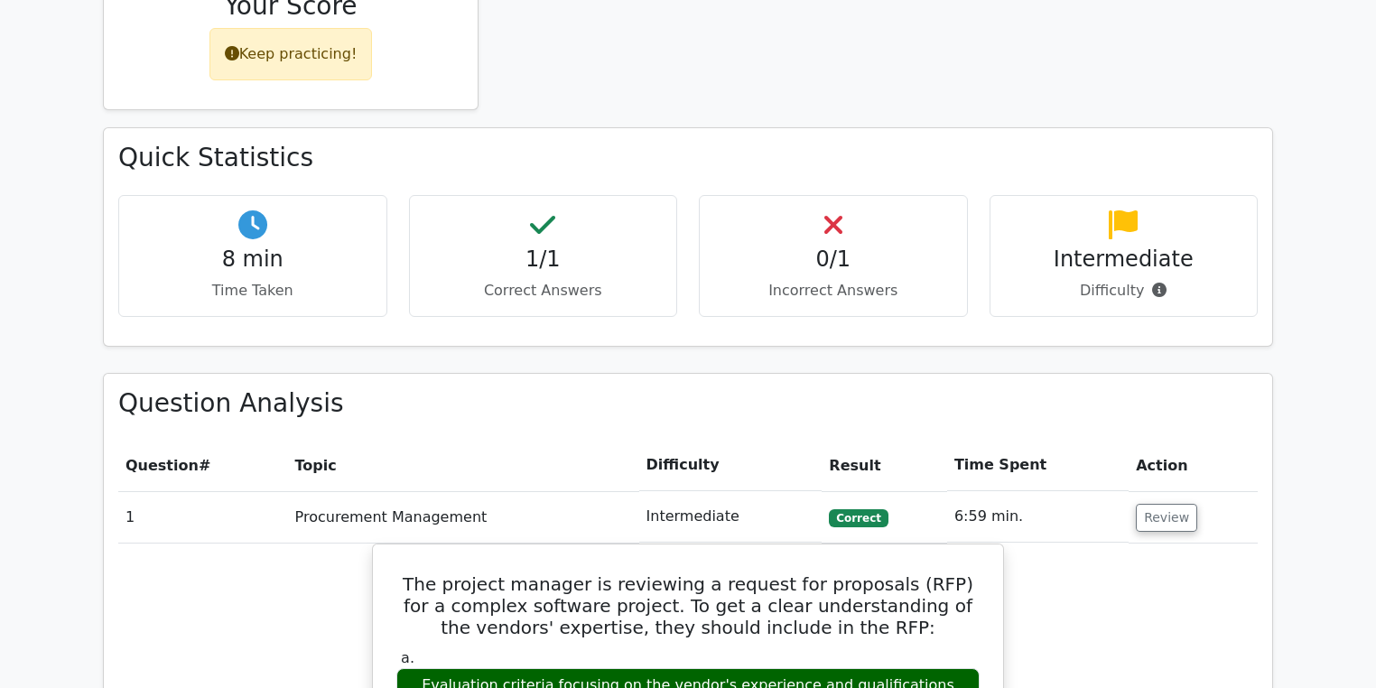
scroll to position [650, 0]
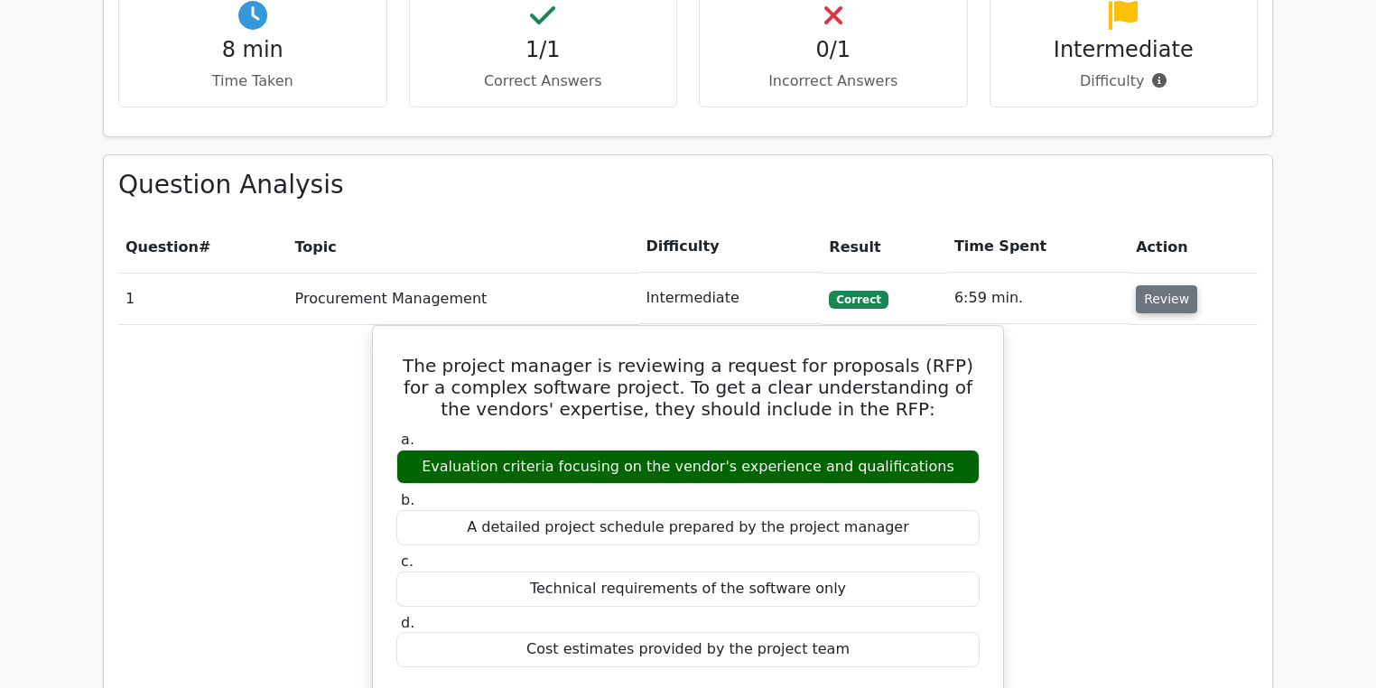
click at [1154, 289] on button "Review" at bounding box center [1166, 299] width 61 height 28
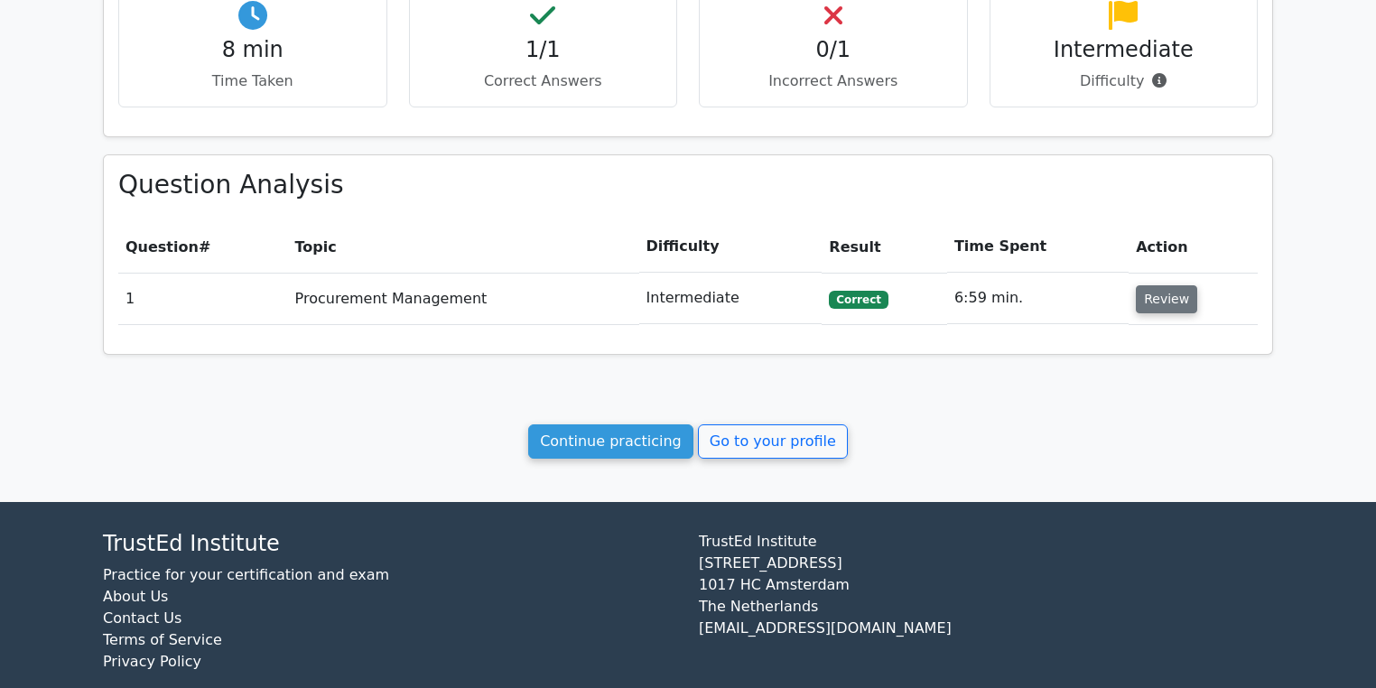
click at [1154, 289] on button "Review" at bounding box center [1166, 299] width 61 height 28
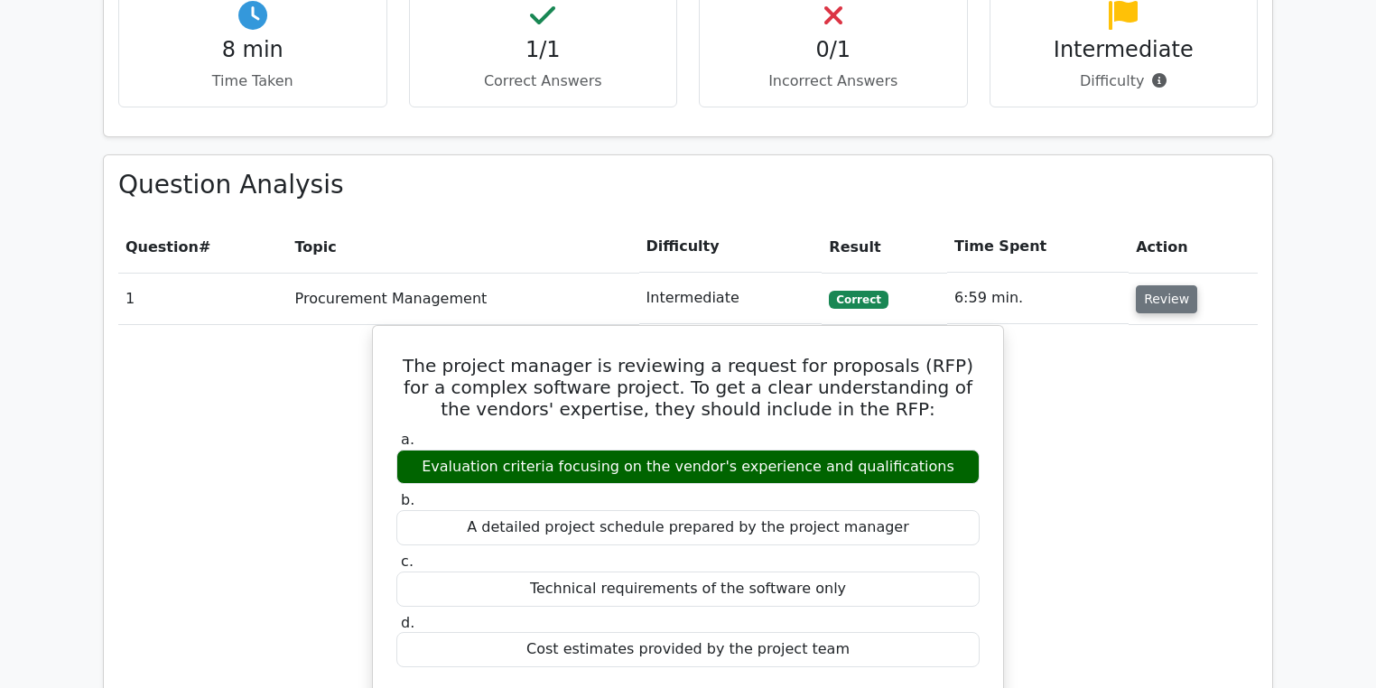
click at [1154, 289] on button "Review" at bounding box center [1166, 299] width 61 height 28
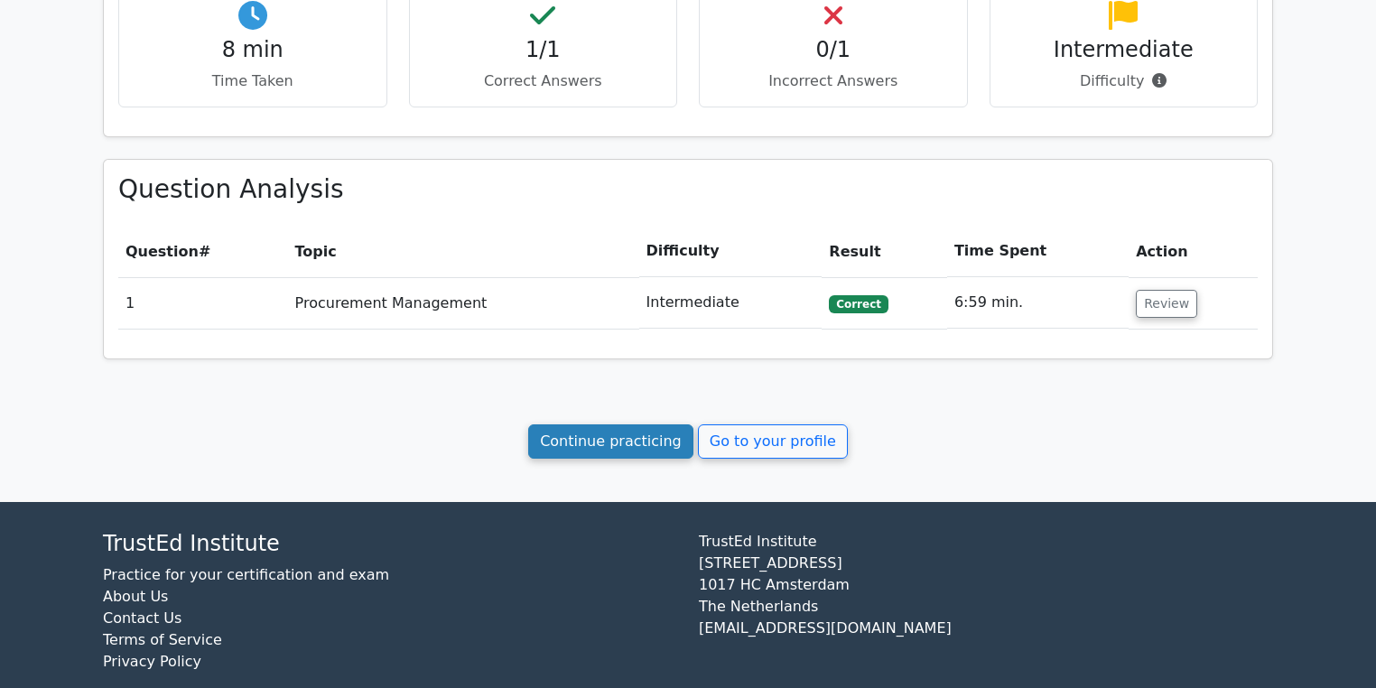
click at [651, 431] on link "Continue practicing" at bounding box center [610, 441] width 165 height 34
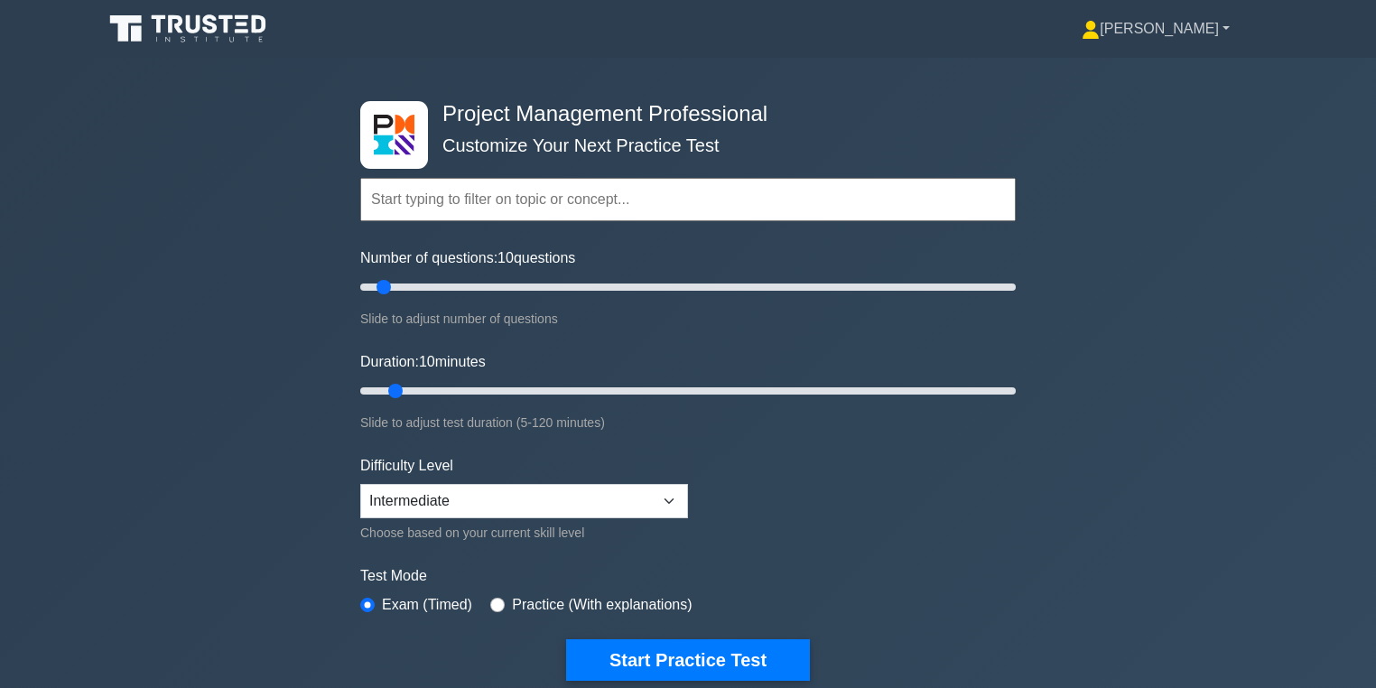
click at [1172, 39] on link "[PERSON_NAME]" at bounding box center [1155, 29] width 235 height 36
click at [1164, 68] on link "Profile" at bounding box center [1110, 71] width 143 height 29
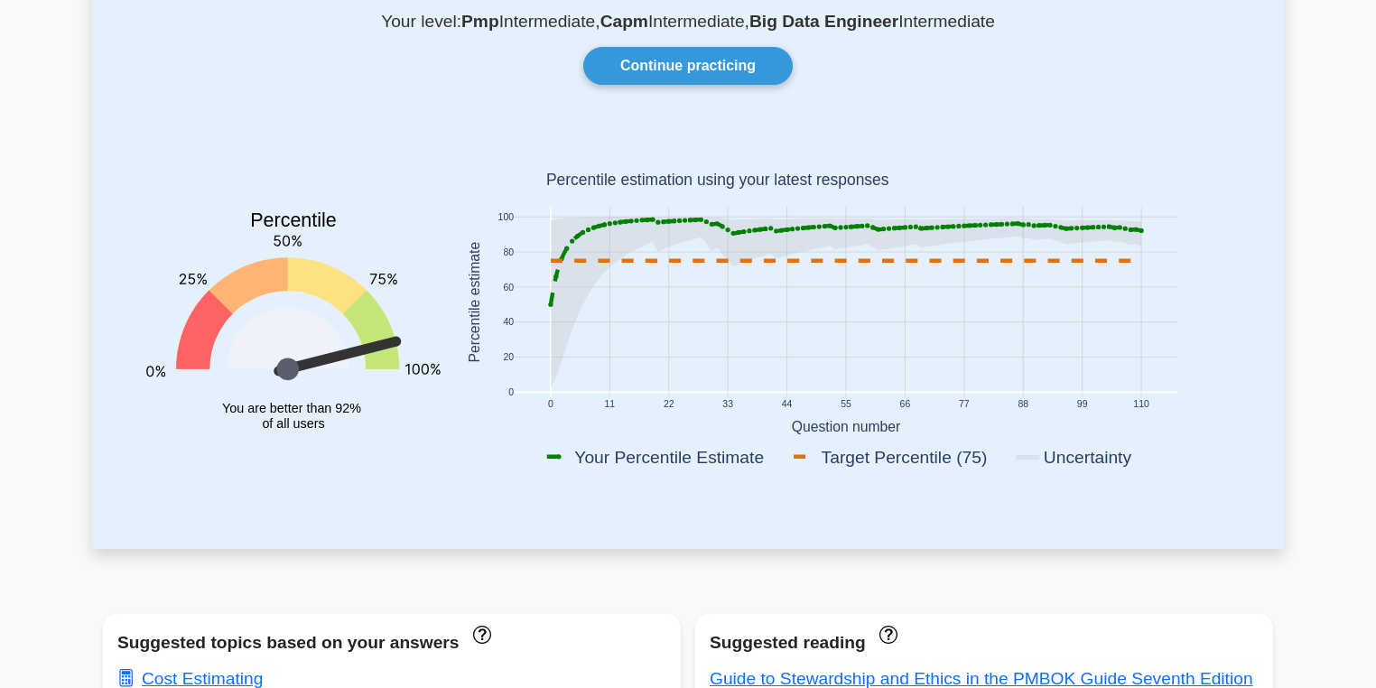
scroll to position [144, 0]
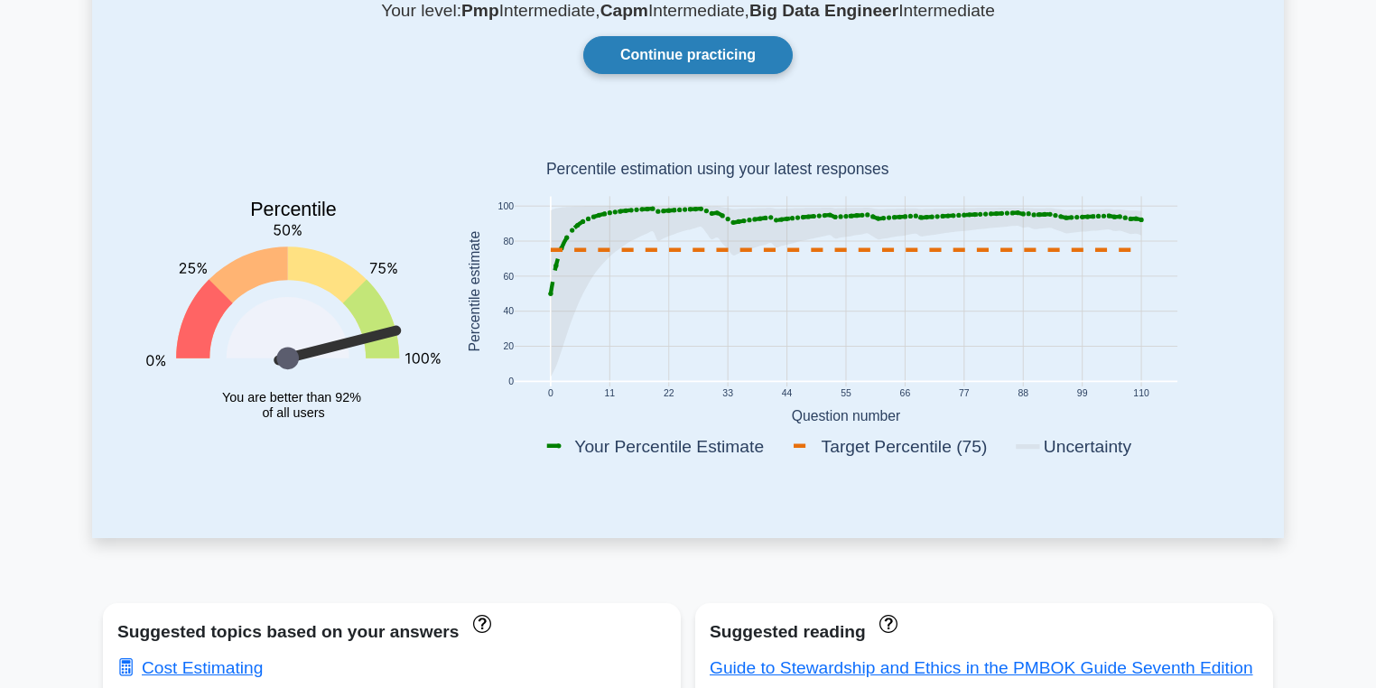
click at [702, 72] on link "Continue practicing" at bounding box center [687, 55] width 209 height 38
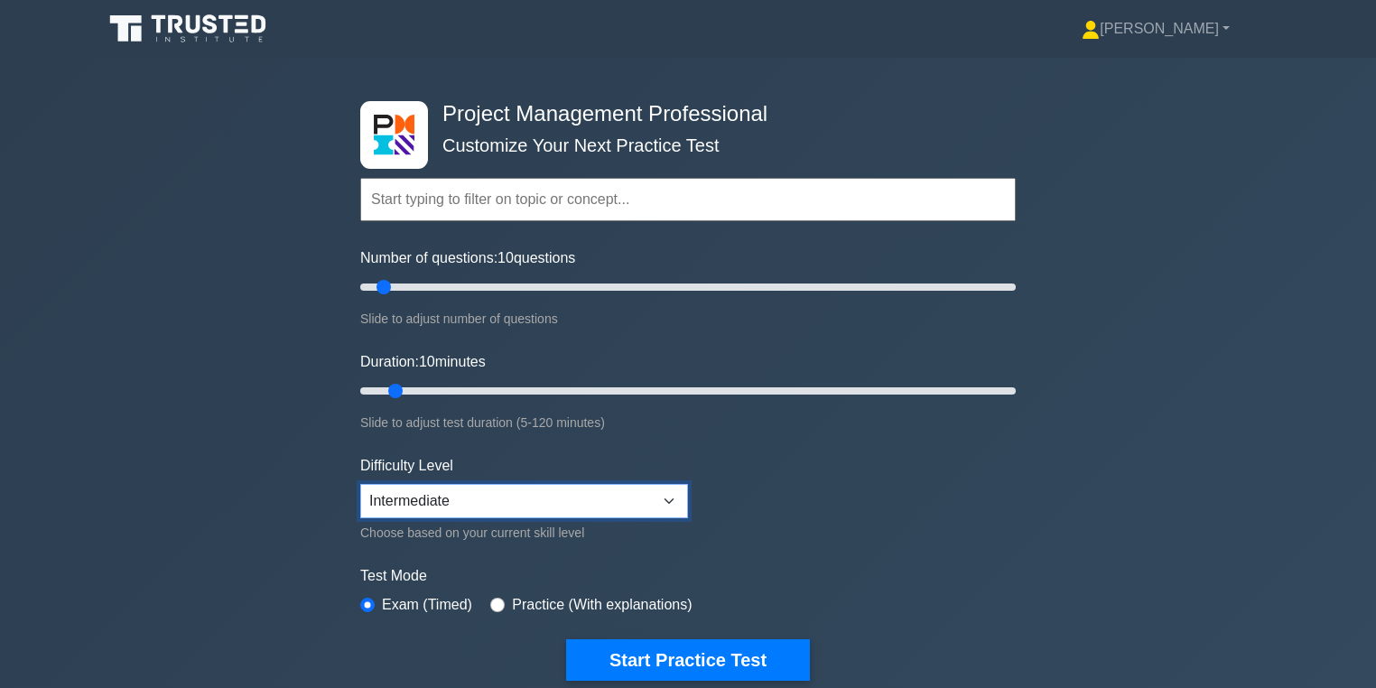
click at [581, 489] on select "Beginner Intermediate Expert" at bounding box center [524, 501] width 328 height 34
click at [1116, 589] on div "Project Management Professional Customize Your Next Practice Test Topics Scope …" at bounding box center [688, 391] width 1376 height 666
click at [507, 297] on div "Number of questions: 10 questions Slide to adjust number of questions" at bounding box center [688, 288] width 656 height 82
click at [484, 393] on input "Duration: 10 minutes" at bounding box center [688, 391] width 656 height 22
type input "35"
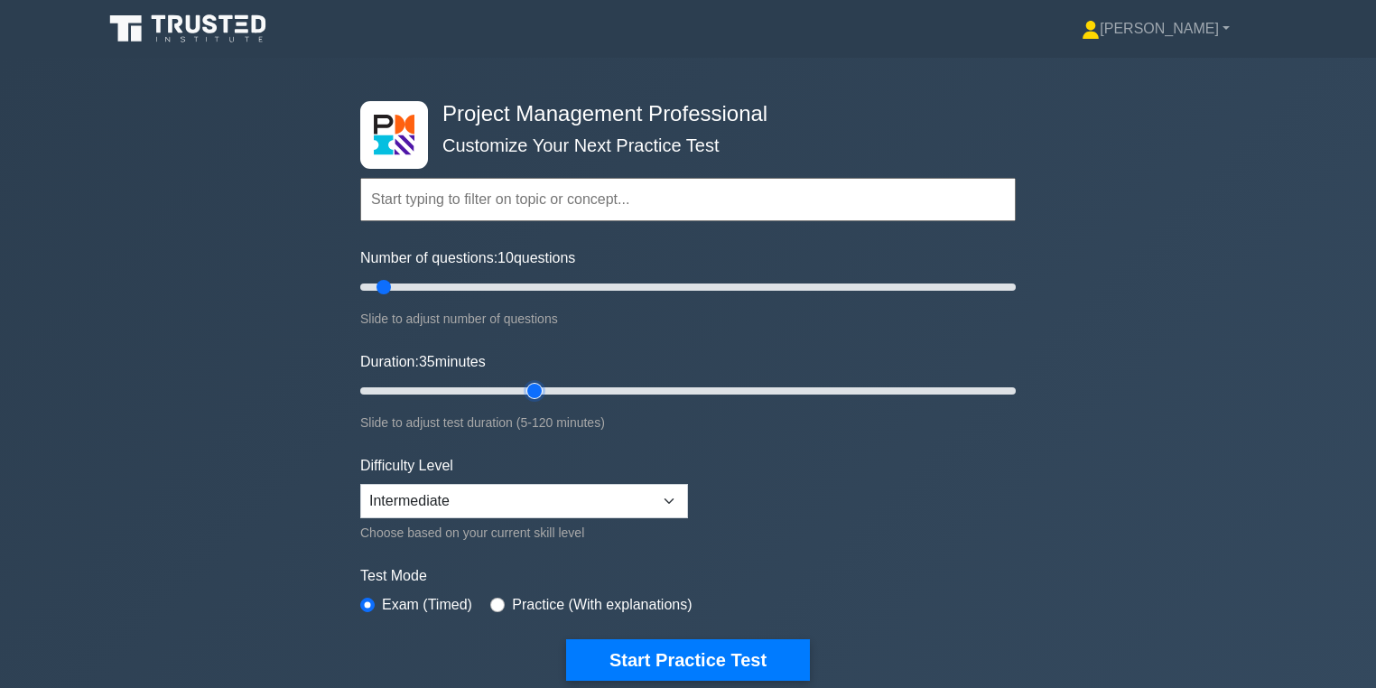
click at [523, 386] on input "Duration: 35 minutes" at bounding box center [688, 391] width 656 height 22
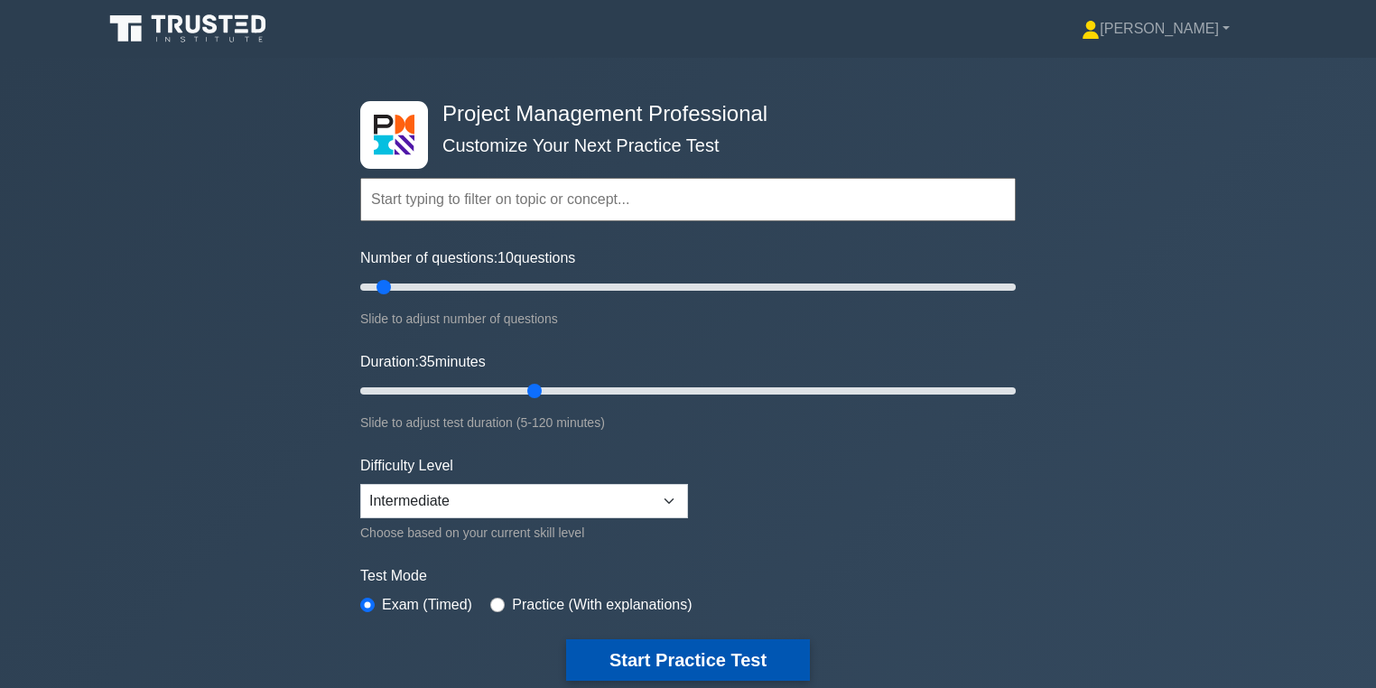
click at [668, 656] on button "Start Practice Test" at bounding box center [688, 660] width 244 height 42
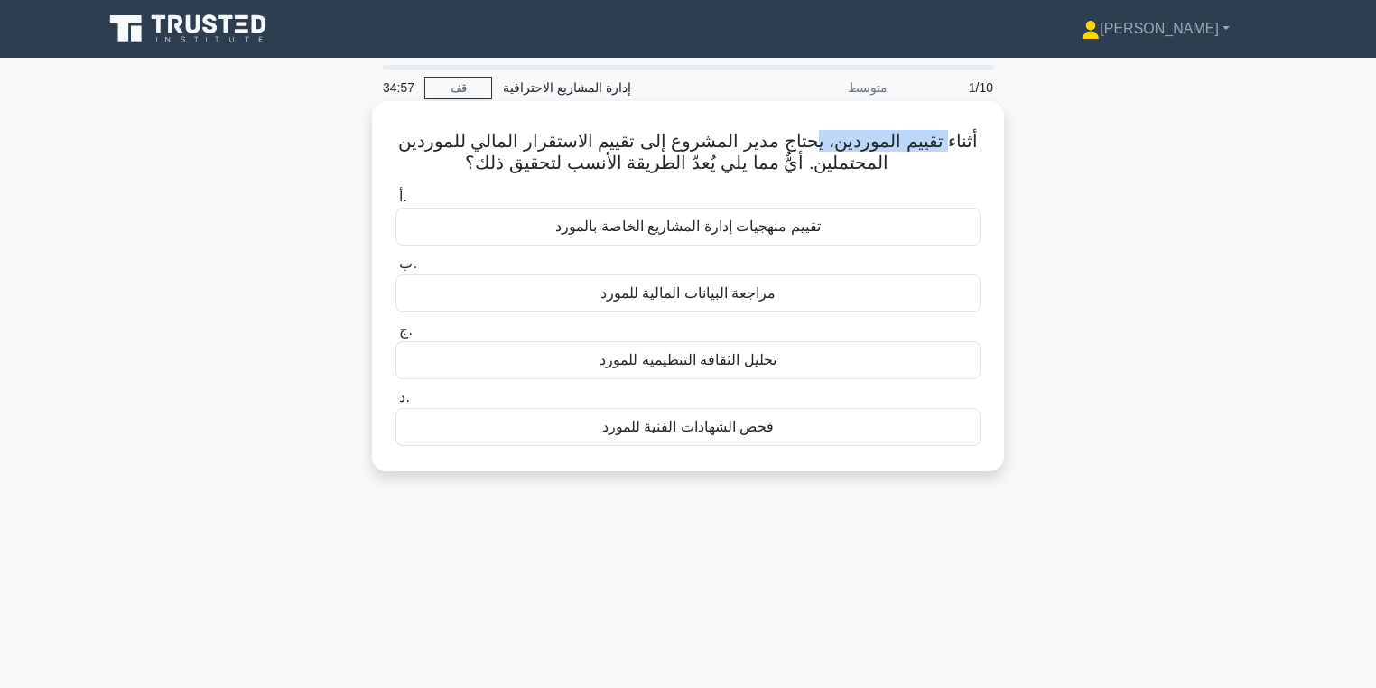
drag, startPoint x: 934, startPoint y: 148, endPoint x: 804, endPoint y: 130, distance: 131.3
click at [804, 131] on font "أثناء تقييم الموردين، يحتاج مدير المشروع إلى تقييم الاستقرار المالي للموردين ال…" at bounding box center [688, 152] width 581 height 42
click at [781, 290] on div "مراجعة البيانات المالية للمورد" at bounding box center [687, 293] width 585 height 38
click at [395, 270] on input "ب. مراجعة البيانات المالية للمورد" at bounding box center [395, 264] width 0 height 12
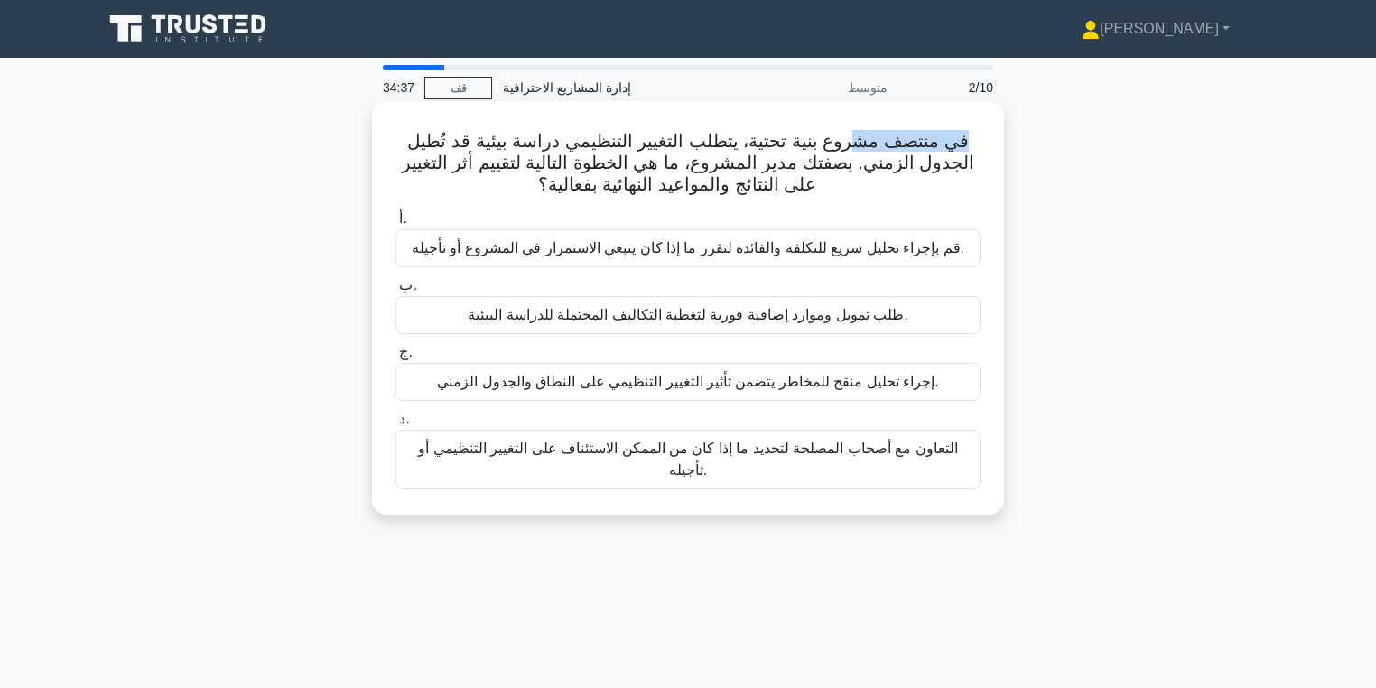
drag, startPoint x: 849, startPoint y: 144, endPoint x: 963, endPoint y: 148, distance: 113.9
click at [963, 148] on font "في منتصف مشروع بنية تحتية، يتطلب التغيير التنظيمي دراسة بيئية قد تُطيل الجدول ا…" at bounding box center [688, 162] width 573 height 63
click at [953, 151] on font "في منتصف مشروع بنية تحتية، يتطلب التغيير التنظيمي دراسة بيئية قد تُطيل الجدول ا…" at bounding box center [688, 162] width 573 height 63
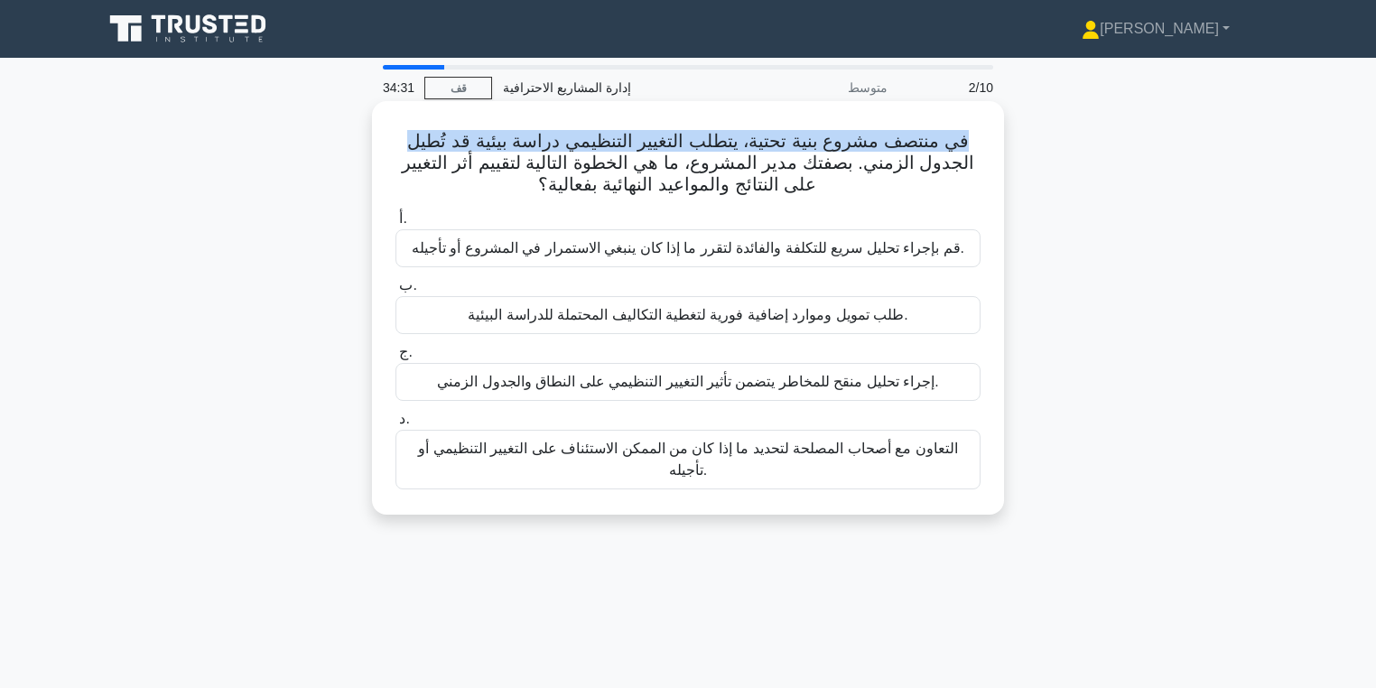
drag, startPoint x: 965, startPoint y: 140, endPoint x: 405, endPoint y: 148, distance: 560.8
click at [405, 148] on h5 "في منتصف مشروع بنية تحتية، يتطلب التغيير التنظيمي دراسة بيئية قد تُطيل الجدول ا…" at bounding box center [688, 163] width 589 height 67
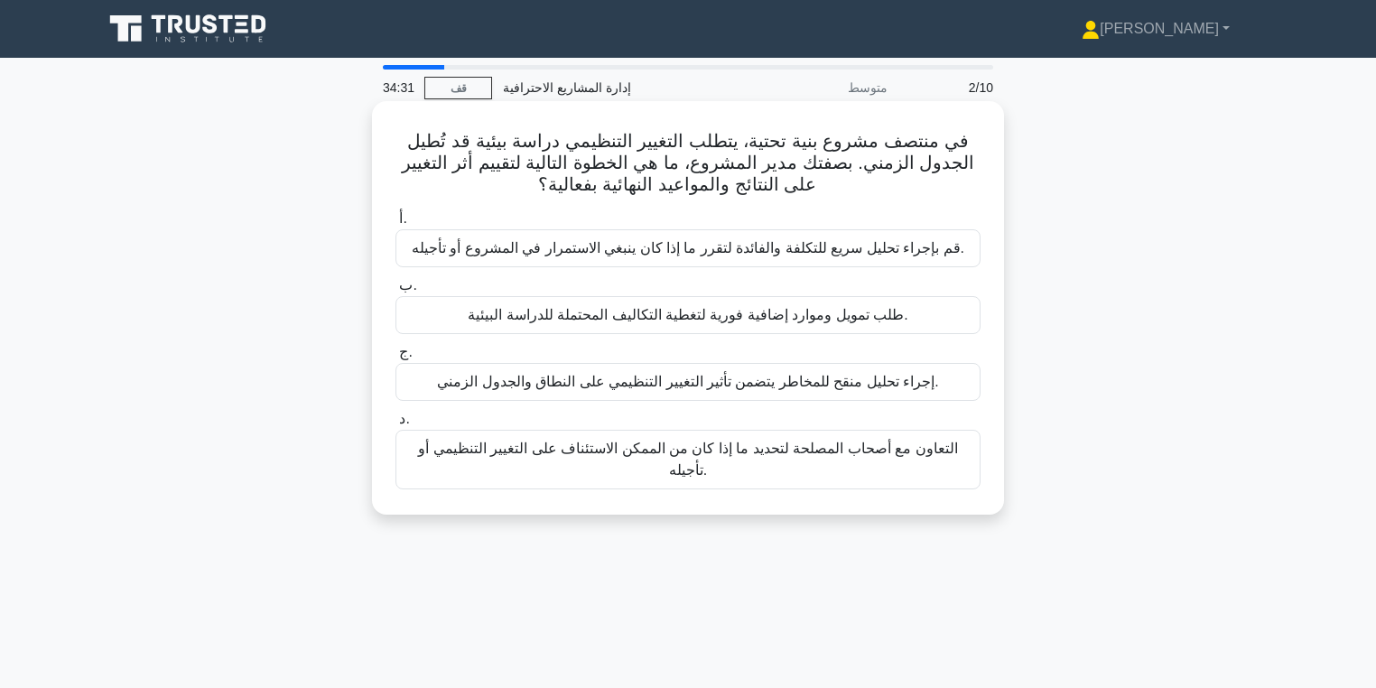
click at [546, 179] on font "في منتصف مشروع بنية تحتية، يتطلب التغيير التنظيمي دراسة بيئية قد تُطيل الجدول ا…" at bounding box center [688, 162] width 573 height 63
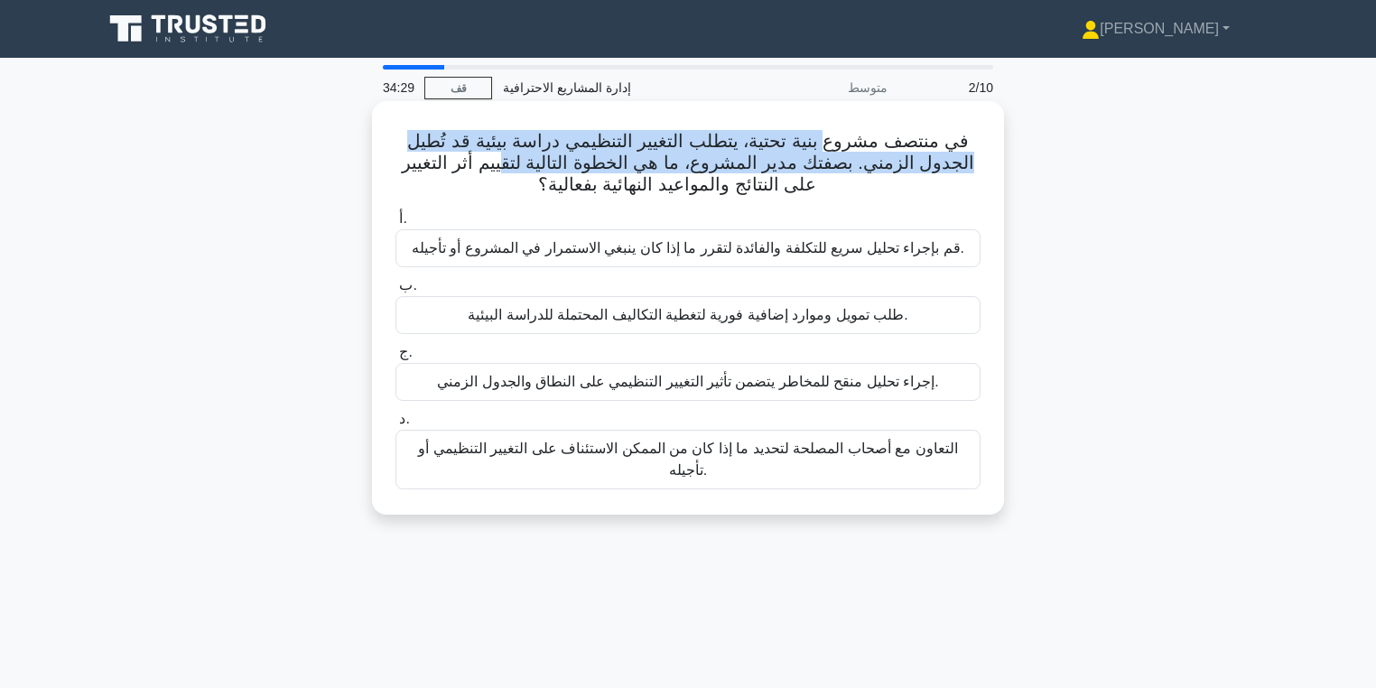
drag, startPoint x: 827, startPoint y: 151, endPoint x: 502, endPoint y: 169, distance: 325.6
click at [503, 169] on font "في منتصف مشروع بنية تحتية، يتطلب التغيير التنظيمي دراسة بيئية قد تُطيل الجدول ا…" at bounding box center [688, 162] width 573 height 63
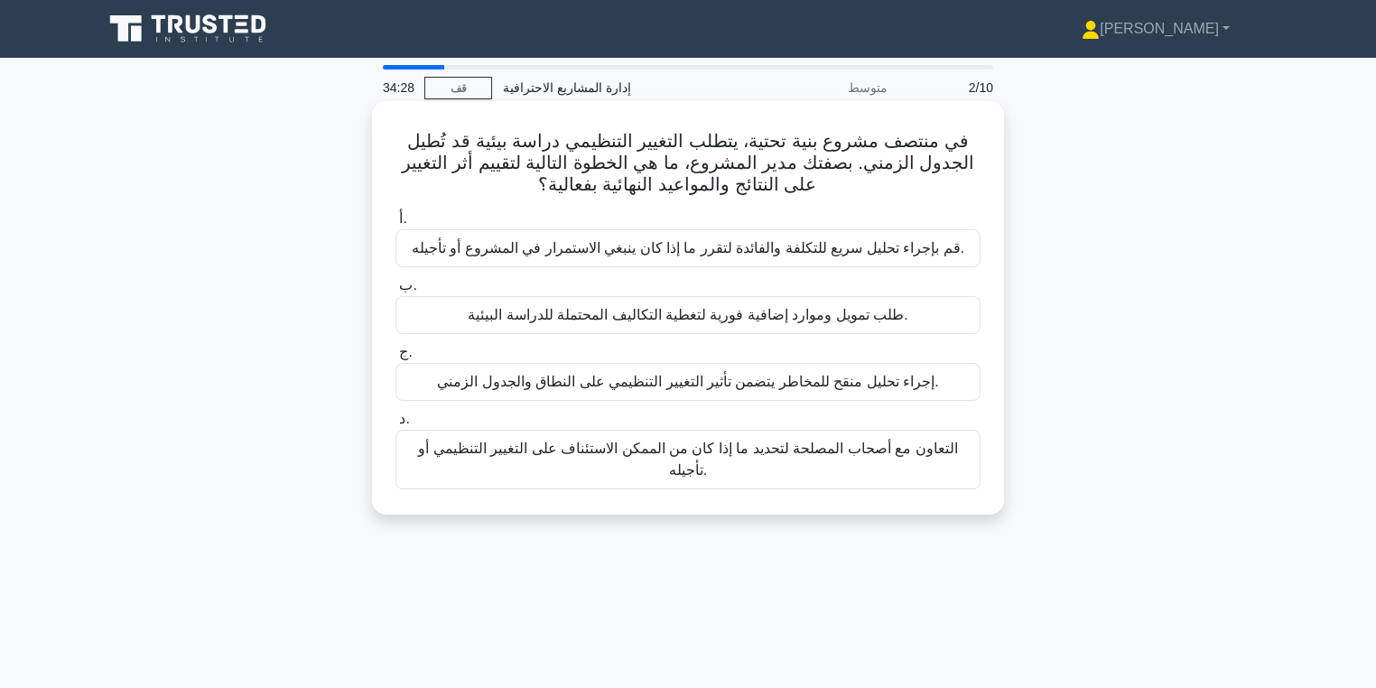
click at [480, 167] on font "في منتصف مشروع بنية تحتية، يتطلب التغيير التنظيمي دراسة بيئية قد تُطيل الجدول ا…" at bounding box center [688, 162] width 573 height 63
drag, startPoint x: 795, startPoint y: 155, endPoint x: 464, endPoint y: 149, distance: 331.4
click at [464, 149] on font "في منتصف مشروع بنية تحتية، يتطلب التغيير التنظيمي دراسة بيئية قد تُطيل الجدول ا…" at bounding box center [688, 162] width 573 height 63
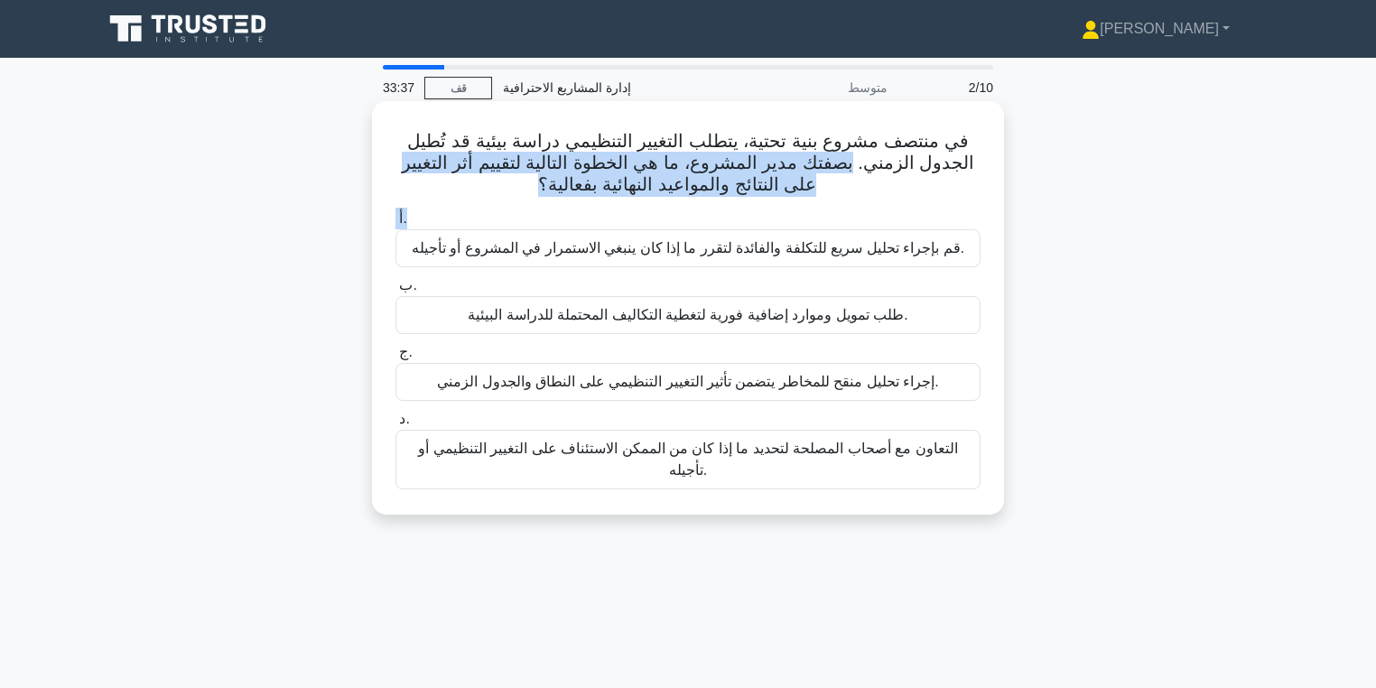
drag, startPoint x: 855, startPoint y: 170, endPoint x: 540, endPoint y: 205, distance: 317.1
click at [540, 205] on div "في منتصف مشروع بنية تحتية، يتطلب التغيير التنظيمي دراسة بيئية قد تُطيل الجدول ا…" at bounding box center [688, 307] width 618 height 399
click at [536, 197] on h5 "في منتصف مشروع بنية تحتية، يتطلب التغيير التنظيمي دراسة بيئية قد تُطيل الجدول ا…" at bounding box center [688, 163] width 589 height 67
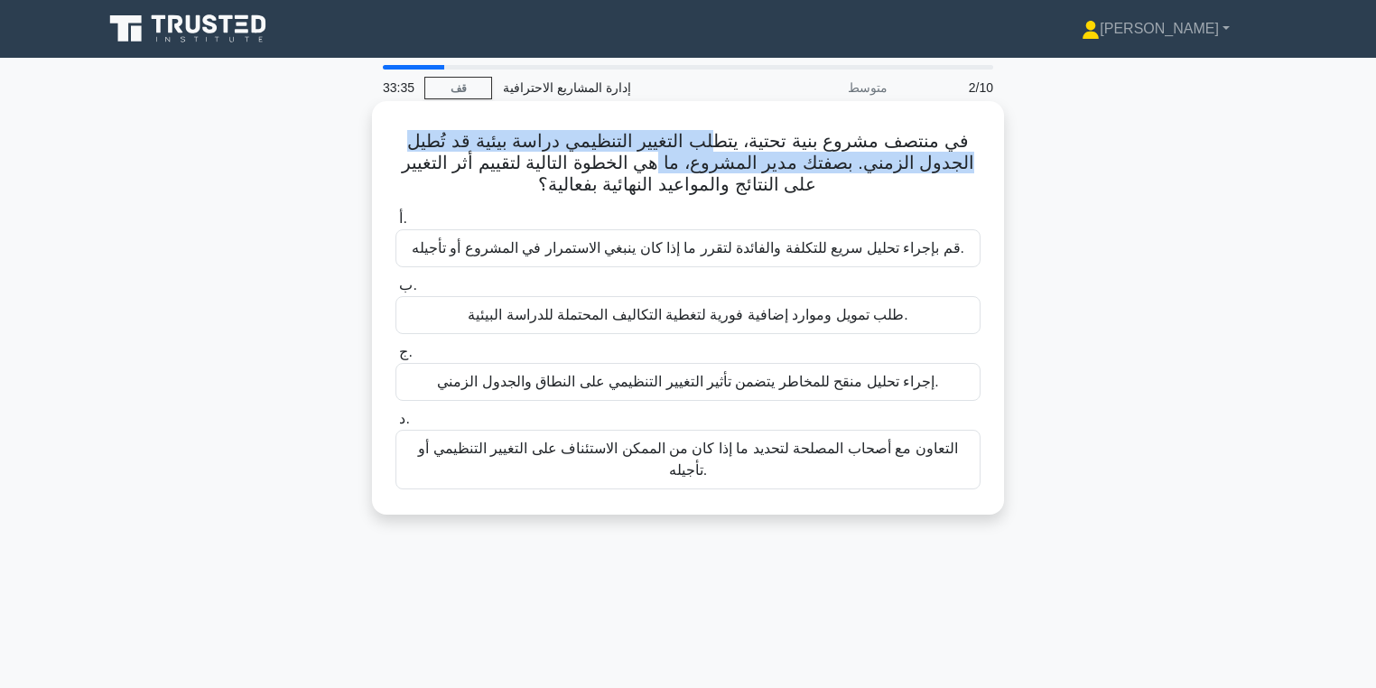
drag, startPoint x: 719, startPoint y: 148, endPoint x: 662, endPoint y: 166, distance: 59.7
click at [662, 166] on font "في منتصف مشروع بنية تحتية، يتطلب التغيير التنظيمي دراسة بيئية قد تُطيل الجدول ا…" at bounding box center [688, 162] width 573 height 63
click at [661, 166] on font "في منتصف مشروع بنية تحتية، يتطلب التغيير التنظيمي دراسة بيئية قد تُطيل الجدول ا…" at bounding box center [688, 162] width 573 height 63
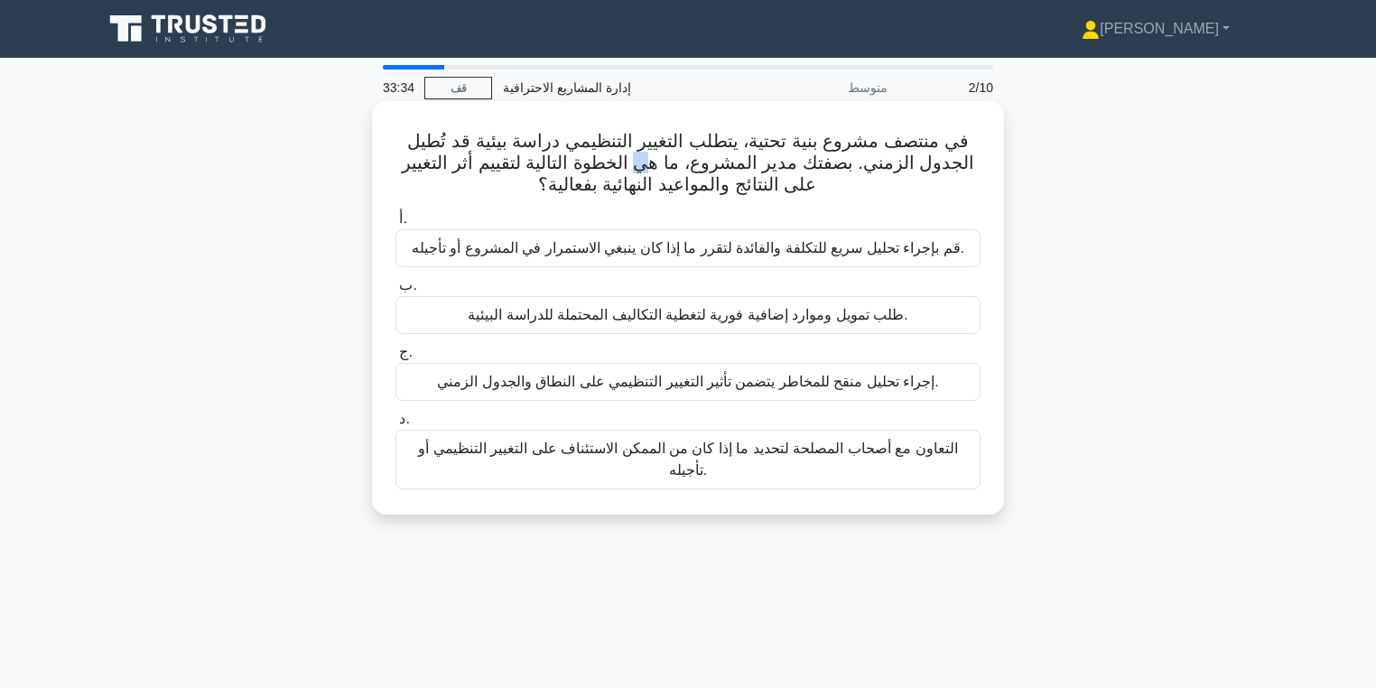
drag, startPoint x: 652, startPoint y: 159, endPoint x: 645, endPoint y: 170, distance: 13.0
click at [645, 170] on font "في منتصف مشروع بنية تحتية، يتطلب التغيير التنظيمي دراسة بيئية قد تُطيل الجدول ا…" at bounding box center [688, 162] width 573 height 63
click at [674, 159] on font "في منتصف مشروع بنية تحتية، يتطلب التغيير التنظيمي دراسة بيئية قد تُطيل الجدول ا…" at bounding box center [688, 162] width 573 height 63
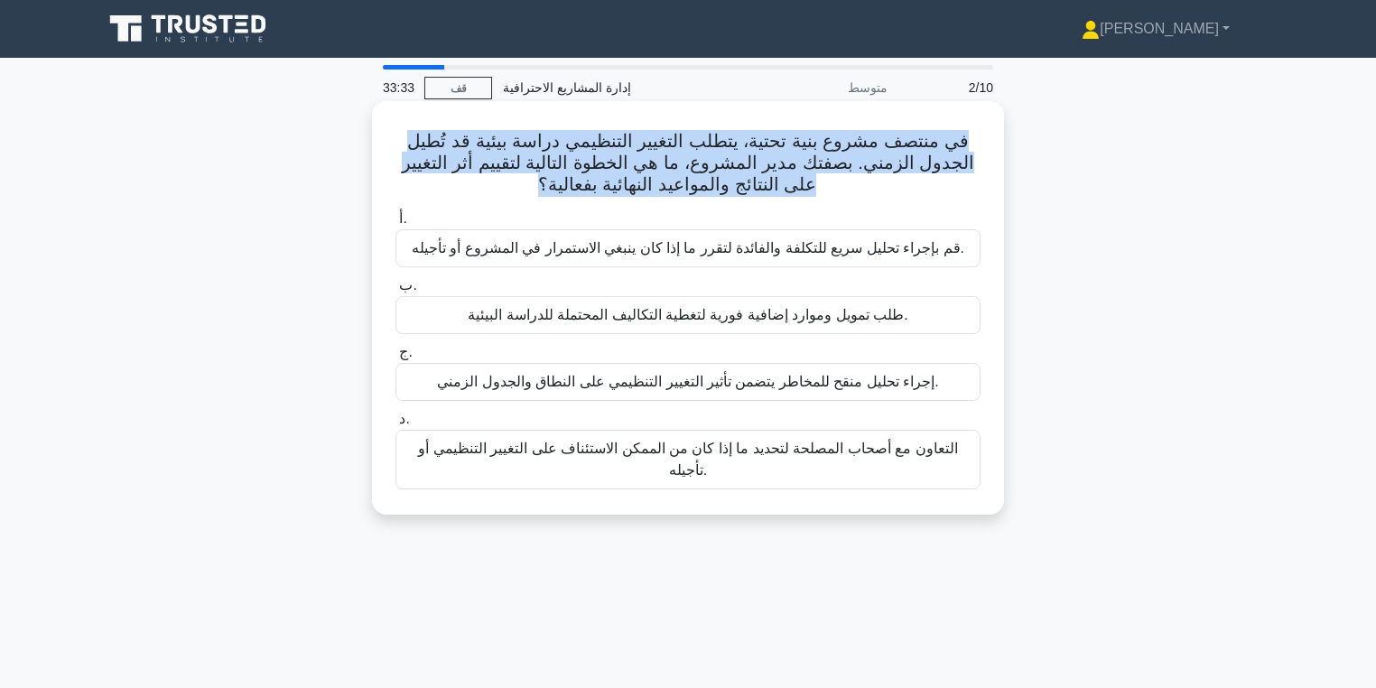
drag, startPoint x: 674, startPoint y: 159, endPoint x: 668, endPoint y: 168, distance: 10.5
click at [668, 168] on font "في منتصف مشروع بنية تحتية، يتطلب التغيير التنظيمي دراسة بيئية قد تُطيل الجدول ا…" at bounding box center [688, 162] width 573 height 63
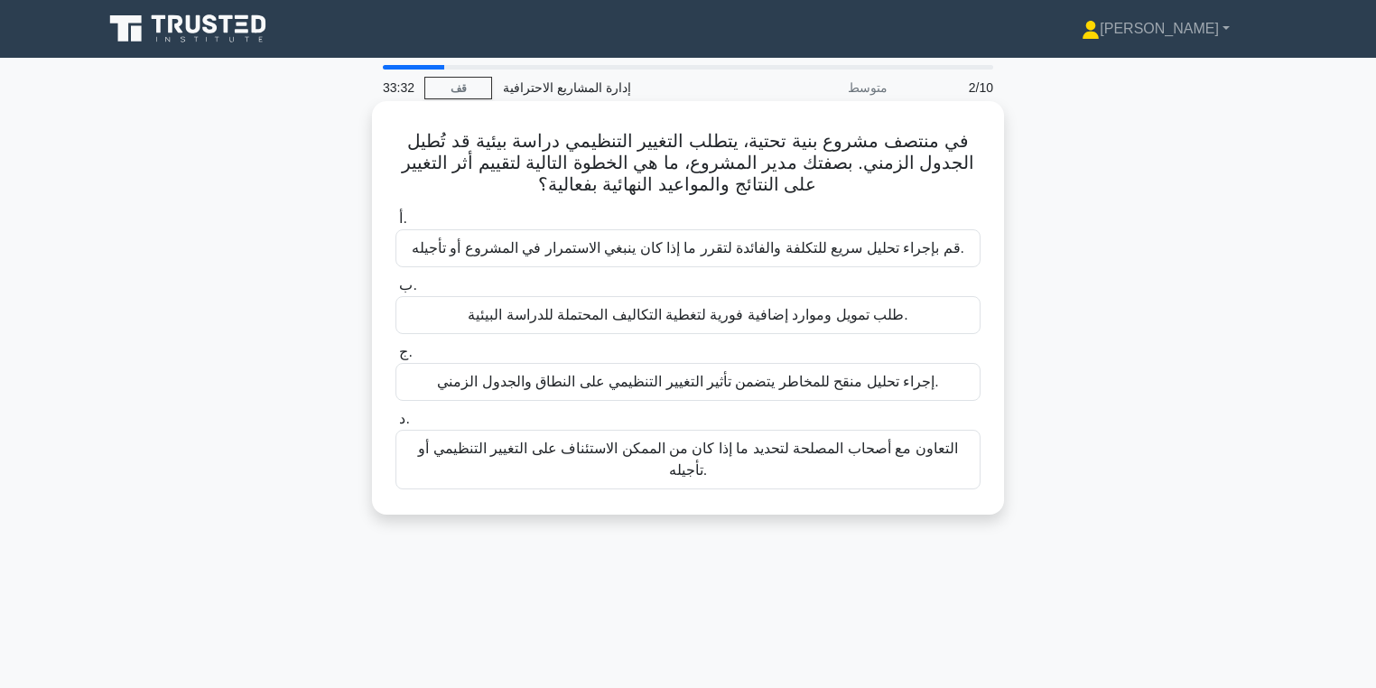
click at [670, 163] on font "في منتصف مشروع بنية تحتية، يتطلب التغيير التنظيمي دراسة بيئية قد تُطيل الجدول ا…" at bounding box center [688, 162] width 573 height 63
click at [672, 163] on font "في منتصف مشروع بنية تحتية، يتطلب التغيير التنظيمي دراسة بيئية قد تُطيل الجدول ا…" at bounding box center [688, 162] width 573 height 63
click at [682, 163] on font "في منتصف مشروع بنية تحتية، يتطلب التغيير التنظيمي دراسة بيئية قد تُطيل الجدول ا…" at bounding box center [688, 162] width 573 height 63
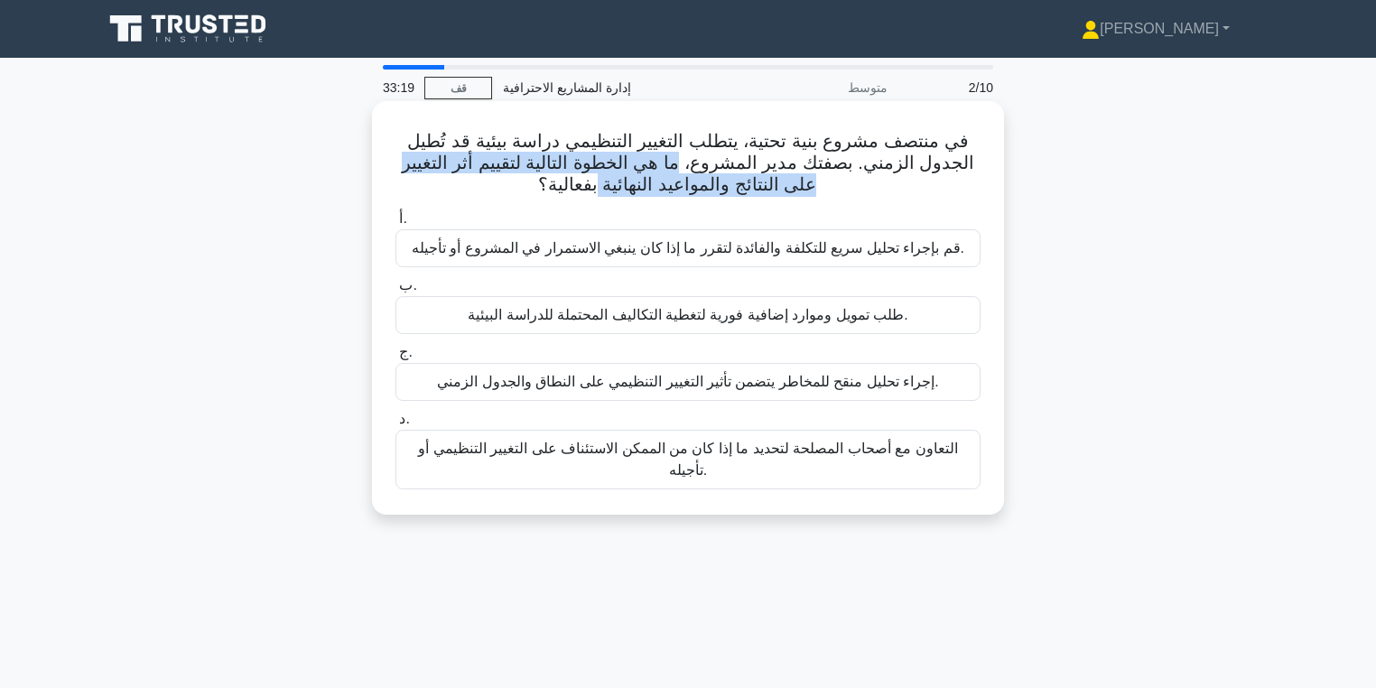
drag, startPoint x: 682, startPoint y: 163, endPoint x: 613, endPoint y: 184, distance: 72.0
click at [610, 185] on font "في منتصف مشروع بنية تحتية، يتطلب التغيير التنظيمي دراسة بيئية قد تُطيل الجدول ا…" at bounding box center [688, 162] width 573 height 63
click at [617, 184] on font "في منتصف مشروع بنية تحتية، يتطلب التغيير التنظيمي دراسة بيئية قد تُطيل الجدول ا…" at bounding box center [688, 162] width 573 height 63
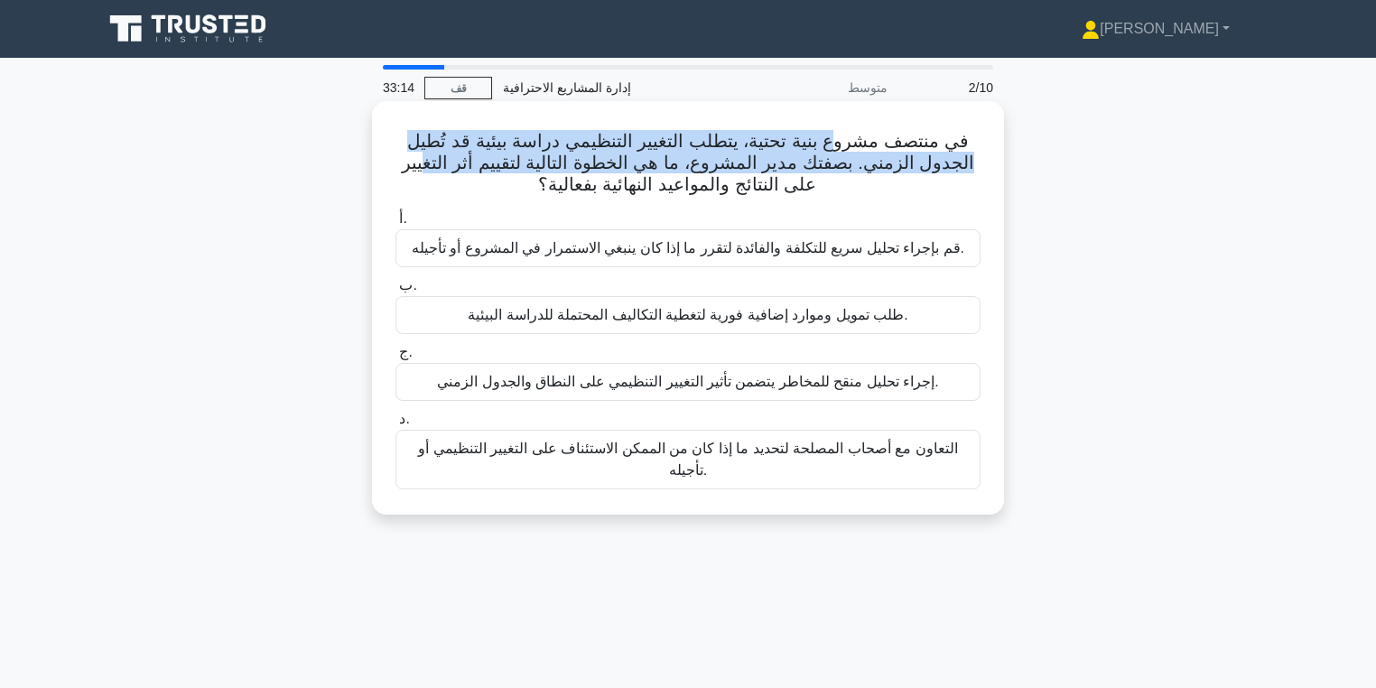
drag, startPoint x: 810, startPoint y: 144, endPoint x: 430, endPoint y: 171, distance: 381.0
click at [430, 171] on font "في منتصف مشروع بنية تحتية، يتطلب التغيير التنظيمي دراسة بيئية قد تُطيل الجدول ا…" at bounding box center [688, 162] width 573 height 63
click at [429, 171] on font "في منتصف مشروع بنية تحتية، يتطلب التغيير التنظيمي دراسة بيئية قد تُطيل الجدول ا…" at bounding box center [688, 162] width 573 height 63
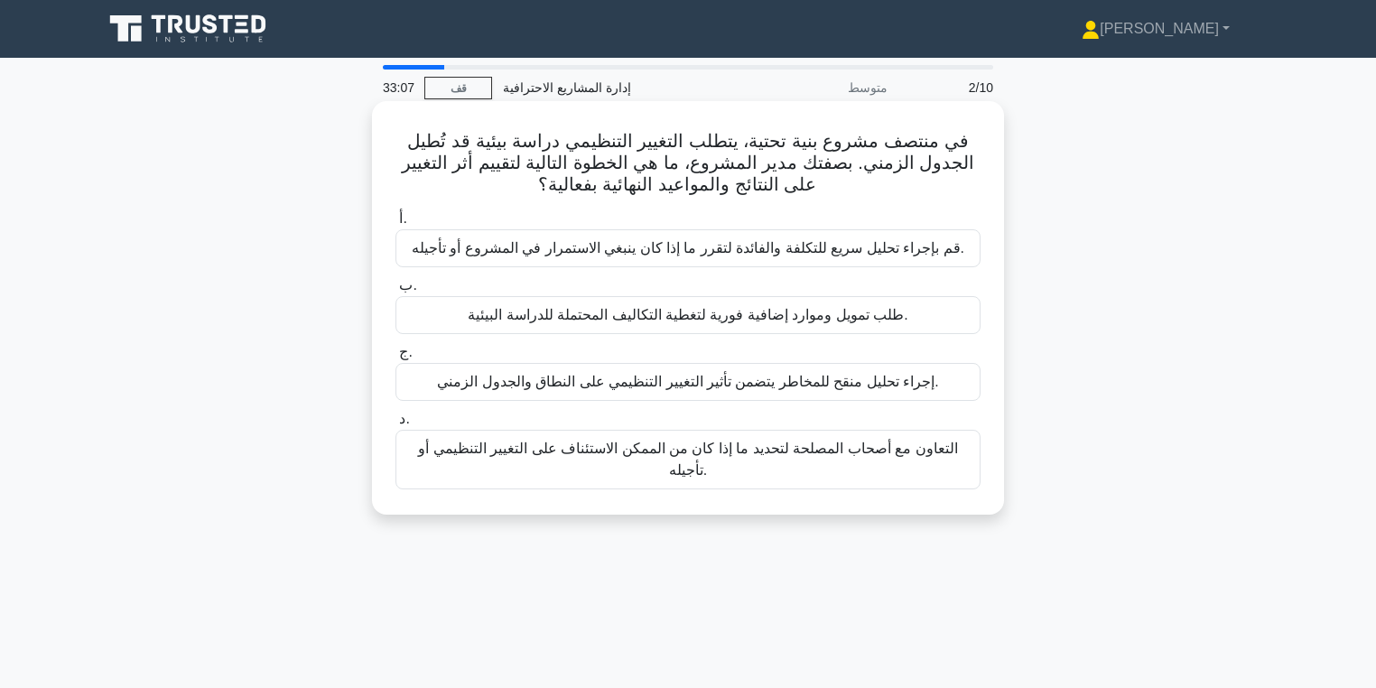
click at [581, 389] on font "إجراء تحليل منقح للمخاطر يتضمن تأثير التغيير التنظيمي على النطاق والجدول الزمني." at bounding box center [687, 381] width 501 height 15
click at [395, 358] on input "ج. إجراء تحليل منقح للمخاطر يتضمن تأثير التغيير التنظيمي على النطاق والجدول الز…" at bounding box center [395, 353] width 0 height 12
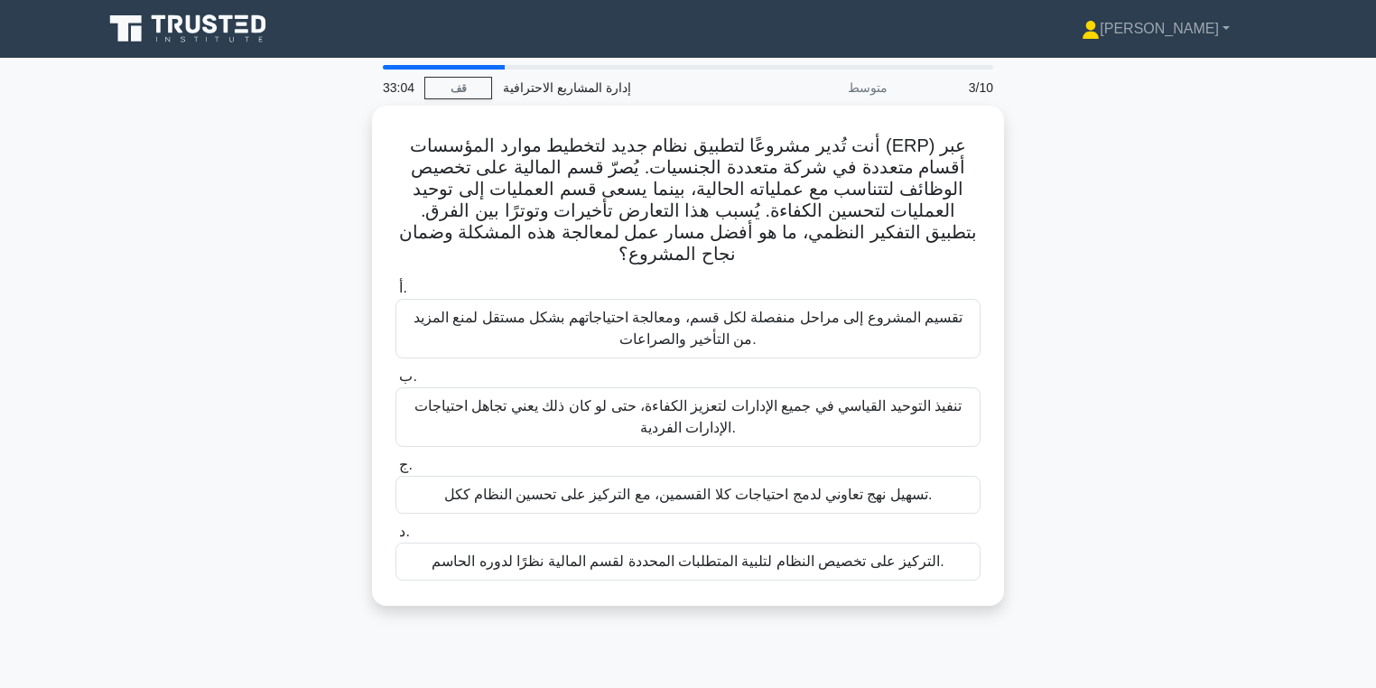
drag, startPoint x: 1074, startPoint y: 297, endPoint x: 1056, endPoint y: 282, distance: 23.7
click at [1073, 297] on div "أنت تُدير مشروعًا لتطبيق نظام جديد لتخطيط موارد المؤسسات (ERP) عبر أقسام متعددة…" at bounding box center [688, 367] width 1192 height 522
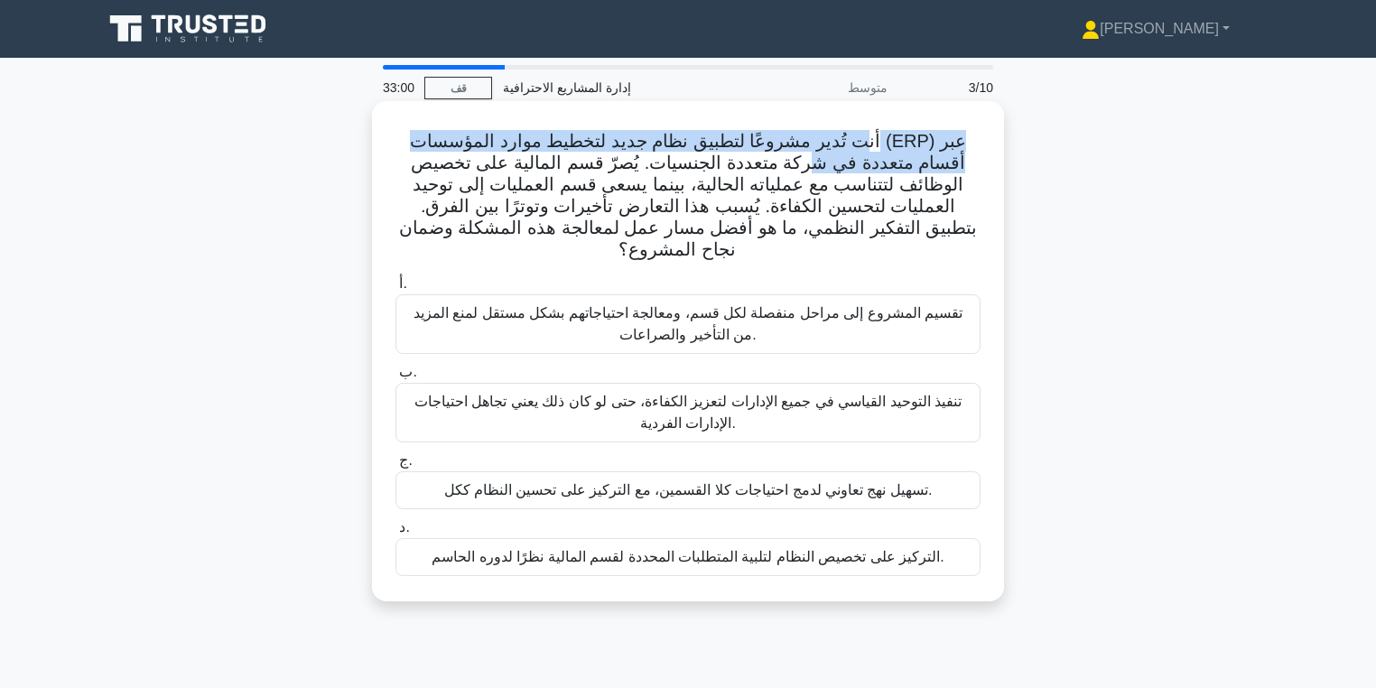
drag, startPoint x: 838, startPoint y: 145, endPoint x: 869, endPoint y: 161, distance: 34.3
click at [869, 161] on font "أنت تُدير مشروعًا لتطبيق نظام جديد لتخطيط موارد المؤسسات (ERP) عبر أقسام متعددة…" at bounding box center [688, 195] width 578 height 128
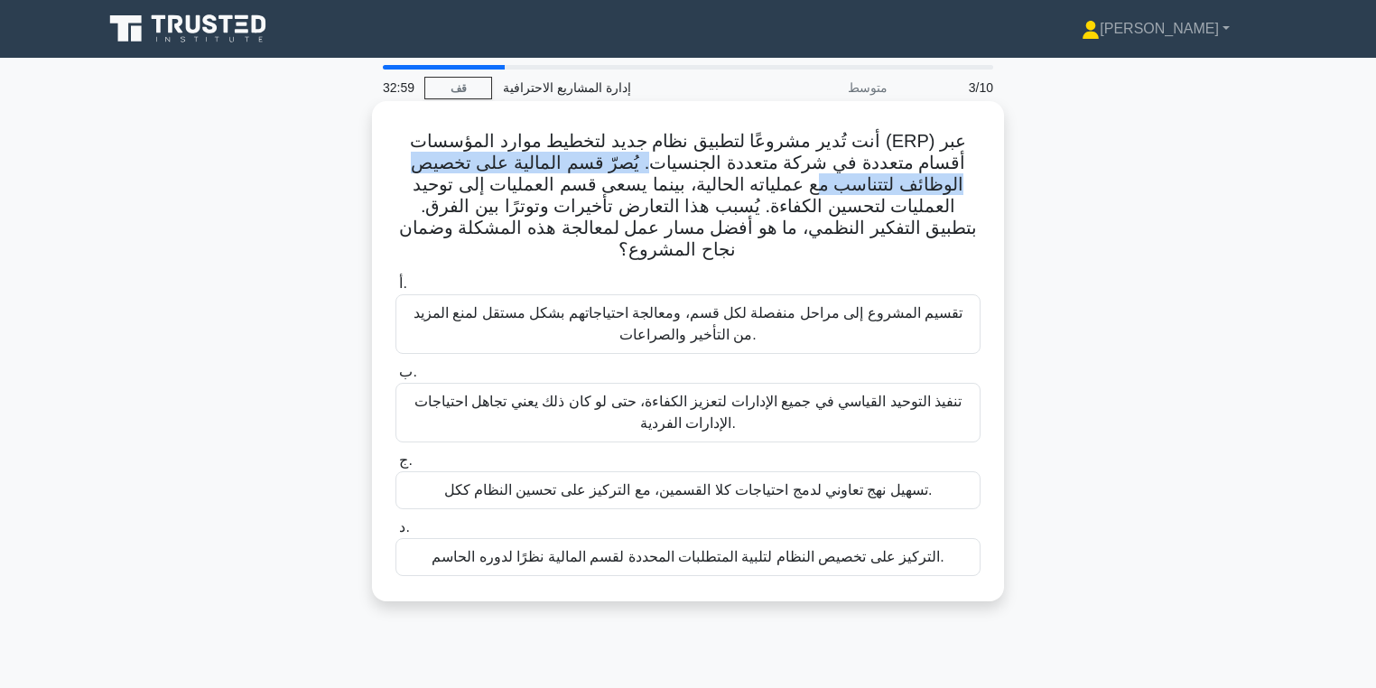
drag, startPoint x: 885, startPoint y: 175, endPoint x: 707, endPoint y: 163, distance: 178.3
click at [708, 163] on font "أنت تُدير مشروعًا لتطبيق نظام جديد لتخطيط موارد المؤسسات (ERP) عبر أقسام متعددة…" at bounding box center [688, 195] width 578 height 128
click at [707, 163] on font "أنت تُدير مشروعًا لتطبيق نظام جديد لتخطيط موارد المؤسسات (ERP) عبر أقسام متعددة…" at bounding box center [688, 195] width 578 height 128
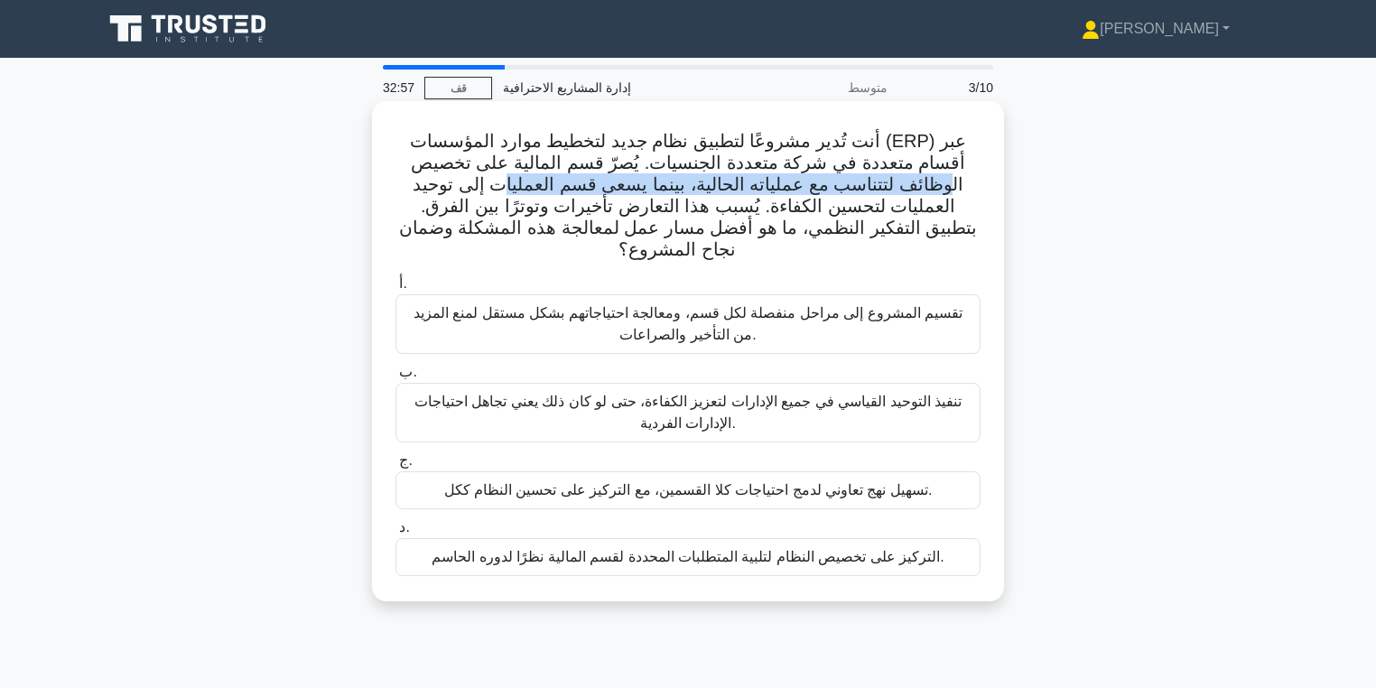
drag, startPoint x: 459, startPoint y: 171, endPoint x: 574, endPoint y: 185, distance: 116.5
click at [574, 185] on font "أنت تُدير مشروعًا لتطبيق نظام جديد لتخطيط موارد المؤسسات (ERP) عبر أقسام متعددة…" at bounding box center [688, 195] width 578 height 128
click at [575, 186] on font "أنت تُدير مشروعًا لتطبيق نظام جديد لتخطيط موارد المؤسسات (ERP) عبر أقسام متعددة…" at bounding box center [688, 195] width 578 height 128
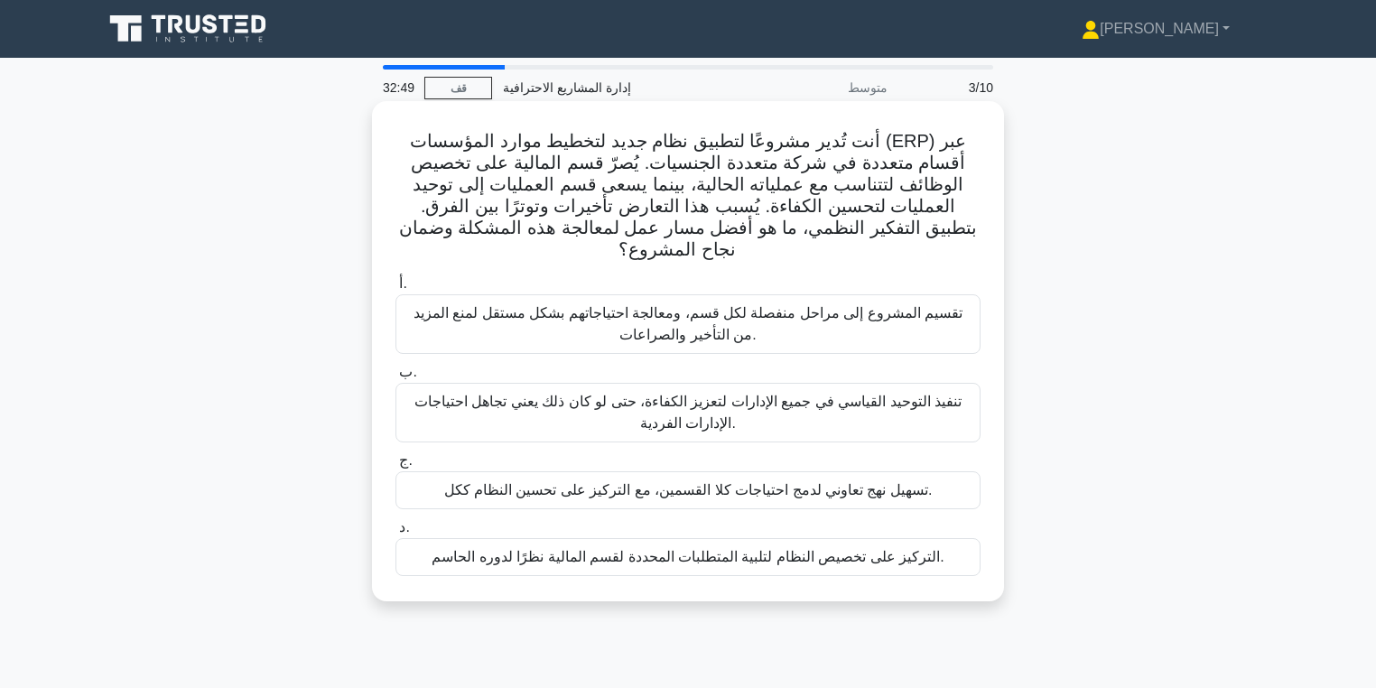
drag, startPoint x: 1011, startPoint y: 235, endPoint x: 977, endPoint y: 236, distance: 34.3
click at [980, 236] on div "أنت تُدير مشروعًا لتطبيق نظام جديد لتخطيط موارد المؤسسات (ERP) عبر أقسام متعددة…" at bounding box center [688, 367] width 1192 height 522
click at [975, 236] on h5 "أنت تُدير مشروعًا لتطبيق نظام جديد لتخطيط موارد المؤسسات (ERP) عبر أقسام متعددة…" at bounding box center [688, 196] width 589 height 132
click at [818, 231] on font "أنت تُدير مشروعًا لتطبيق نظام جديد لتخطيط موارد المؤسسات (ERP) عبر أقسام متعددة…" at bounding box center [688, 195] width 578 height 128
click at [611, 236] on font "أنت تُدير مشروعًا لتطبيق نظام جديد لتخطيط موارد المؤسسات (ERP) عبر أقسام متعددة…" at bounding box center [688, 195] width 578 height 128
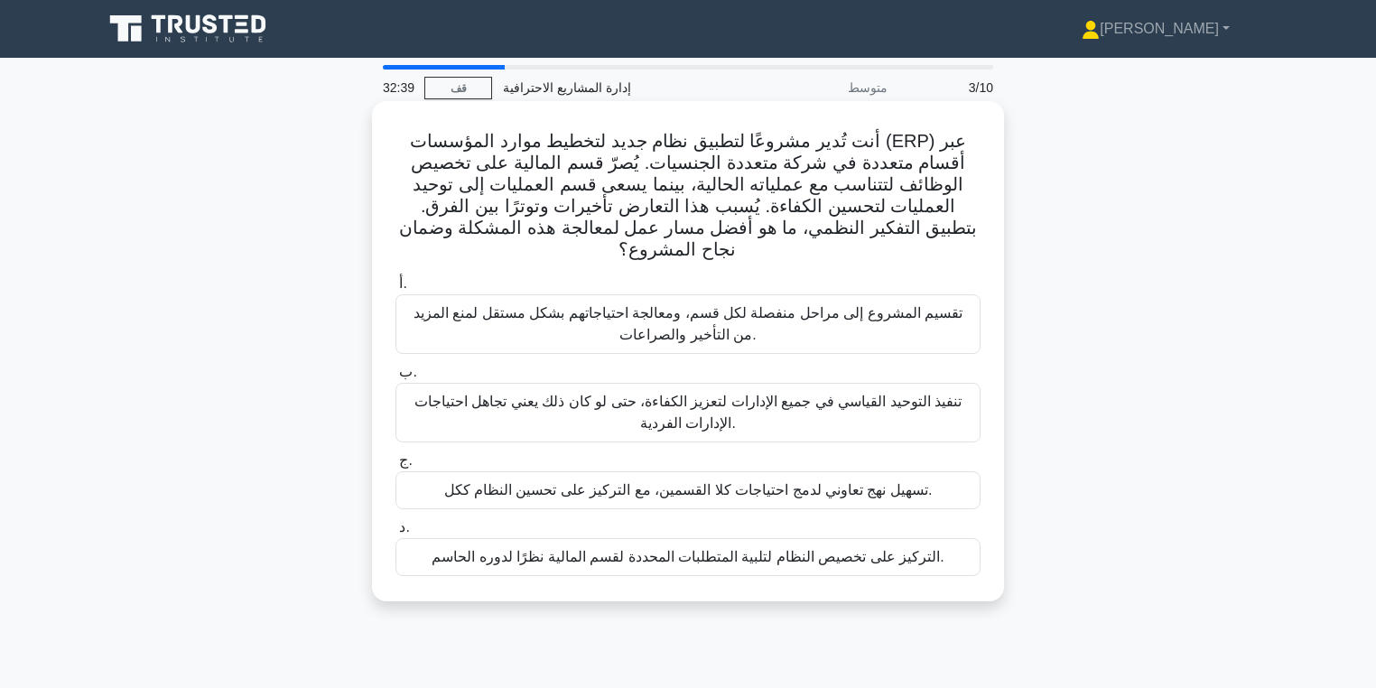
drag, startPoint x: 903, startPoint y: 235, endPoint x: 435, endPoint y: 242, distance: 467.8
click at [435, 242] on h5 "أنت تُدير مشروعًا لتطبيق نظام جديد لتخطيط موارد المؤسسات (ERP) عبر أقسام متعددة…" at bounding box center [688, 196] width 589 height 132
drag, startPoint x: 968, startPoint y: 228, endPoint x: 895, endPoint y: 231, distance: 73.2
click at [895, 231] on font "أنت تُدير مشروعًا لتطبيق نظام جديد لتخطيط موارد المؤسسات (ERP) عبر أقسام متعددة…" at bounding box center [688, 195] width 578 height 128
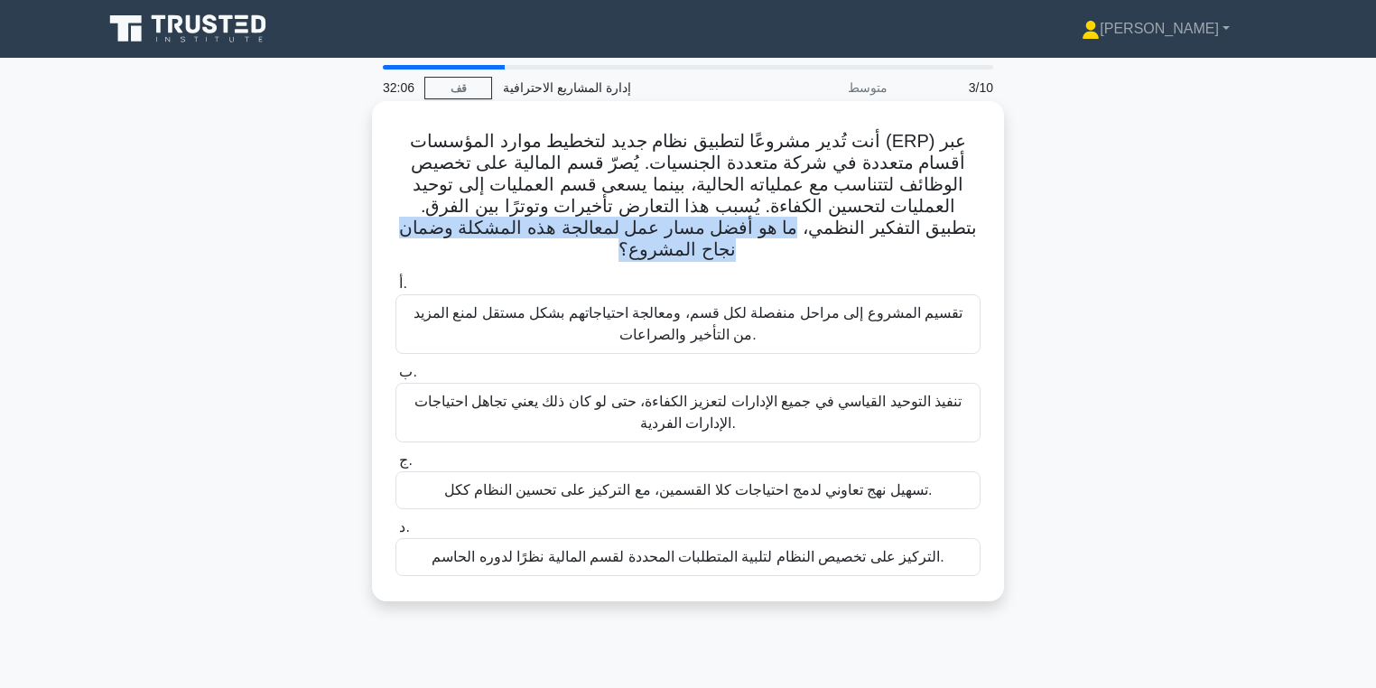
drag, startPoint x: 906, startPoint y: 231, endPoint x: 402, endPoint y: 229, distance: 503.8
click at [402, 229] on font "أنت تُدير مشروعًا لتطبيق نظام جديد لتخطيط موارد المؤسسات (ERP) عبر أقسام متعددة…" at bounding box center [688, 195] width 578 height 128
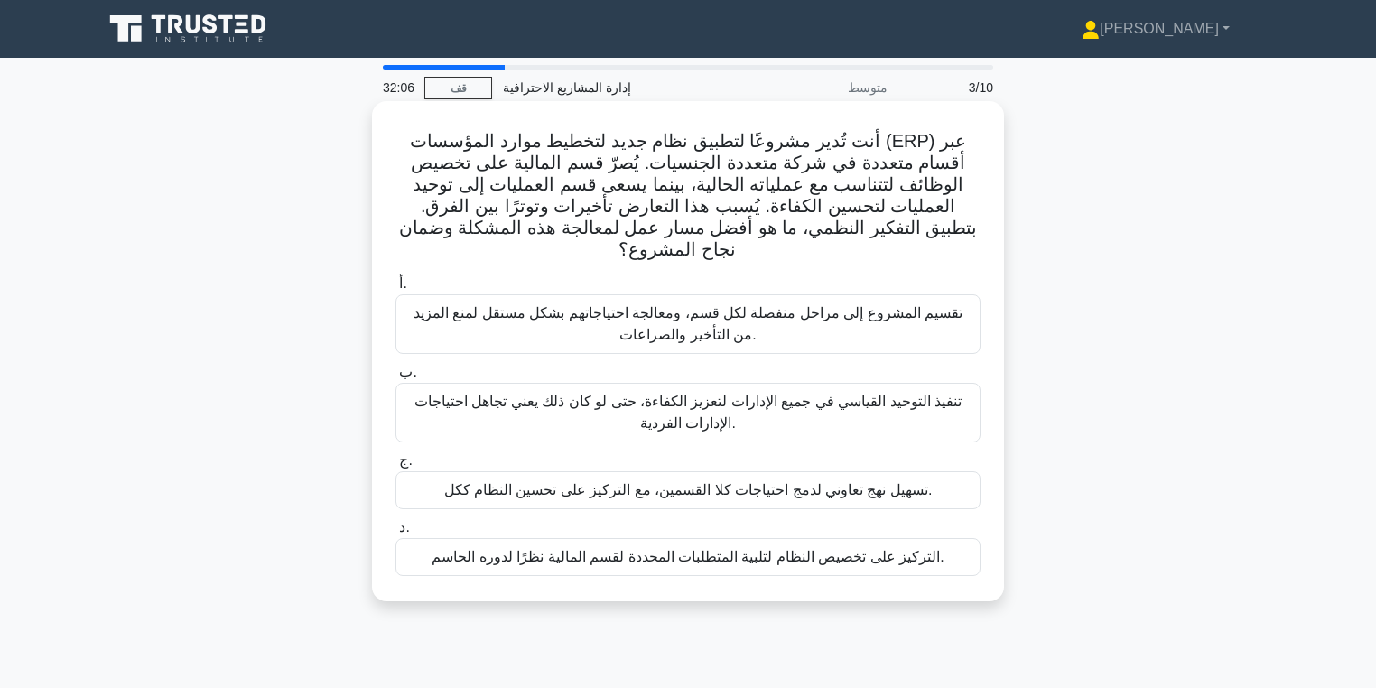
click at [402, 229] on font "أنت تُدير مشروعًا لتطبيق نظام جديد لتخطيط موارد المؤسسات (ERP) عبر أقسام متعددة…" at bounding box center [688, 195] width 578 height 128
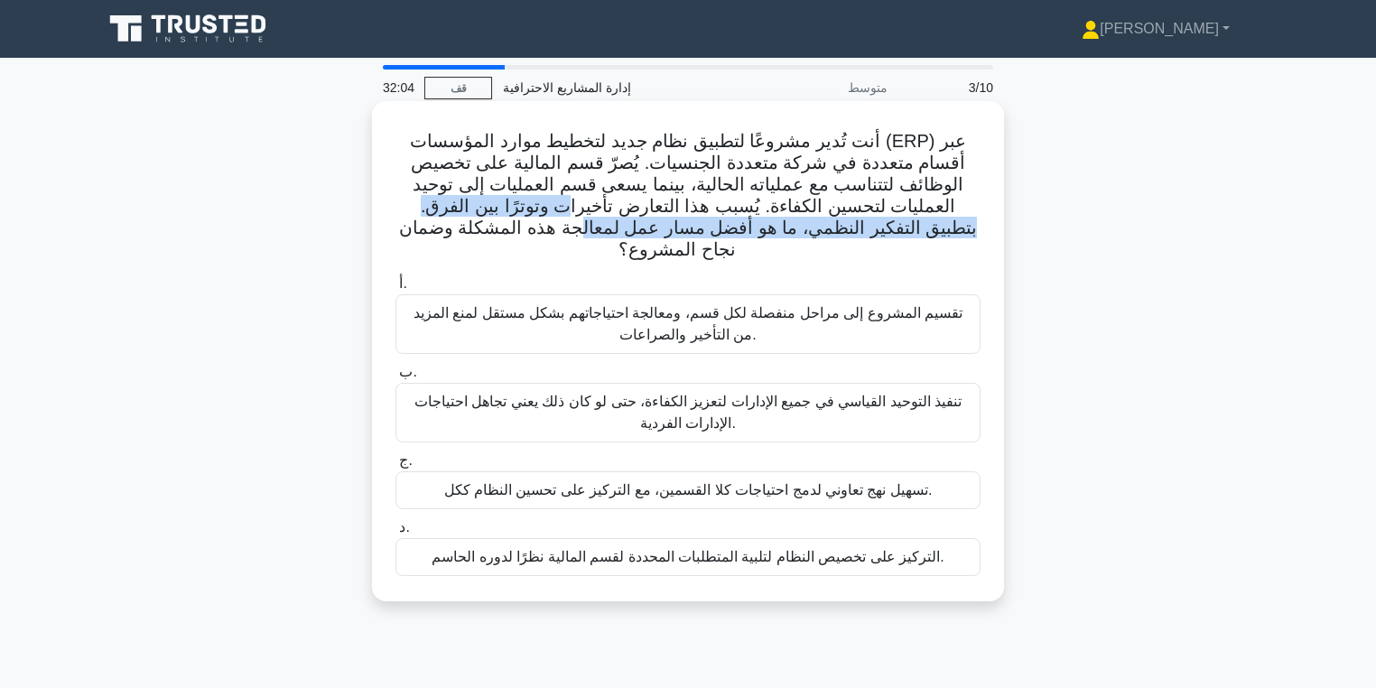
drag, startPoint x: 678, startPoint y: 217, endPoint x: 660, endPoint y: 215, distance: 18.1
click at [660, 215] on font "أنت تُدير مشروعًا لتطبيق نظام جديد لتخطيط موارد المؤسسات (ERP) عبر أقسام متعددة…" at bounding box center [688, 195] width 578 height 128
click at [597, 209] on font "أنت تُدير مشروعًا لتطبيق نظام جديد لتخطيط موارد المؤسسات (ERP) عبر أقسام متعددة…" at bounding box center [688, 195] width 578 height 128
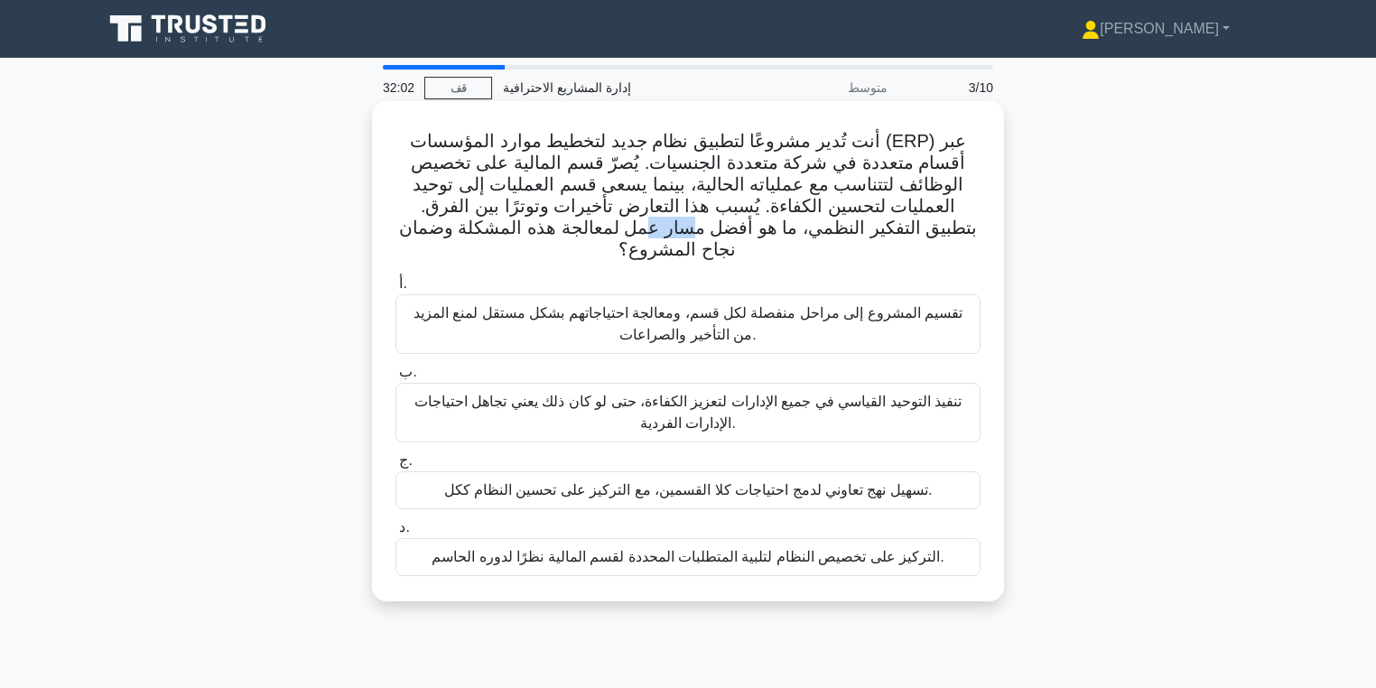
drag, startPoint x: 803, startPoint y: 221, endPoint x: 758, endPoint y: 223, distance: 44.3
click at [758, 223] on font "أنت تُدير مشروعًا لتطبيق نظام جديد لتخطيط موارد المؤسسات (ERP) عبر أقسام متعددة…" at bounding box center [688, 195] width 578 height 128
click at [808, 252] on h5 "أنت تُدير مشروعًا لتطبيق نظام جديد لتخطيط موارد المؤسسات (ERP) عبر أقسام متعددة…" at bounding box center [688, 196] width 589 height 132
click at [515, 498] on font "تسهيل نهج تعاوني لدمج احتياجات كلا القسمين، مع التركيز على تحسين النظام ككل." at bounding box center [688, 489] width 488 height 15
click at [395, 467] on input "ج. تسهيل نهج تعاوني لدمج احتياجات كلا القسمين، مع التركيز على تحسين النظام ككل." at bounding box center [395, 461] width 0 height 12
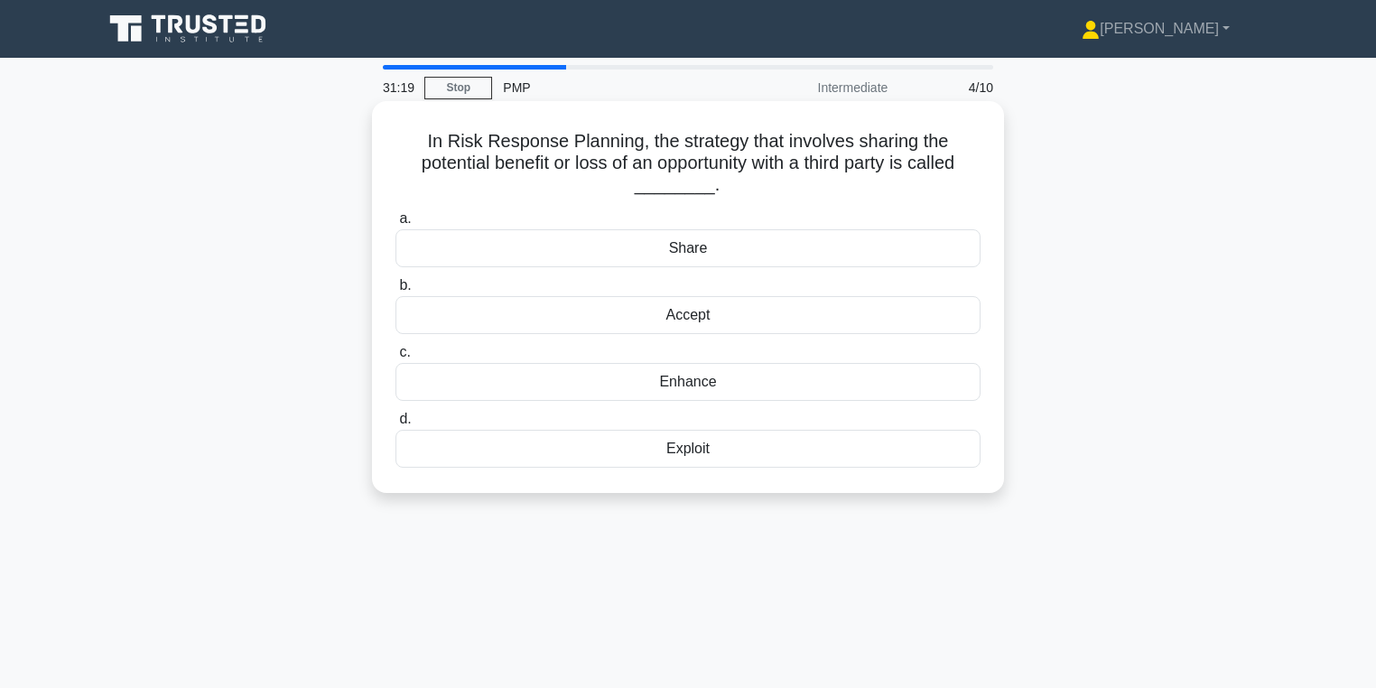
click at [755, 259] on div "Share" at bounding box center [687, 248] width 585 height 38
click at [395, 225] on input "a. Share" at bounding box center [395, 219] width 0 height 12
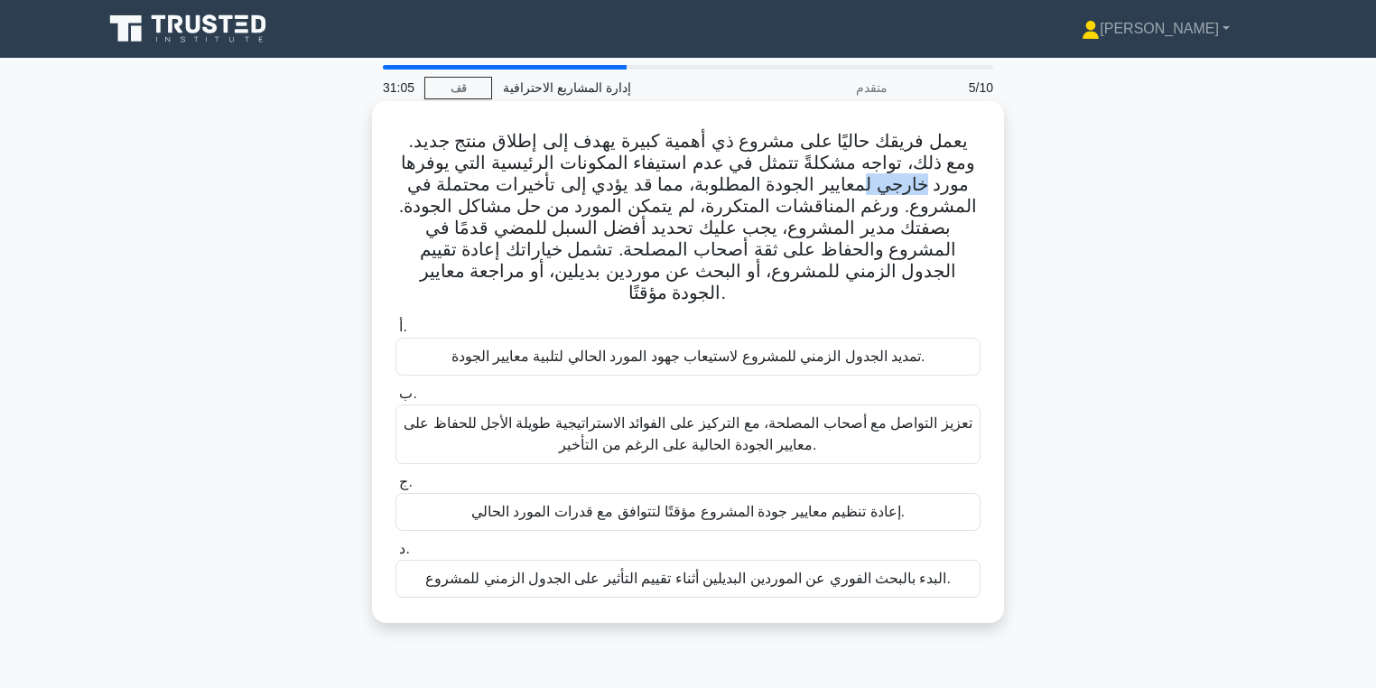
drag, startPoint x: 971, startPoint y: 177, endPoint x: 894, endPoint y: 191, distance: 78.1
click at [906, 189] on font "يعمل فريقك حاليًا على مشروع ذي أهمية كبيرة يهدف إلى إطلاق منتج جديد. ومع ذلك، ت…" at bounding box center [688, 217] width 579 height 172
click at [889, 193] on font "يعمل فريقك حاليًا على مشروع ذي أهمية كبيرة يهدف إلى إطلاق منتج جديد. ومع ذلك، ت…" at bounding box center [688, 217] width 579 height 172
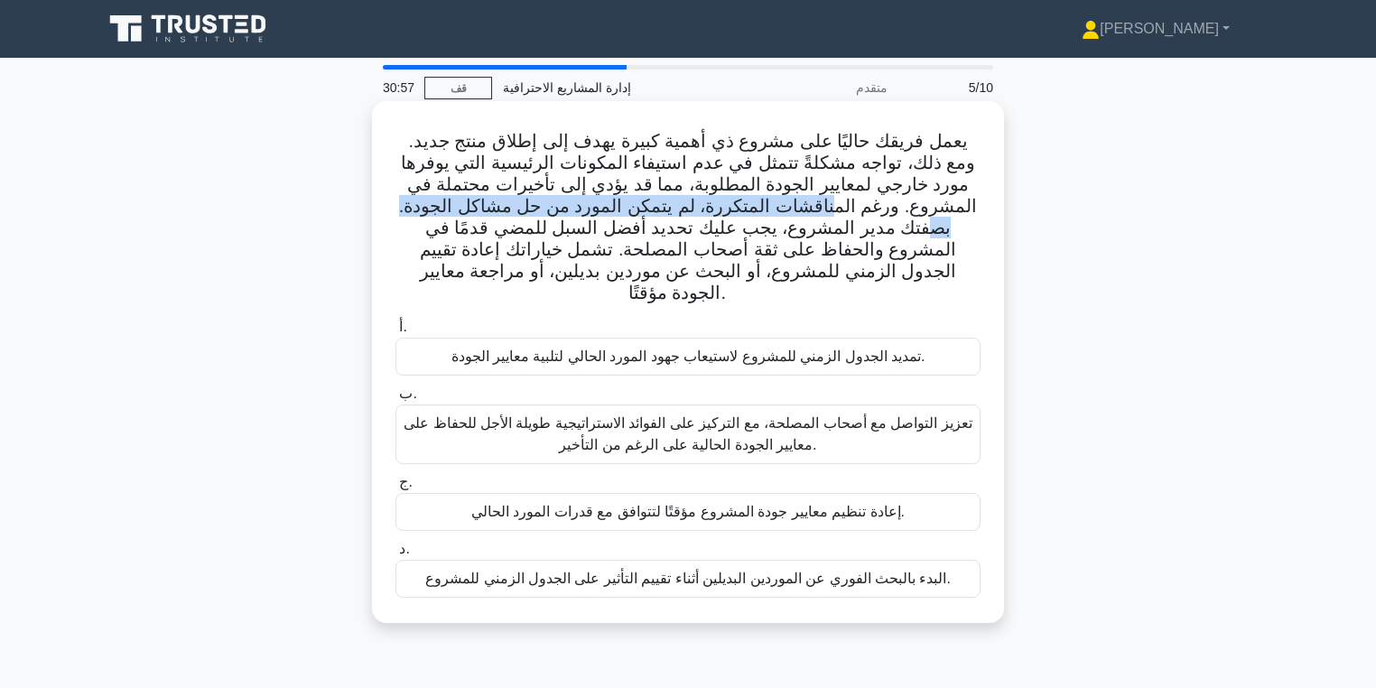
drag, startPoint x: 901, startPoint y: 206, endPoint x: 479, endPoint y: 207, distance: 422.6
click at [479, 207] on font "يعمل فريقك حاليًا على مشروع ذي أهمية كبيرة يهدف إلى إطلاق منتج جديد. ومع ذلك، ت…" at bounding box center [688, 217] width 579 height 172
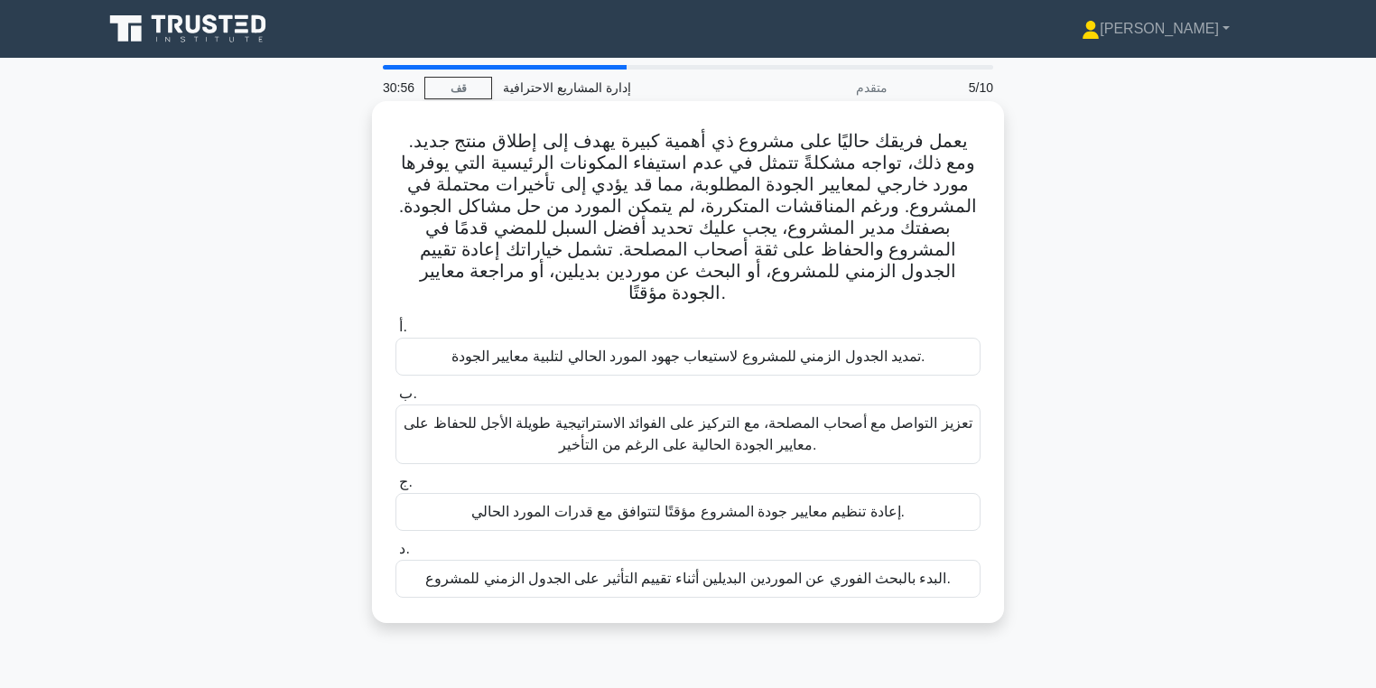
click at [461, 208] on font "يعمل فريقك حاليًا على مشروع ذي أهمية كبيرة يهدف إلى إطلاق منتج جديد. ومع ذلك، ت…" at bounding box center [688, 217] width 579 height 172
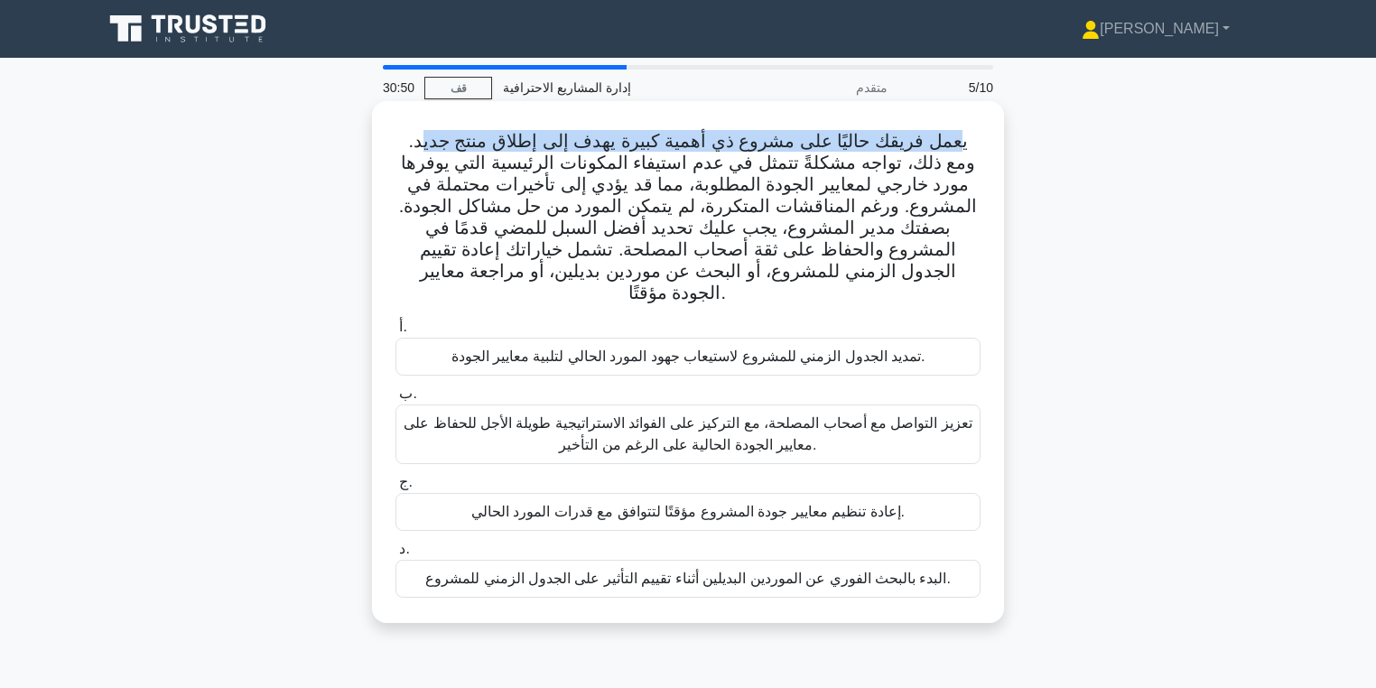
drag, startPoint x: 971, startPoint y: 145, endPoint x: 442, endPoint y: 141, distance: 529.1
click at [442, 141] on font "يعمل فريقك حاليًا على مشروع ذي أهمية كبيرة يهدف إلى إطلاق منتج جديد. ومع ذلك، ت…" at bounding box center [688, 217] width 579 height 172
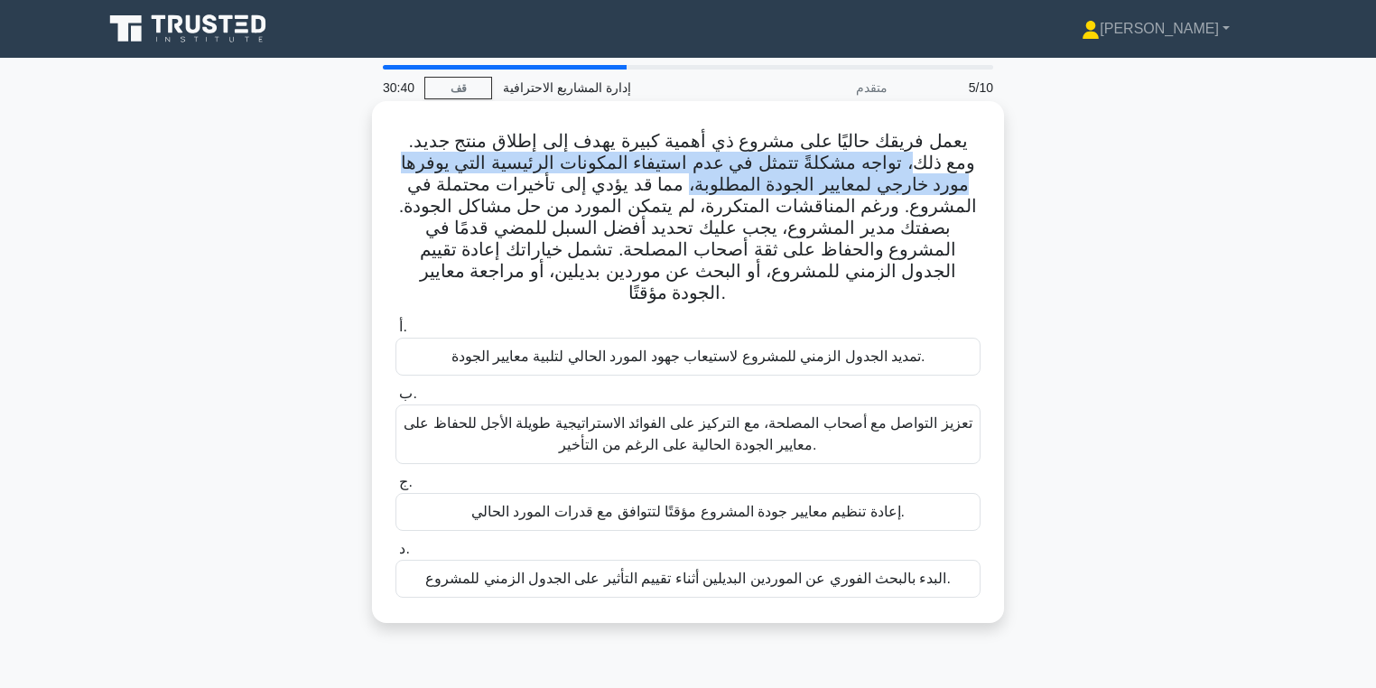
drag, startPoint x: 946, startPoint y: 162, endPoint x: 740, endPoint y: 184, distance: 207.1
click at [740, 184] on font "يعمل فريقك حاليًا على مشروع ذي أهمية كبيرة يهدف إلى إطلاق منتج جديد. ومع ذلك، ت…" at bounding box center [688, 217] width 579 height 172
click at [715, 173] on font "يعمل فريقك حاليًا على مشروع ذي أهمية كبيرة يهدف إلى إطلاق منتج جديد. ومع ذلك، ت…" at bounding box center [688, 217] width 579 height 172
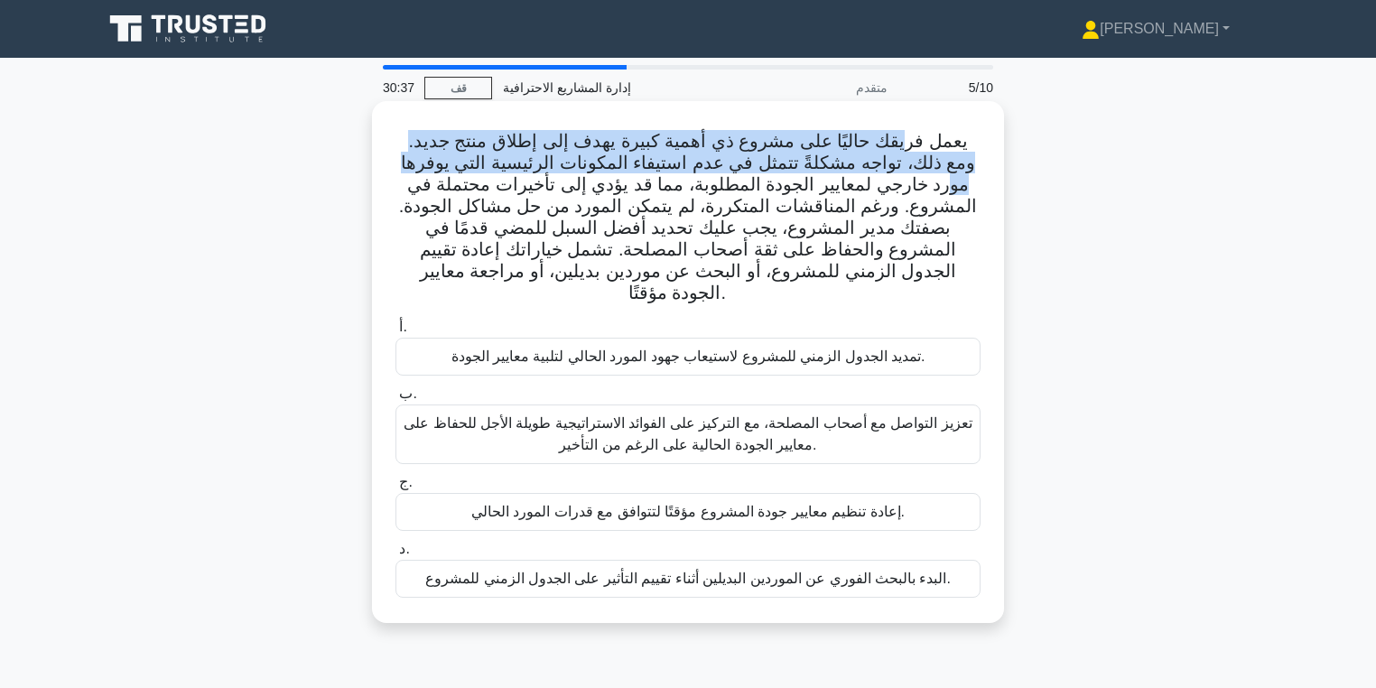
drag, startPoint x: 917, startPoint y: 152, endPoint x: 420, endPoint y: 173, distance: 498.0
click at [420, 173] on font "يعمل فريقك حاليًا على مشروع ذي أهمية كبيرة يهدف إلى إطلاق منتج جديد. ومع ذلك، ت…" at bounding box center [688, 217] width 579 height 172
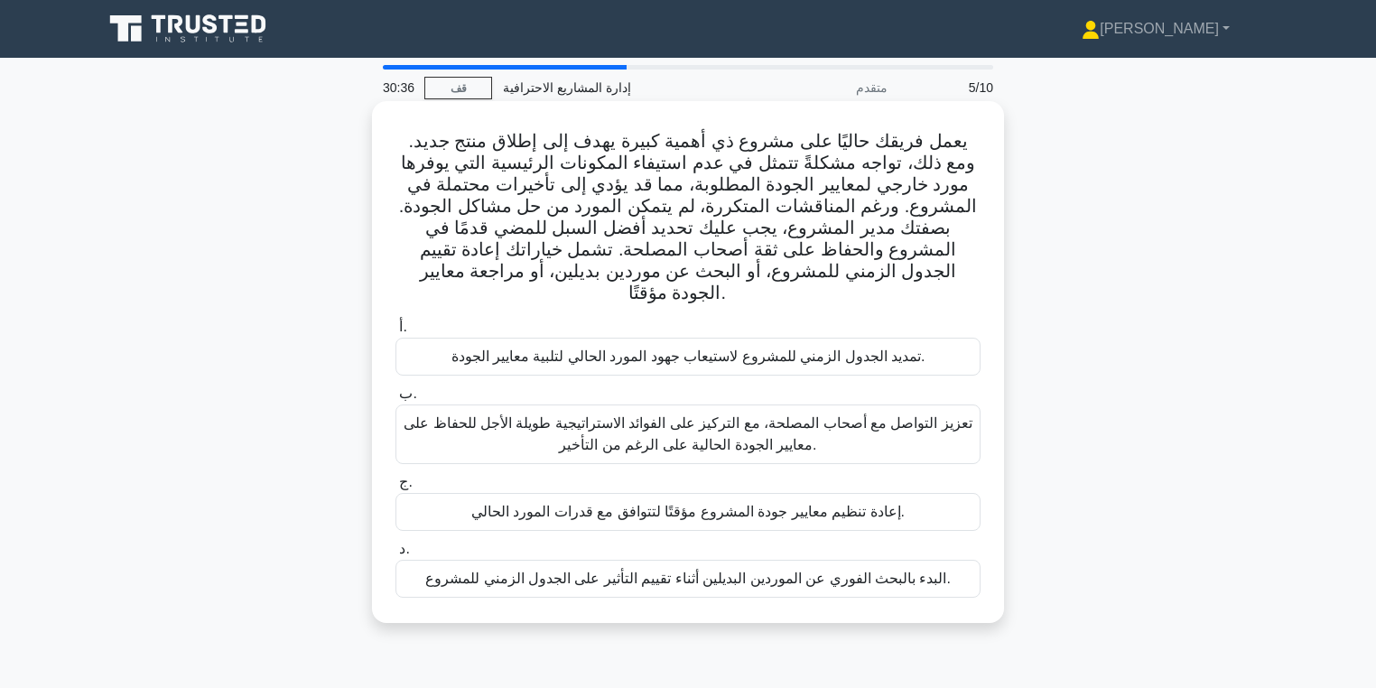
click at [740, 181] on font "يعمل فريقك حاليًا على مشروع ذي أهمية كبيرة يهدف إلى إطلاق منتج جديد. ومع ذلك، ت…" at bounding box center [688, 217] width 579 height 172
drag, startPoint x: 644, startPoint y: 199, endPoint x: 521, endPoint y: 201, distance: 122.8
click at [528, 200] on font "يعمل فريقك حاليًا على مشروع ذي أهمية كبيرة يهدف إلى إطلاق منتج جديد. ومع ذلك، ت…" at bounding box center [688, 217] width 579 height 172
click at [496, 188] on font "يعمل فريقك حاليًا على مشروع ذي أهمية كبيرة يهدف إلى إطلاق منتج جديد. ومع ذلك، ت…" at bounding box center [688, 217] width 579 height 172
drag, startPoint x: 969, startPoint y: 215, endPoint x: 829, endPoint y: 213, distance: 140.0
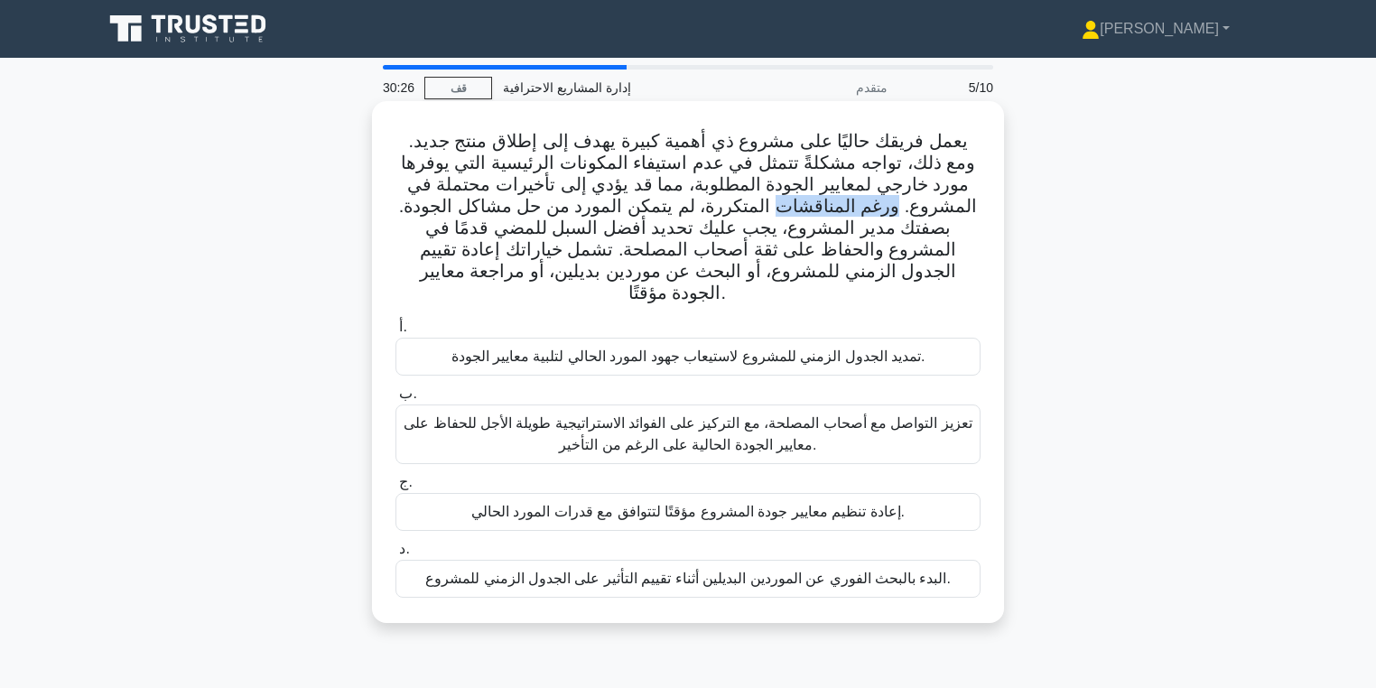
click at [833, 213] on font "يعمل فريقك حاليًا على مشروع ذي أهمية كبيرة يهدف إلى إطلاق منتج جديد. ومع ذلك، ت…" at bounding box center [688, 217] width 579 height 172
click at [829, 212] on font "يعمل فريقك حاليًا على مشروع ذي أهمية كبيرة يهدف إلى إطلاق منتج جديد. ومع ذلك، ت…" at bounding box center [688, 217] width 579 height 172
click at [1002, 213] on div "يعمل فريقك حاليًا على مشروع ذي أهمية كبيرة يهدف إلى إطلاق منتج جديد. ومع ذلك، ت…" at bounding box center [688, 362] width 632 height 522
drag, startPoint x: 776, startPoint y: 215, endPoint x: 691, endPoint y: 207, distance: 85.3
click at [691, 207] on font "يعمل فريقك حاليًا على مشروع ذي أهمية كبيرة يهدف إلى إطلاق منتج جديد. ومع ذلك، ت…" at bounding box center [688, 217] width 579 height 172
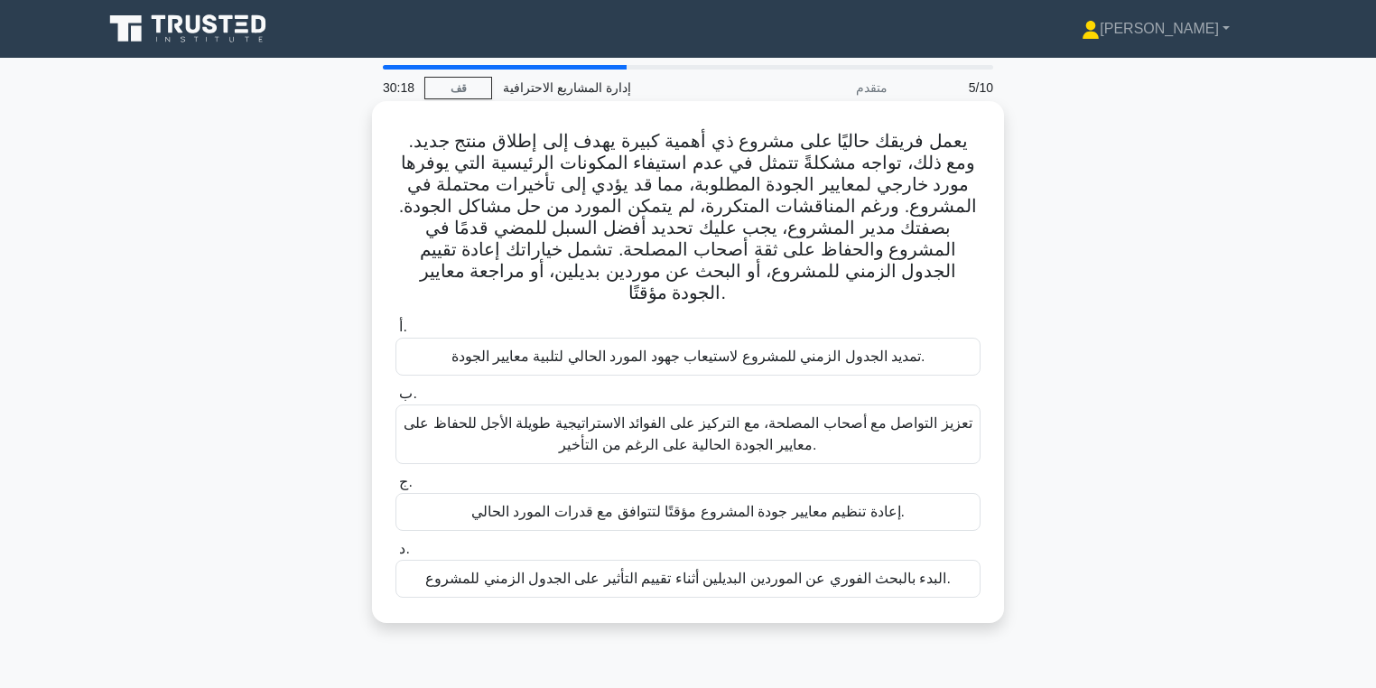
click at [479, 241] on font "يعمل فريقك حاليًا على مشروع ذي أهمية كبيرة يهدف إلى إطلاق منتج جديد. ومع ذلك، ت…" at bounding box center [688, 217] width 579 height 172
drag, startPoint x: 786, startPoint y: 206, endPoint x: 546, endPoint y: 199, distance: 240.3
click at [546, 199] on font "يعمل فريقك حاليًا على مشروع ذي أهمية كبيرة يهدف إلى إطلاق منتج جديد. ومع ذلك، ت…" at bounding box center [688, 217] width 579 height 172
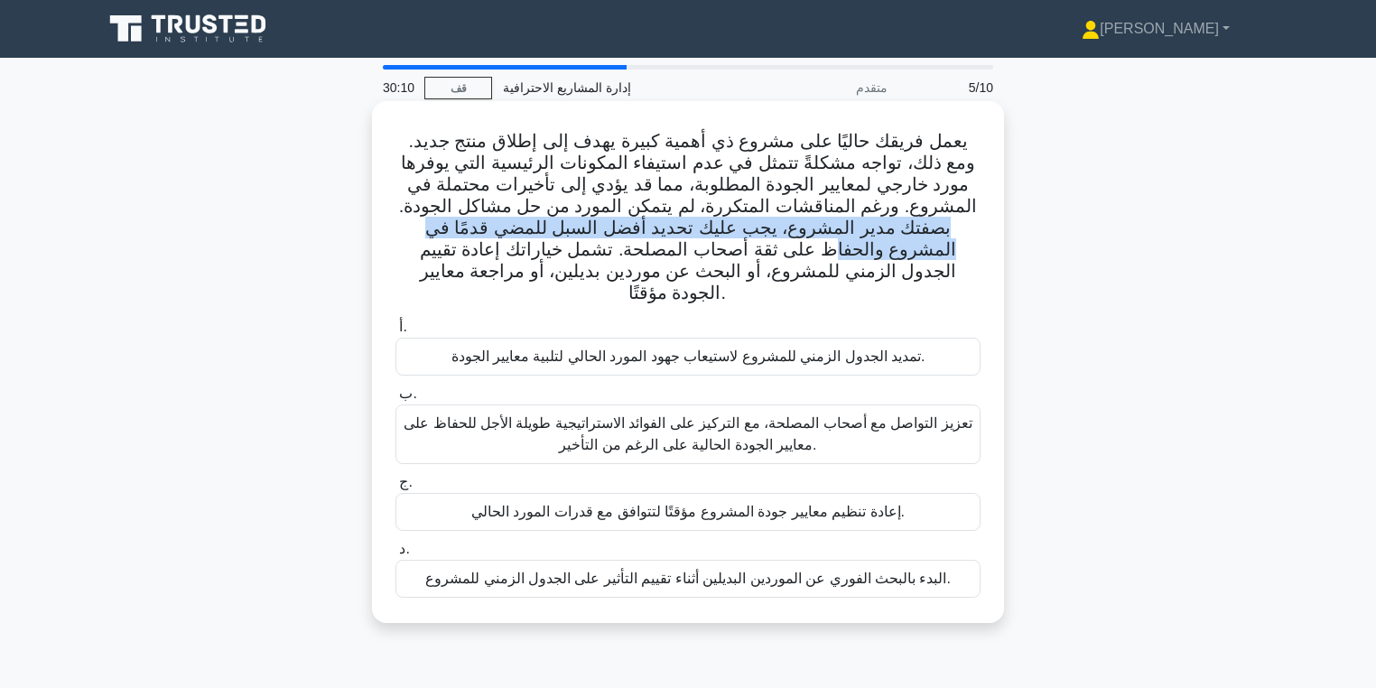
drag, startPoint x: 495, startPoint y: 209, endPoint x: 445, endPoint y: 220, distance: 51.0
click at [452, 226] on font "يعمل فريقك حاليًا على مشروع ذي أهمية كبيرة يهدف إلى إطلاق منتج جديد. ومع ذلك، ت…" at bounding box center [688, 217] width 579 height 172
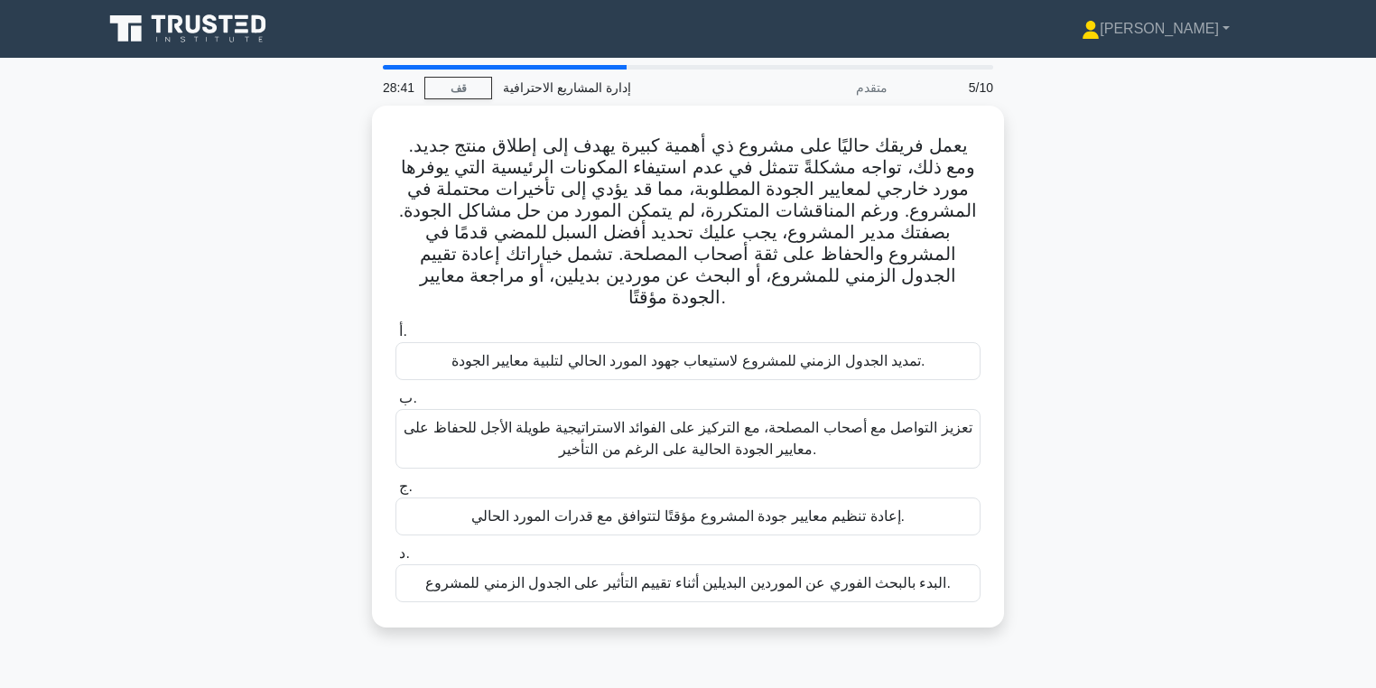
click at [1199, 195] on div "يعمل فريقك حاليًا على مشروع ذي أهمية كبيرة يهدف إلى إطلاق منتج جديد. ومع ذلك، ت…" at bounding box center [688, 378] width 1192 height 544
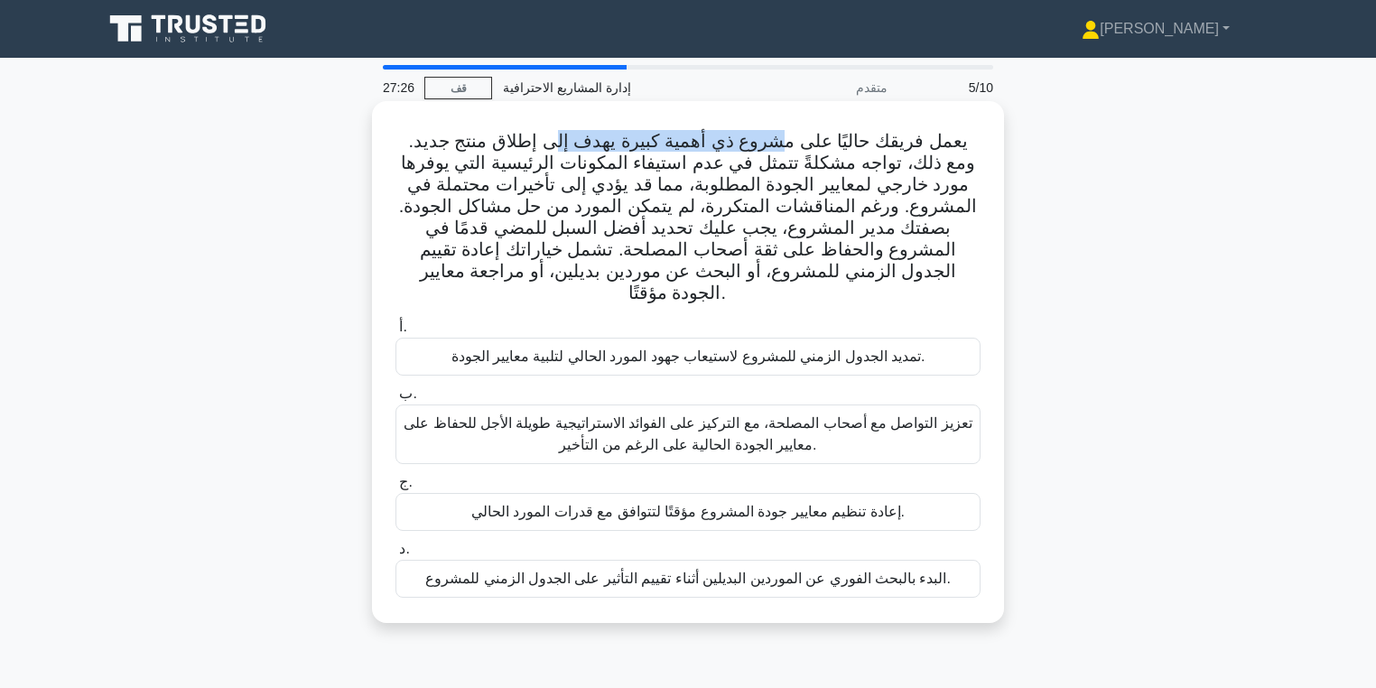
drag, startPoint x: 794, startPoint y: 150, endPoint x: 578, endPoint y: 138, distance: 216.1
click at [578, 138] on font "يعمل فريقك حاليًا على مشروع ذي أهمية كبيرة يهدف إلى إطلاق منتج جديد. ومع ذلك، ت…" at bounding box center [688, 217] width 579 height 172
drag, startPoint x: 560, startPoint y: 150, endPoint x: 397, endPoint y: 152, distance: 162.5
click at [399, 152] on font "يعمل فريقك حاليًا على مشروع ذي أهمية كبيرة يهدف إلى إطلاق منتج جديد. ومع ذلك، ت…" at bounding box center [688, 217] width 579 height 172
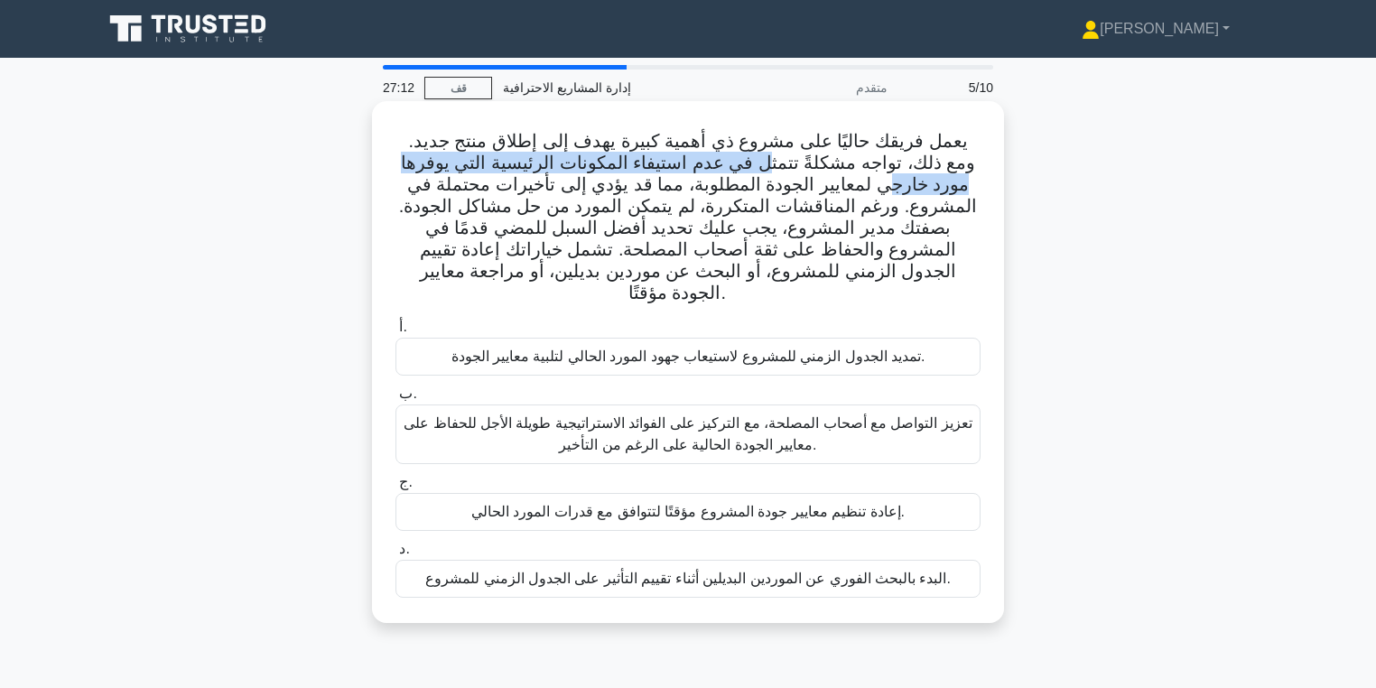
drag, startPoint x: 946, startPoint y: 178, endPoint x: 802, endPoint y: 163, distance: 145.3
click at [802, 163] on font "يعمل فريقك حاليًا على مشروع ذي أهمية كبيرة يهدف إلى إطلاق منتج جديد. ومع ذلك، ت…" at bounding box center [688, 217] width 579 height 172
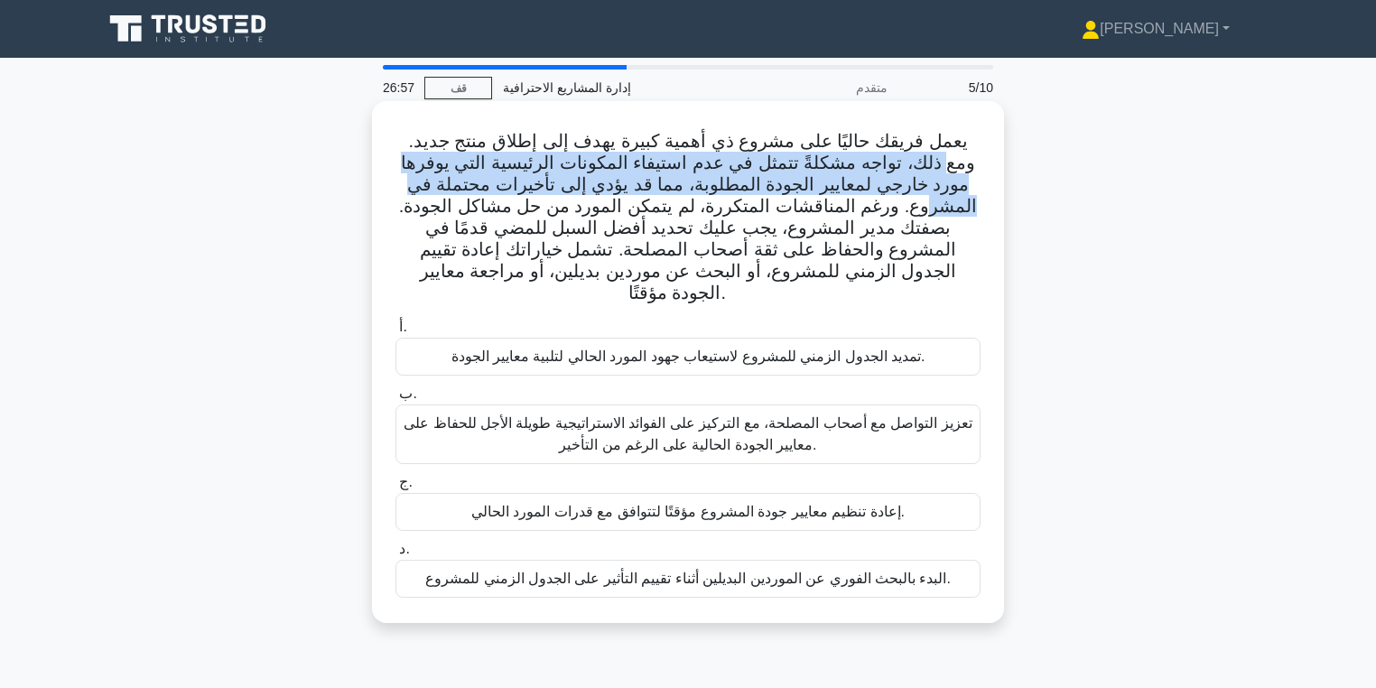
drag, startPoint x: 982, startPoint y: 141, endPoint x: 423, endPoint y: 193, distance: 562.3
click at [423, 193] on div "يعمل فريقك حاليًا على مشروع ذي أهمية كبيرة يهدف إلى إطلاق منتج جديد. ومع ذلك، ت…" at bounding box center [688, 361] width 618 height 507
